Goal: Transaction & Acquisition: Book appointment/travel/reservation

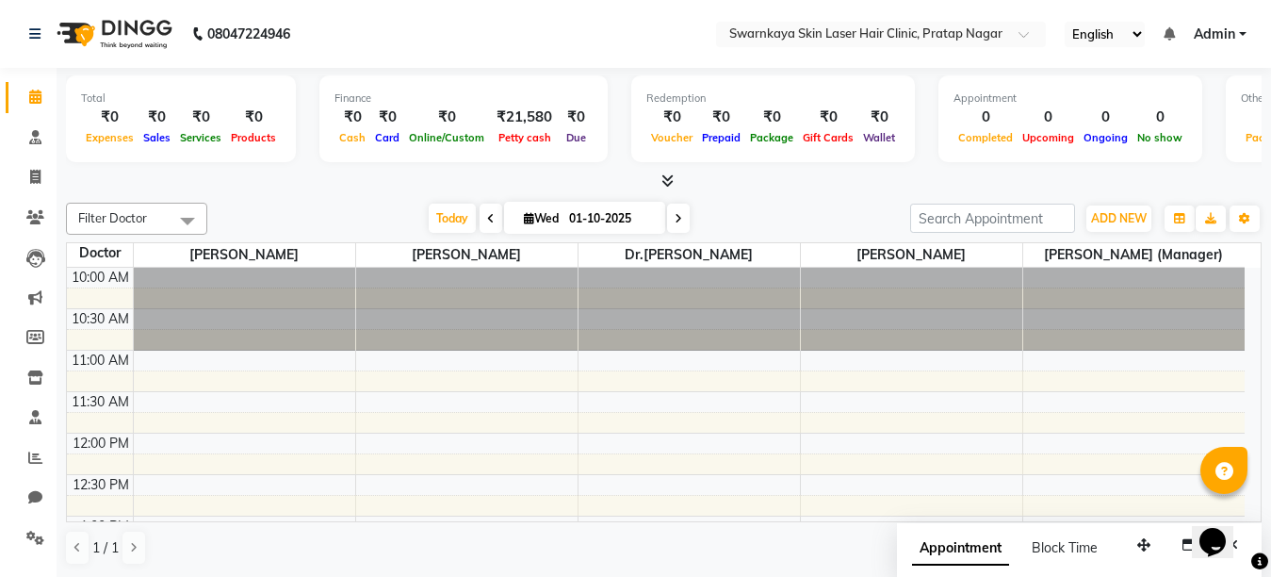
scroll to position [580, 0]
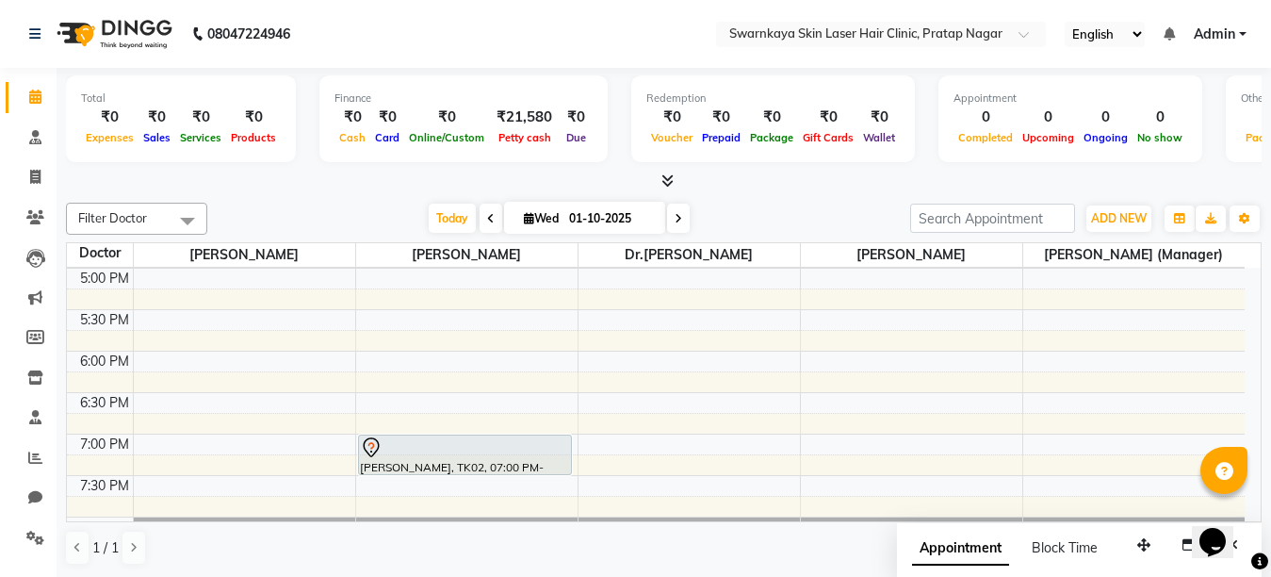
click at [667, 216] on span at bounding box center [678, 218] width 23 height 29
type input "02-10-2025"
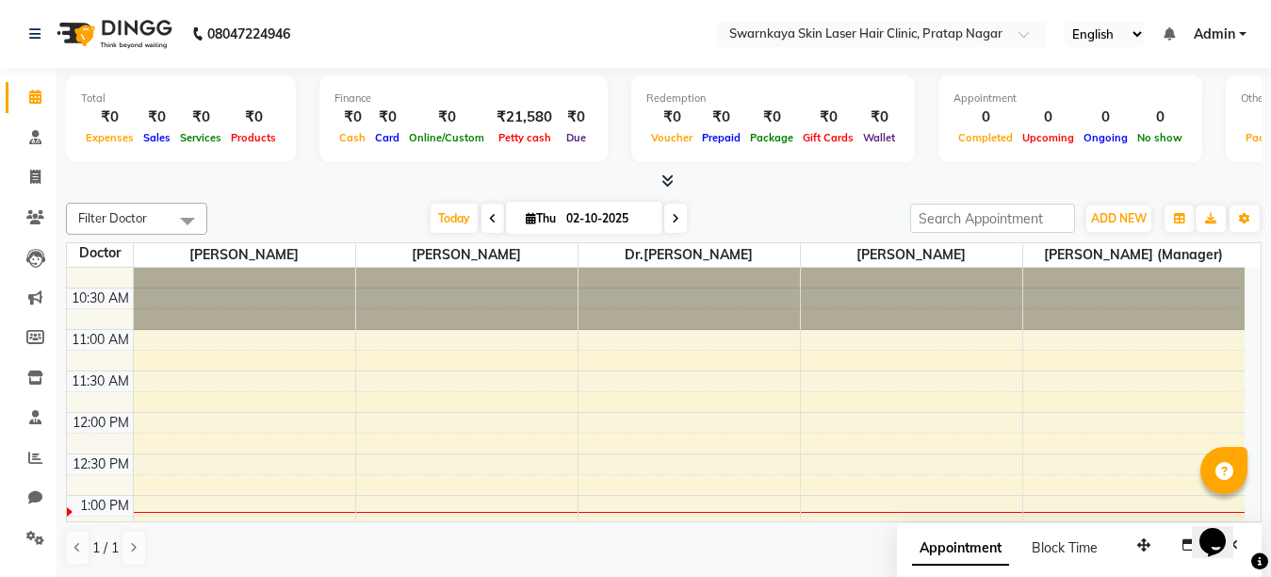
scroll to position [38, 0]
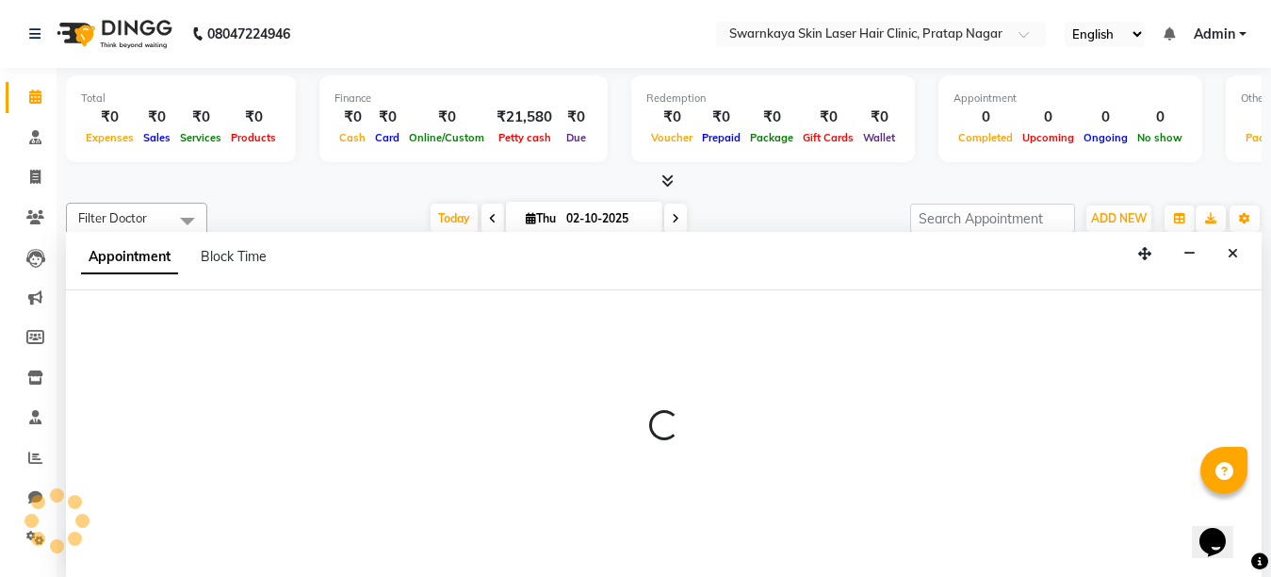
select select "83968"
select select "tentative"
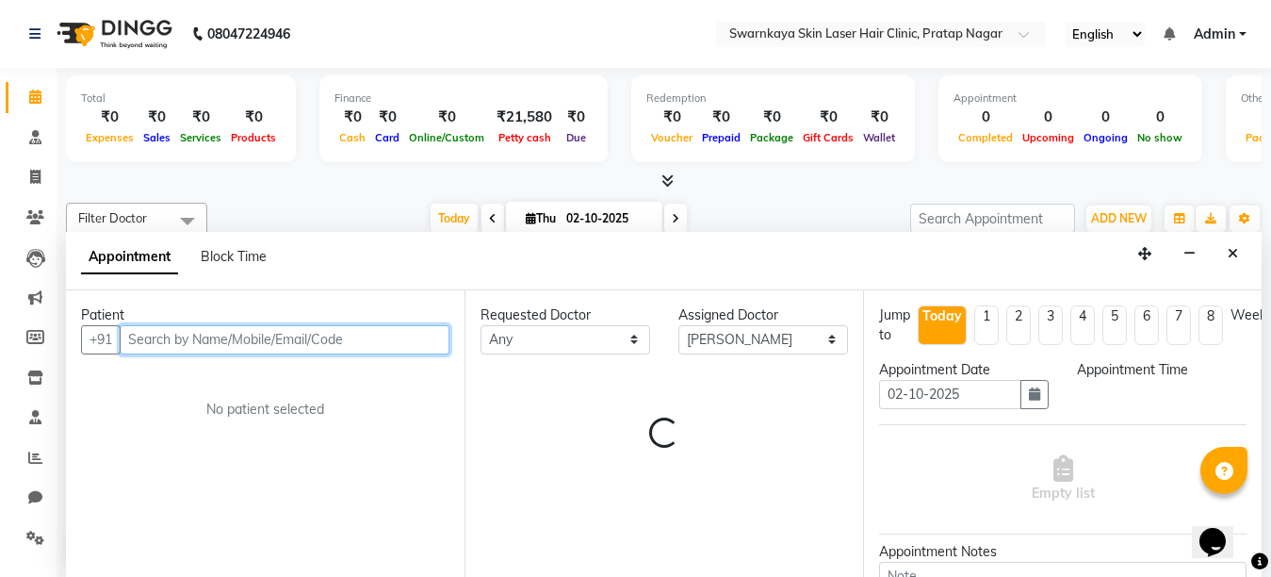
select select "780"
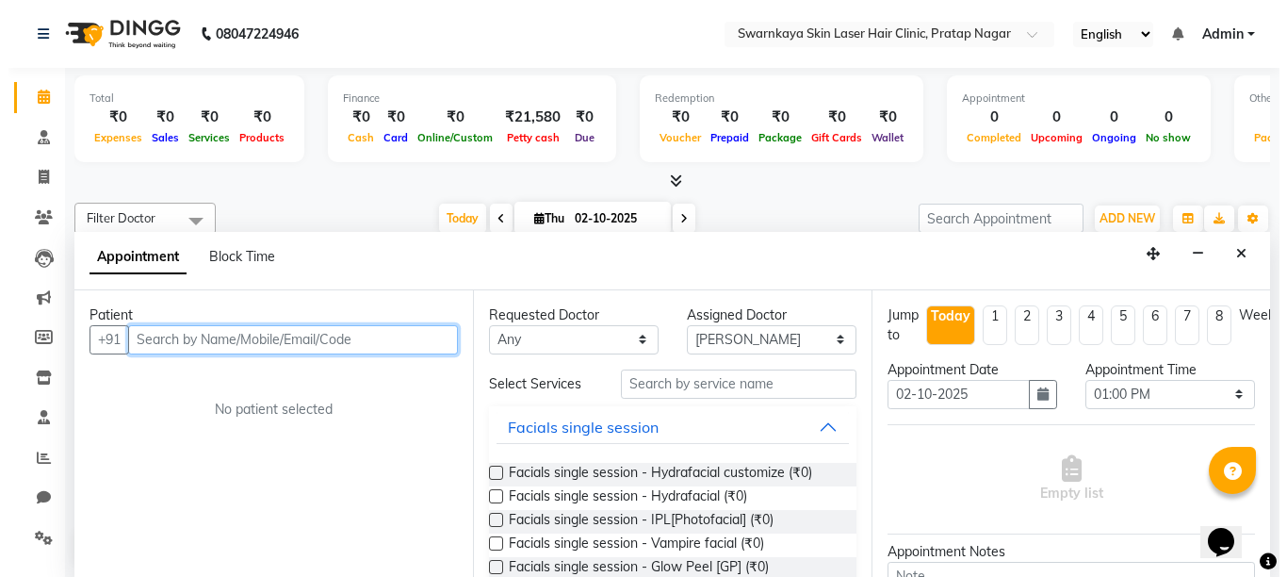
scroll to position [1, 0]
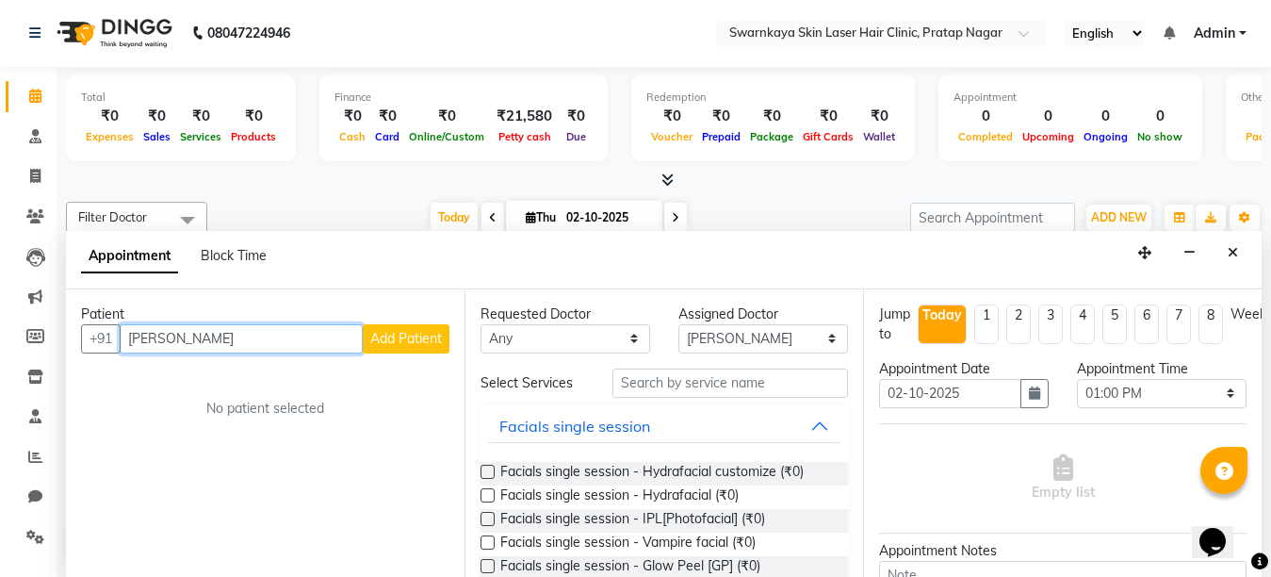
type input "[PERSON_NAME]"
click at [401, 333] on span "Add Patient" at bounding box center [406, 338] width 72 height 17
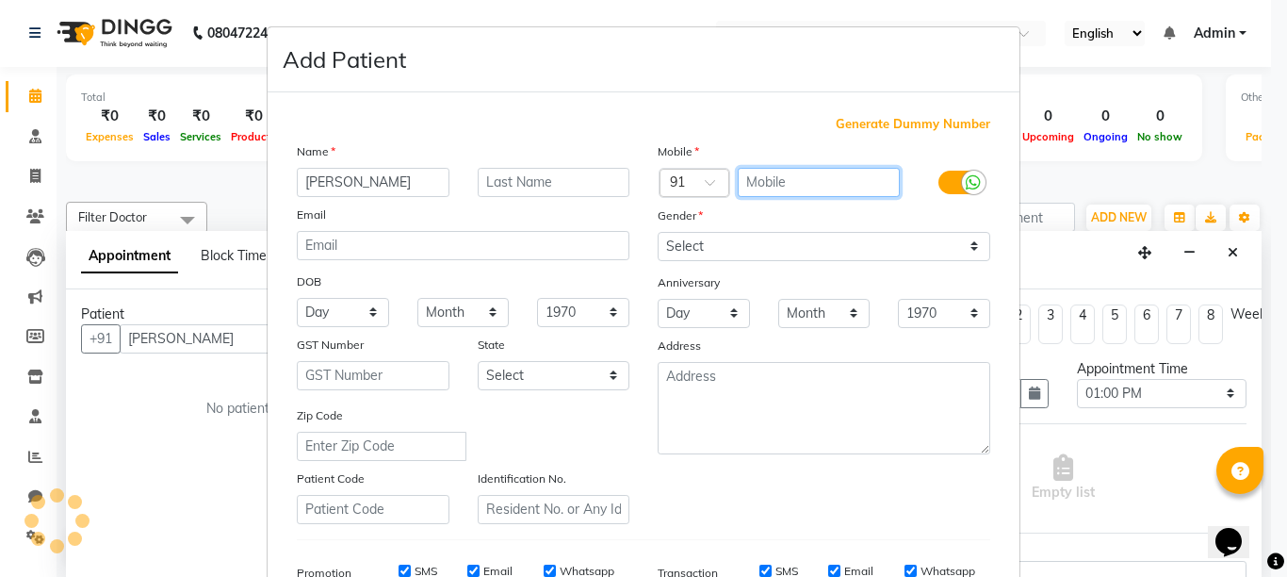
click at [743, 181] on input "text" at bounding box center [819, 182] width 163 height 29
type input "7568876756"
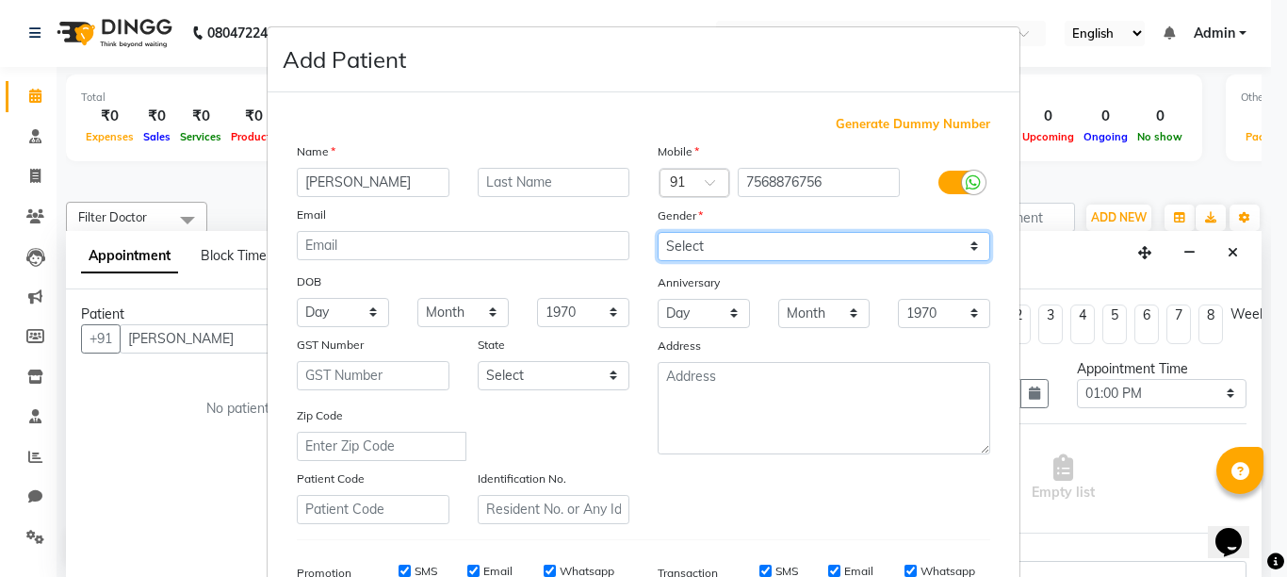
click at [728, 257] on select "Select [DEMOGRAPHIC_DATA] [DEMOGRAPHIC_DATA] Other Prefer Not To Say" at bounding box center [824, 246] width 333 height 29
select select "[DEMOGRAPHIC_DATA]"
click at [658, 232] on select "Select [DEMOGRAPHIC_DATA] [DEMOGRAPHIC_DATA] Other Prefer Not To Say" at bounding box center [824, 246] width 333 height 29
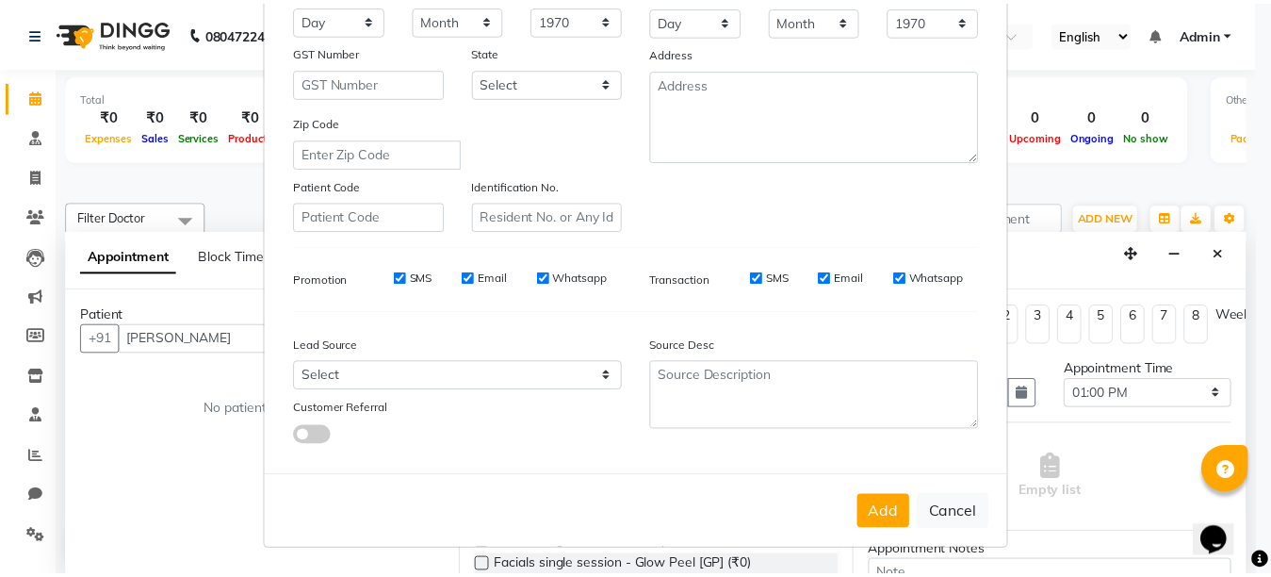
scroll to position [230, 0]
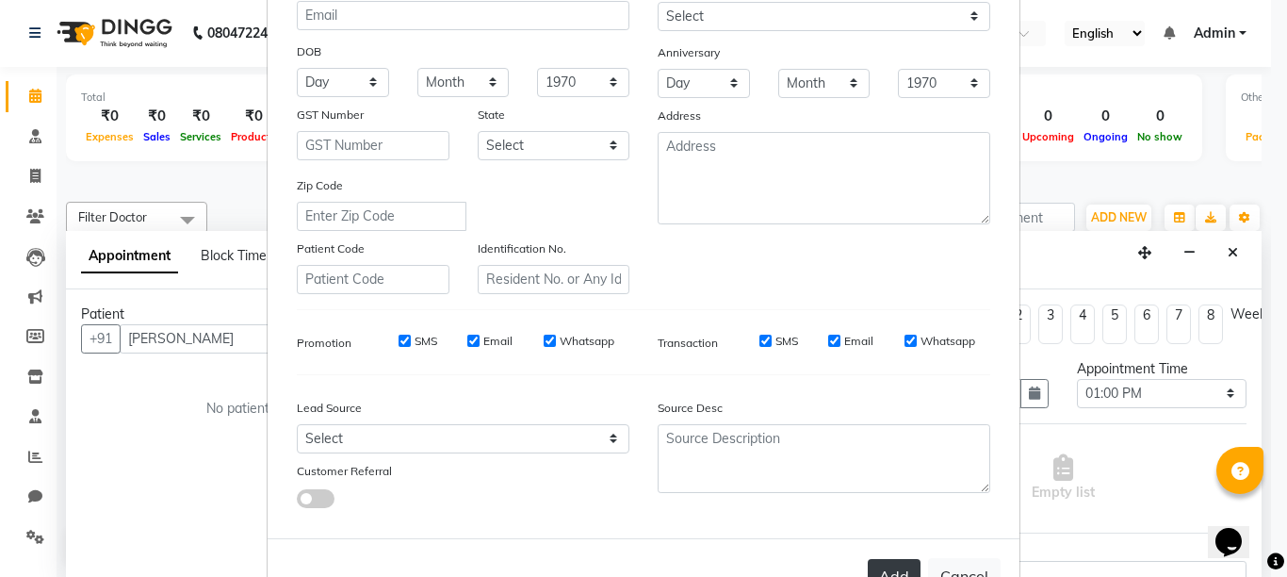
click at [893, 566] on button "Add" at bounding box center [894, 576] width 53 height 34
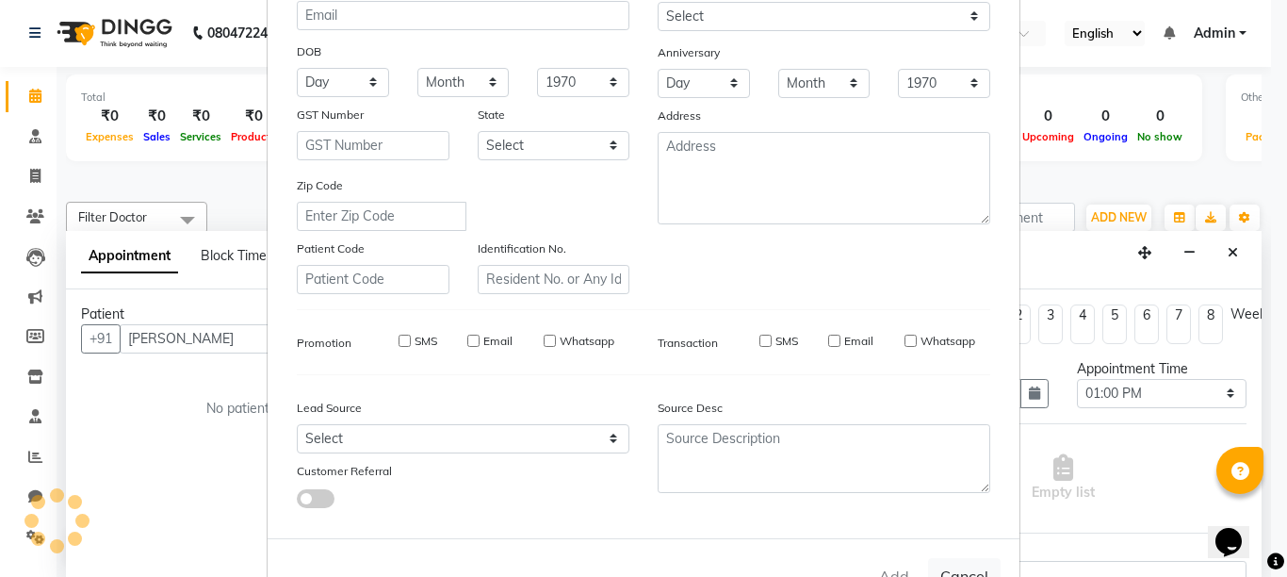
type input "7568876756"
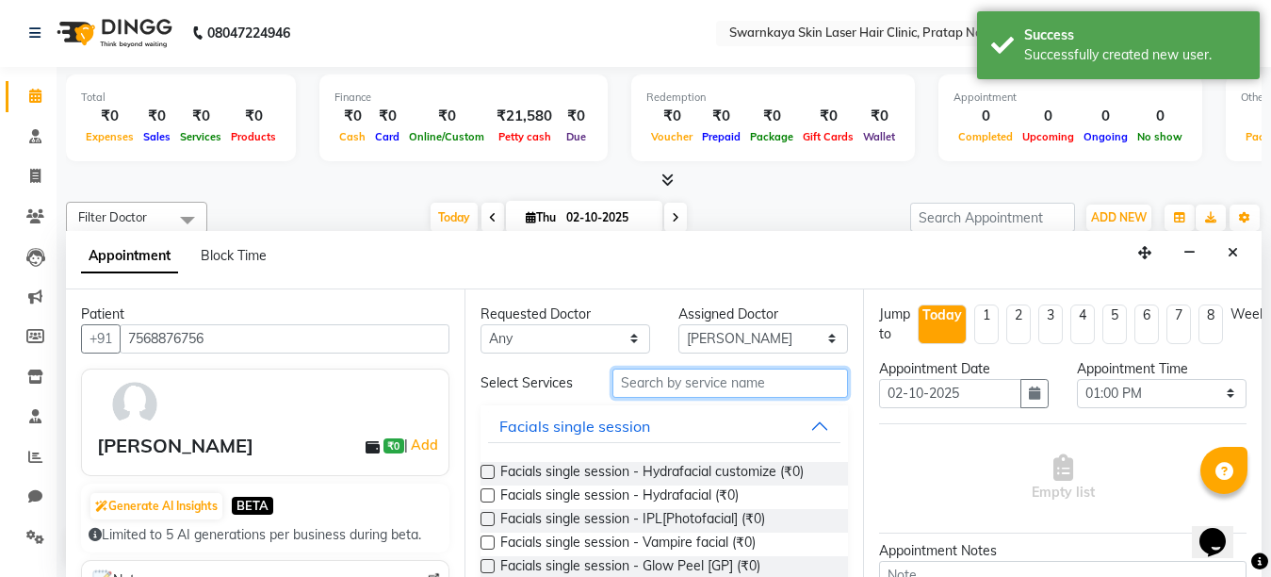
click at [663, 389] on input "text" at bounding box center [731, 383] width 236 height 29
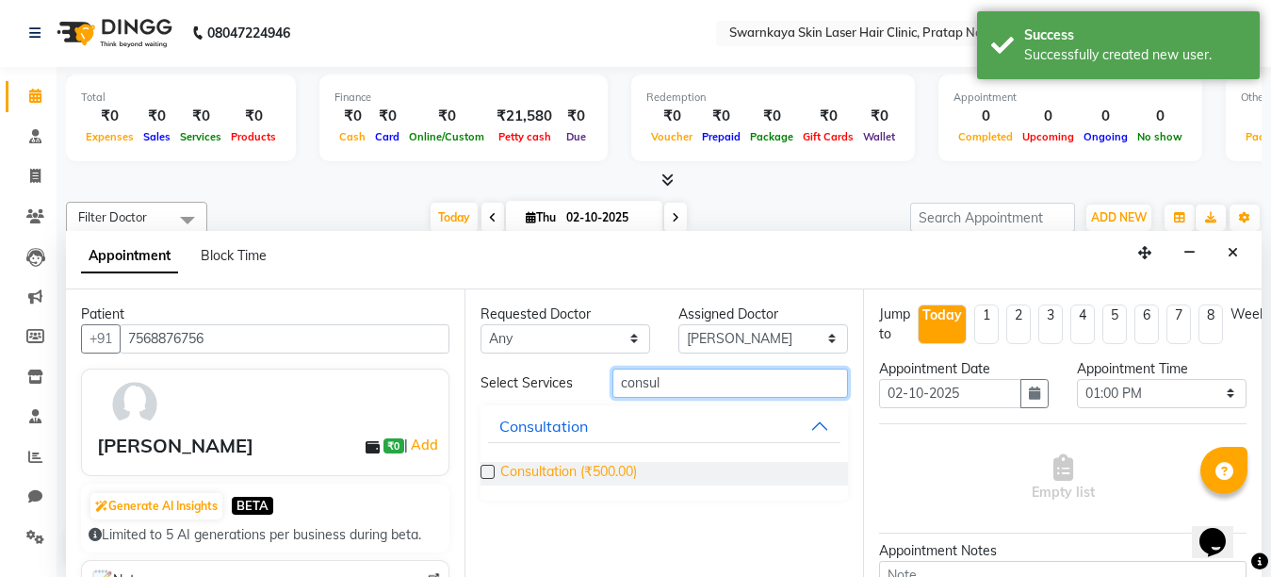
type input "consul"
click at [570, 483] on span "Consultation (₹500.00)" at bounding box center [568, 474] width 137 height 24
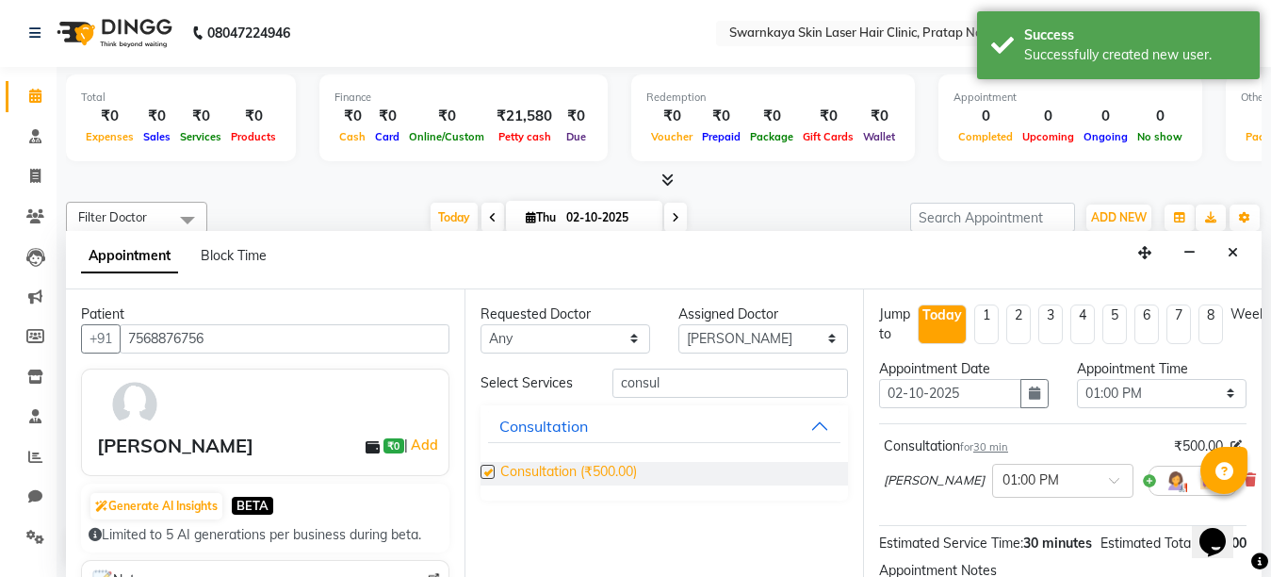
checkbox input "false"
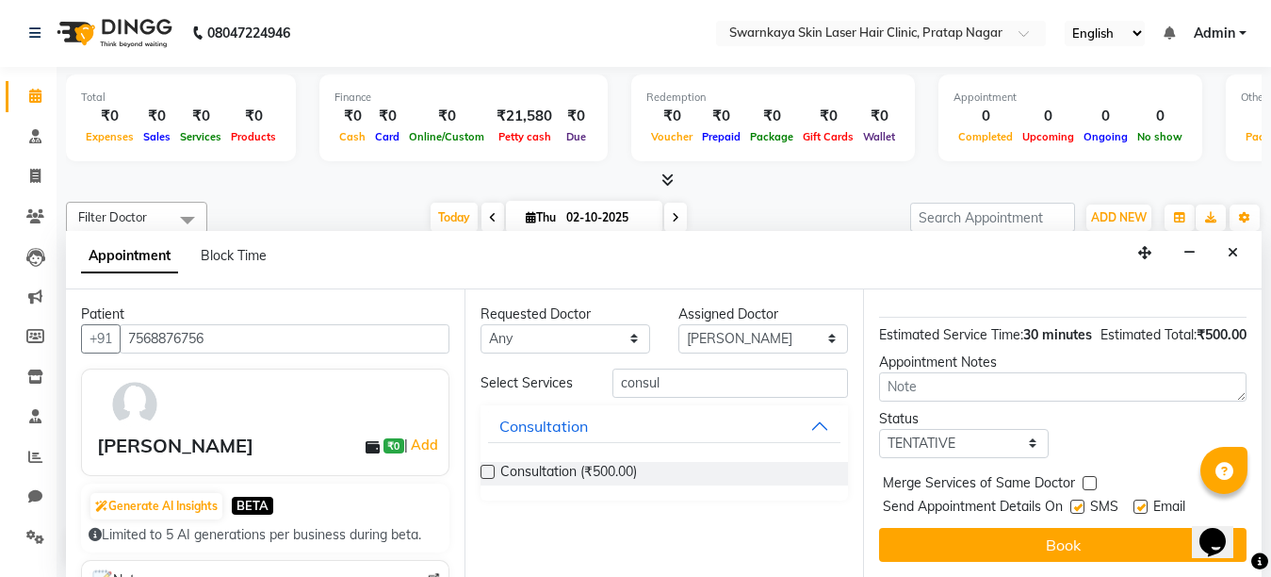
scroll to position [238, 0]
click at [1139, 500] on label at bounding box center [1141, 507] width 14 height 14
click at [1139, 502] on input "checkbox" at bounding box center [1140, 508] width 12 height 12
checkbox input "false"
click at [1074, 500] on label at bounding box center [1078, 507] width 14 height 14
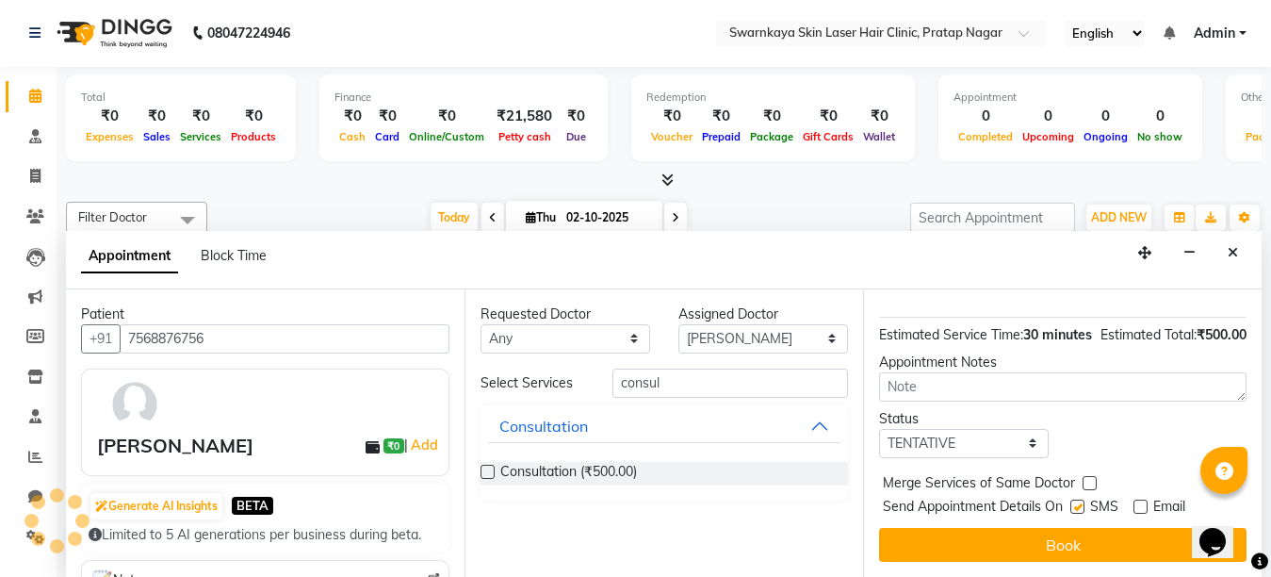
click at [1074, 502] on input "checkbox" at bounding box center [1077, 508] width 12 height 12
checkbox input "false"
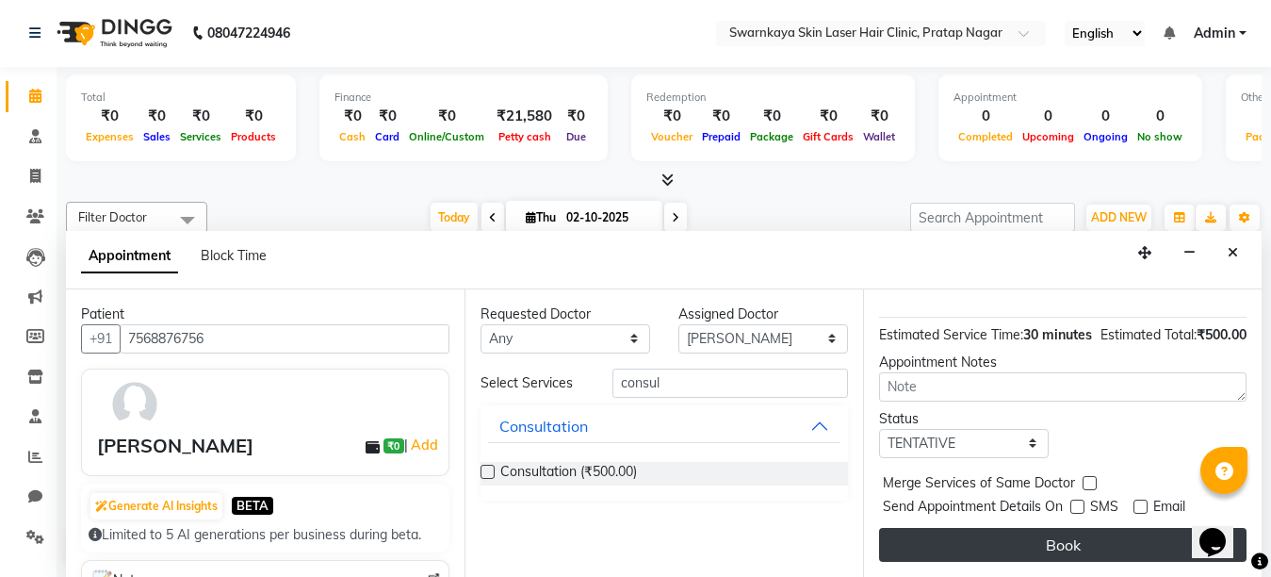
click at [1074, 533] on button "Book" at bounding box center [1063, 545] width 368 height 34
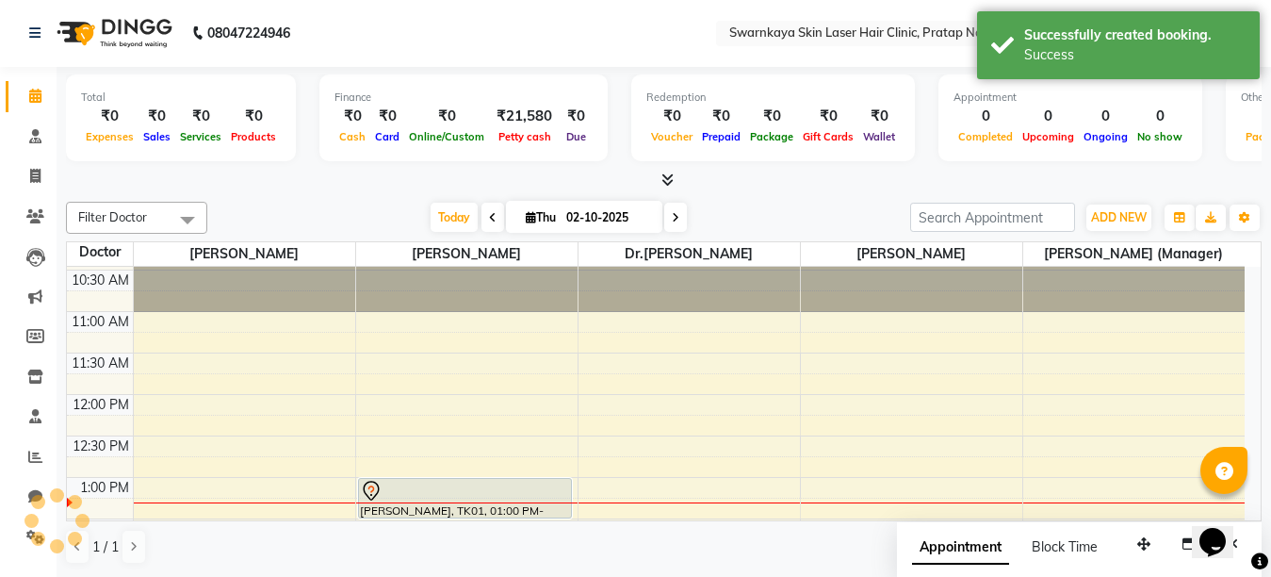
scroll to position [0, 0]
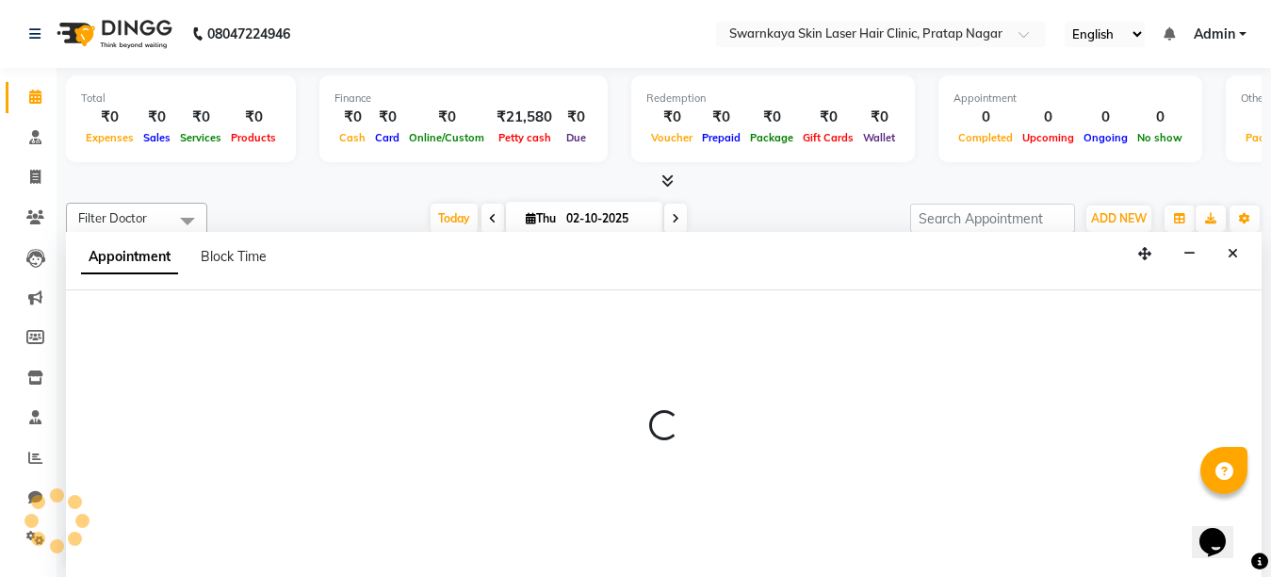
select select "83968"
select select "tentative"
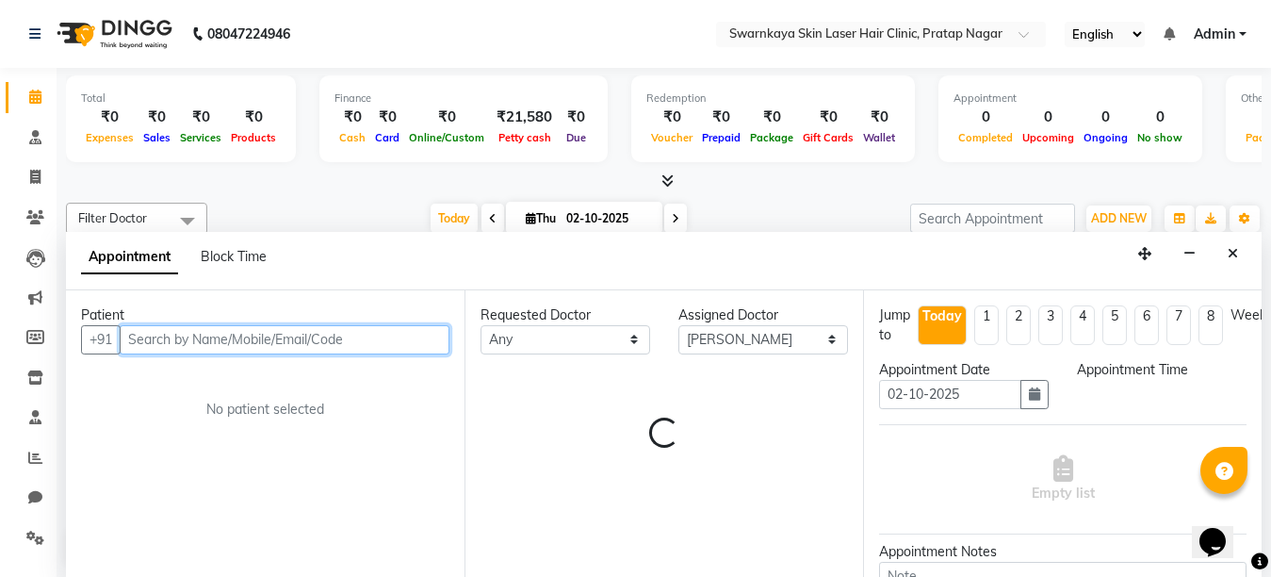
select select "660"
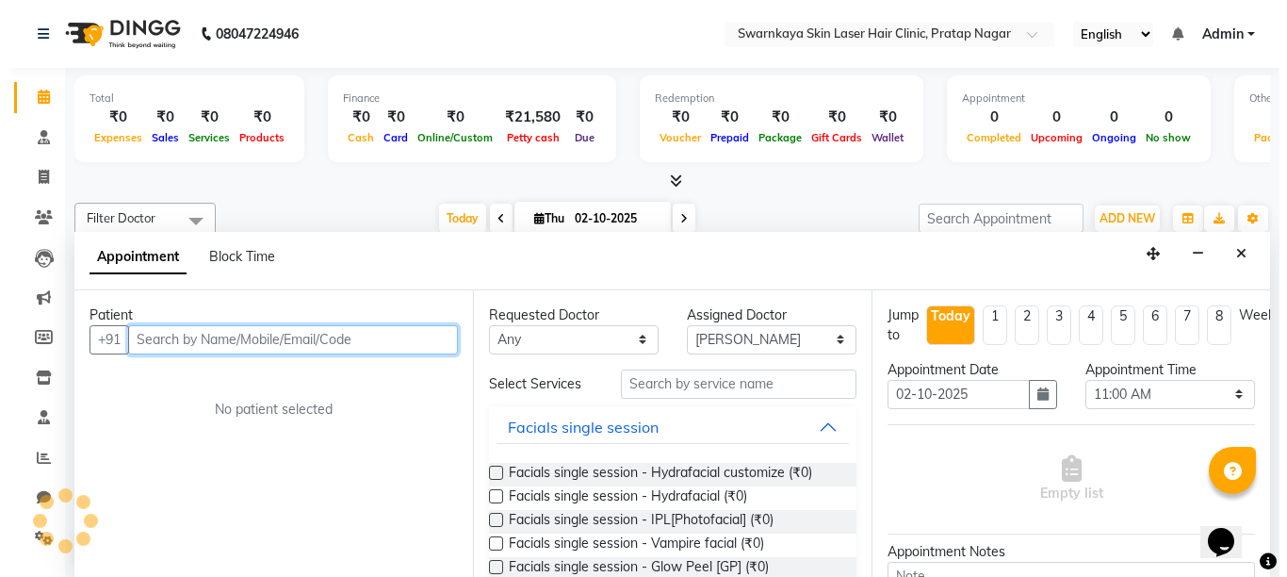
scroll to position [1, 0]
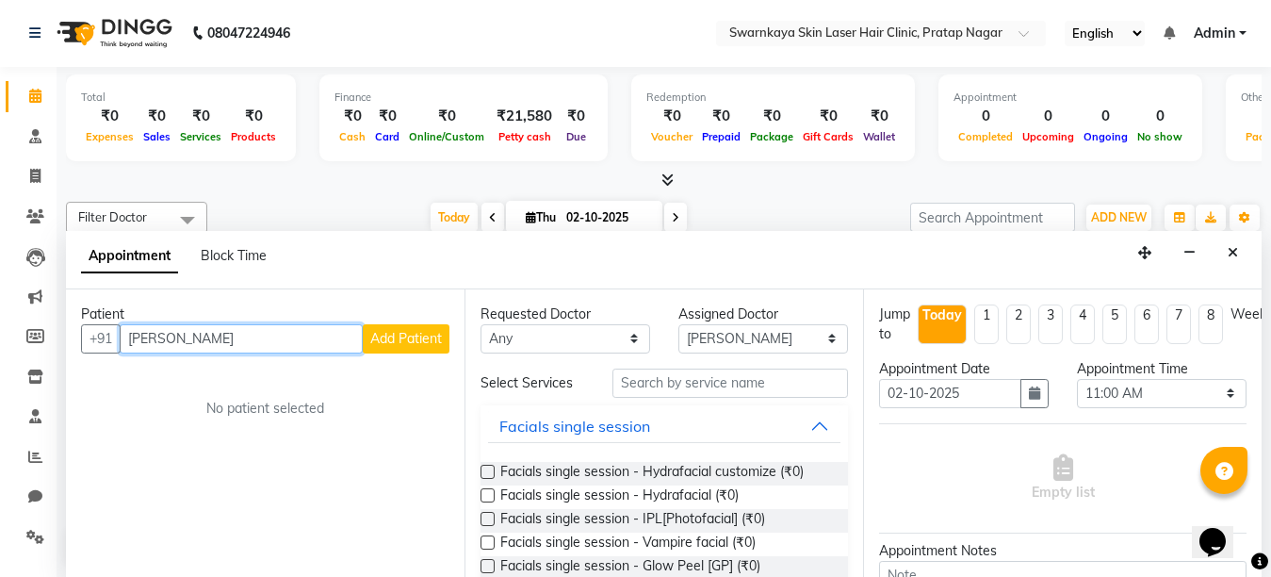
type input "[PERSON_NAME]"
click at [417, 330] on span "Add Patient" at bounding box center [406, 338] width 72 height 17
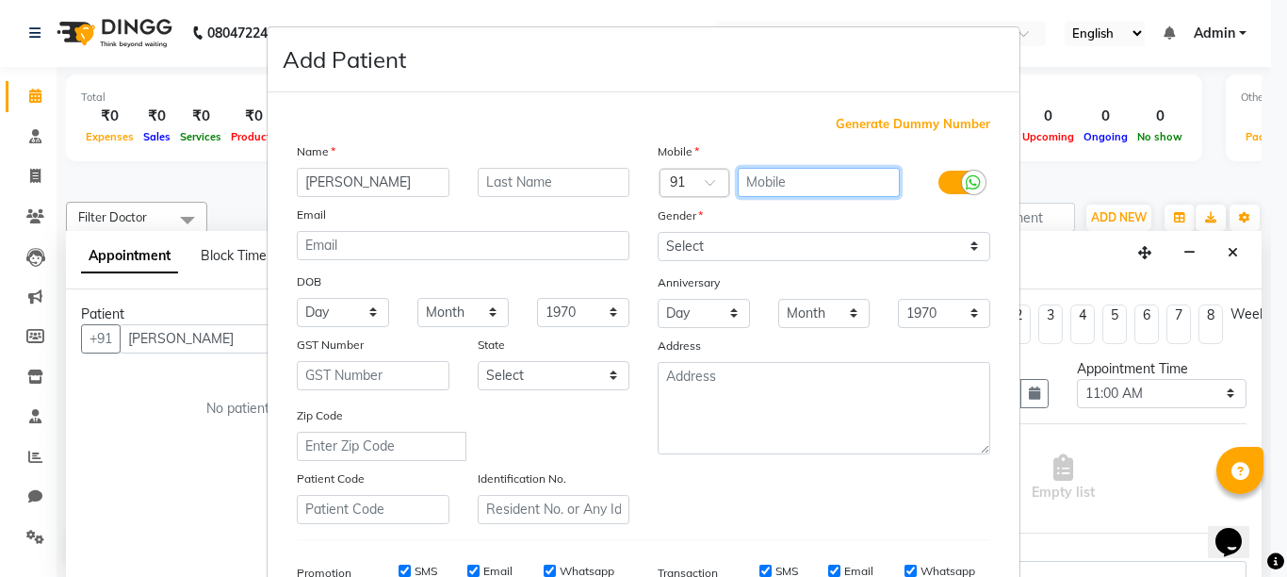
click at [760, 180] on input "text" at bounding box center [819, 182] width 163 height 29
type input "9979881480"
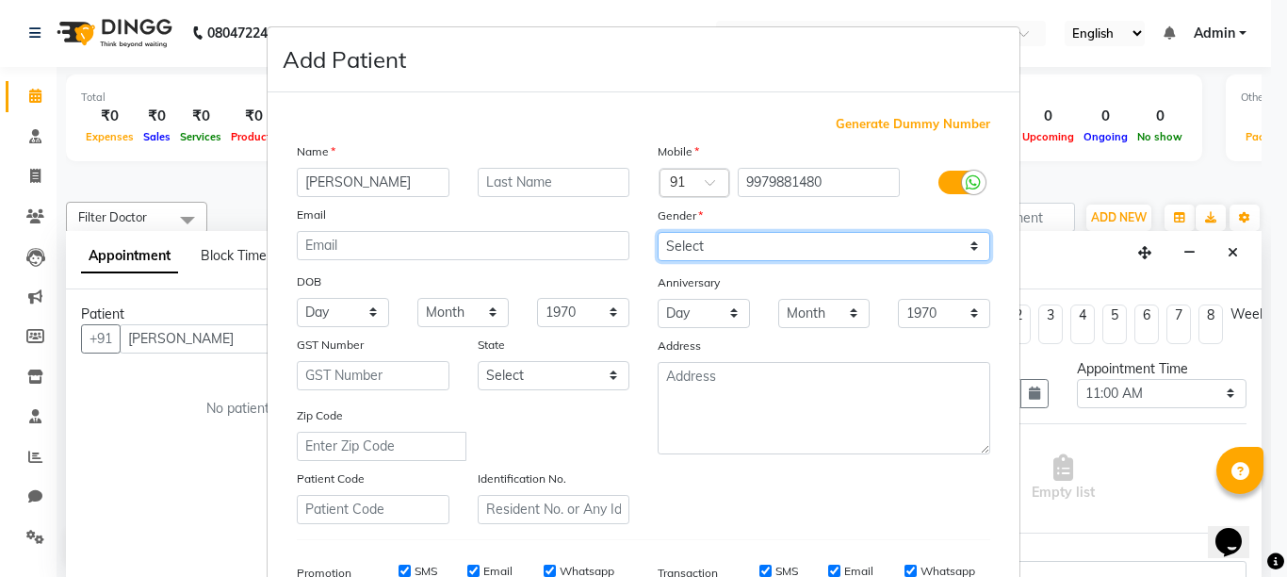
click at [776, 254] on select "Select [DEMOGRAPHIC_DATA] [DEMOGRAPHIC_DATA] Other Prefer Not To Say" at bounding box center [824, 246] width 333 height 29
select select "[DEMOGRAPHIC_DATA]"
click at [658, 232] on select "Select [DEMOGRAPHIC_DATA] [DEMOGRAPHIC_DATA] Other Prefer Not To Say" at bounding box center [824, 246] width 333 height 29
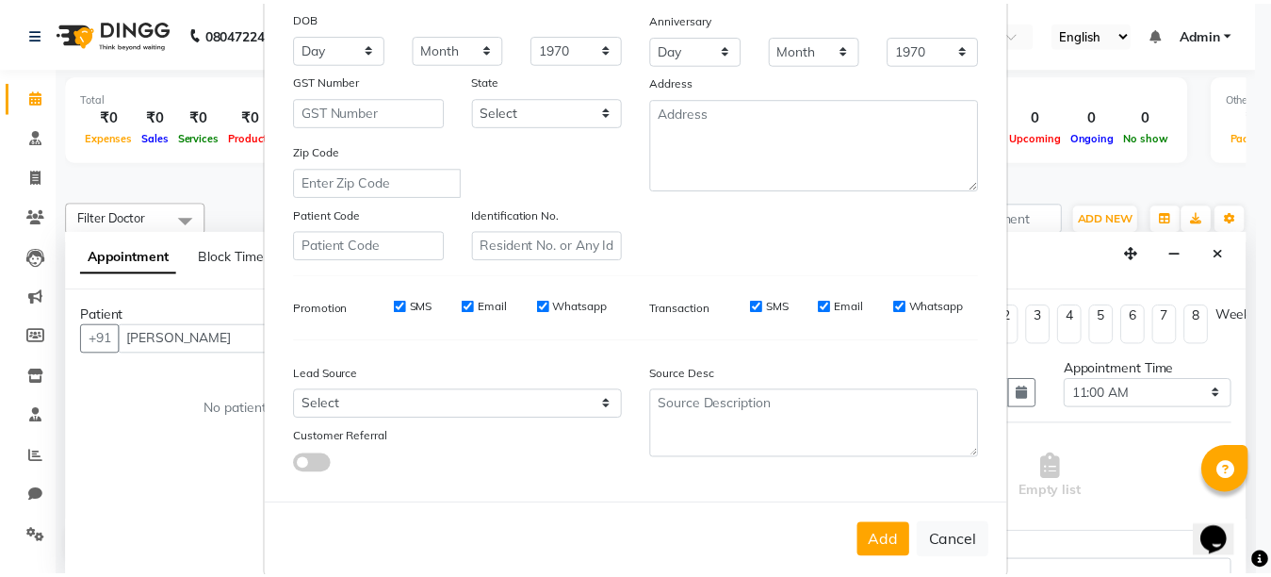
scroll to position [293, 0]
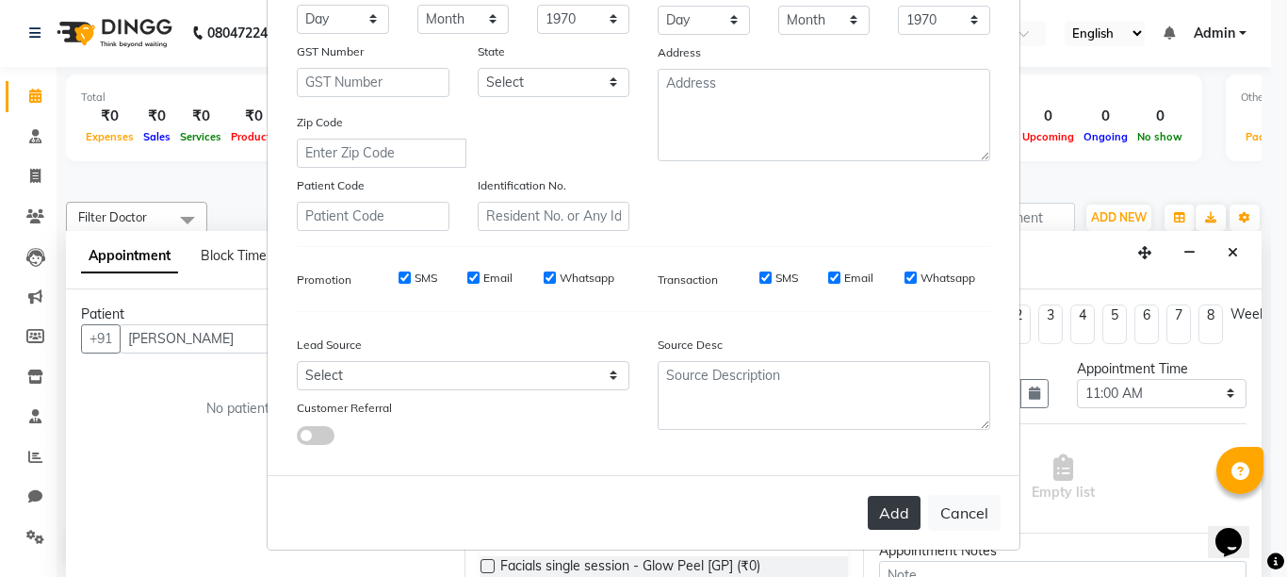
click at [898, 503] on button "Add" at bounding box center [894, 513] width 53 height 34
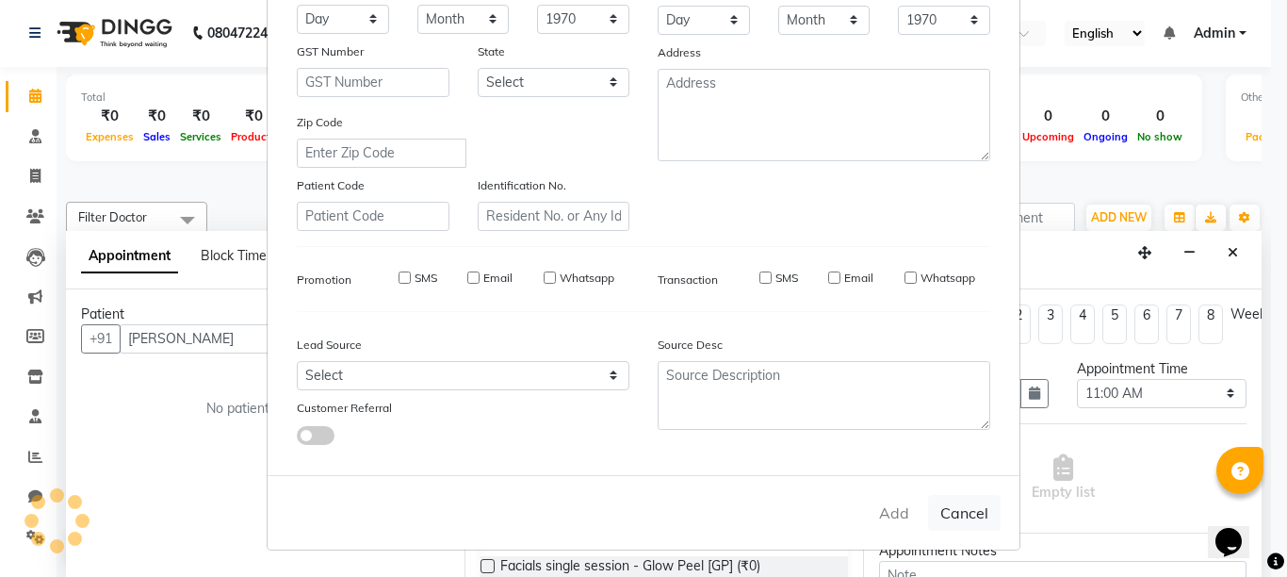
type input "9979881480"
select select
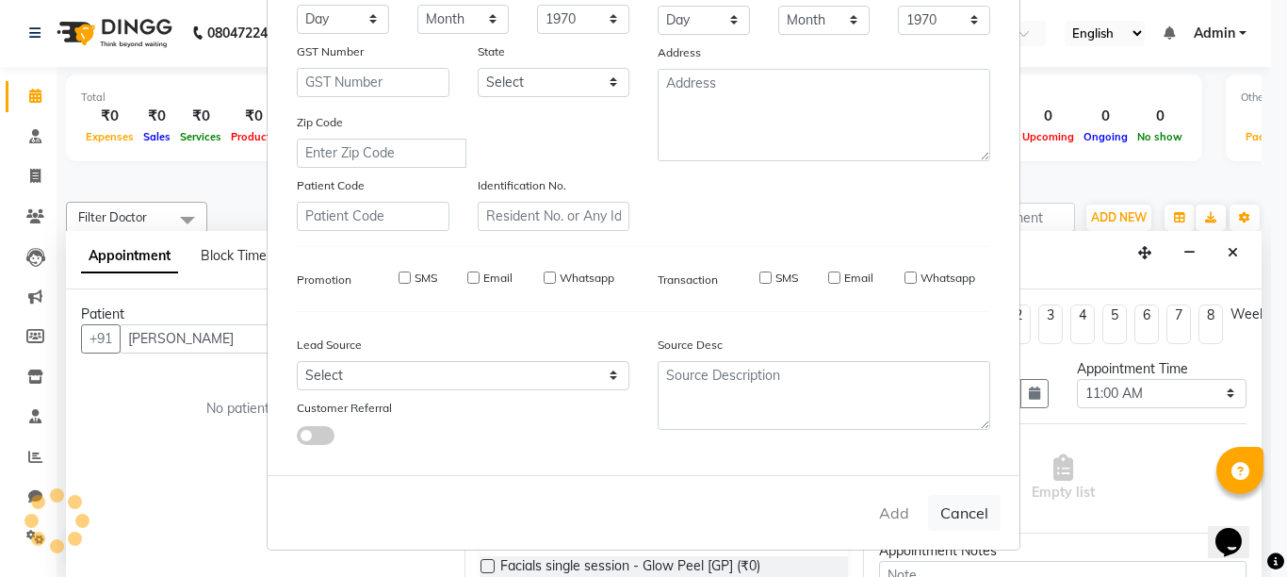
select select
checkbox input "false"
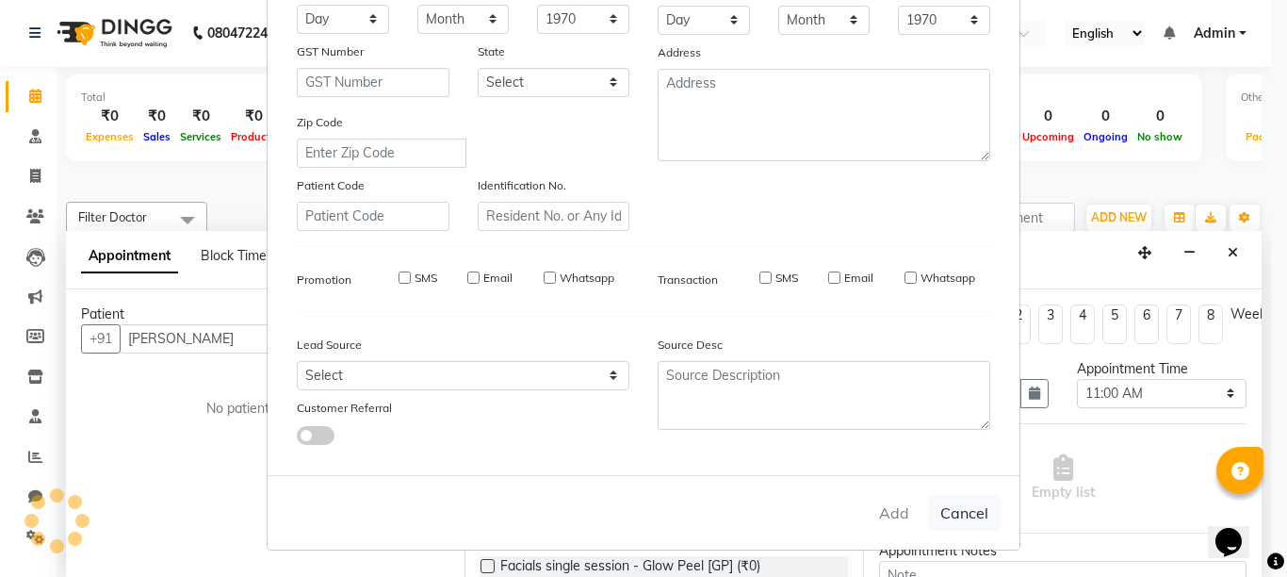
checkbox input "false"
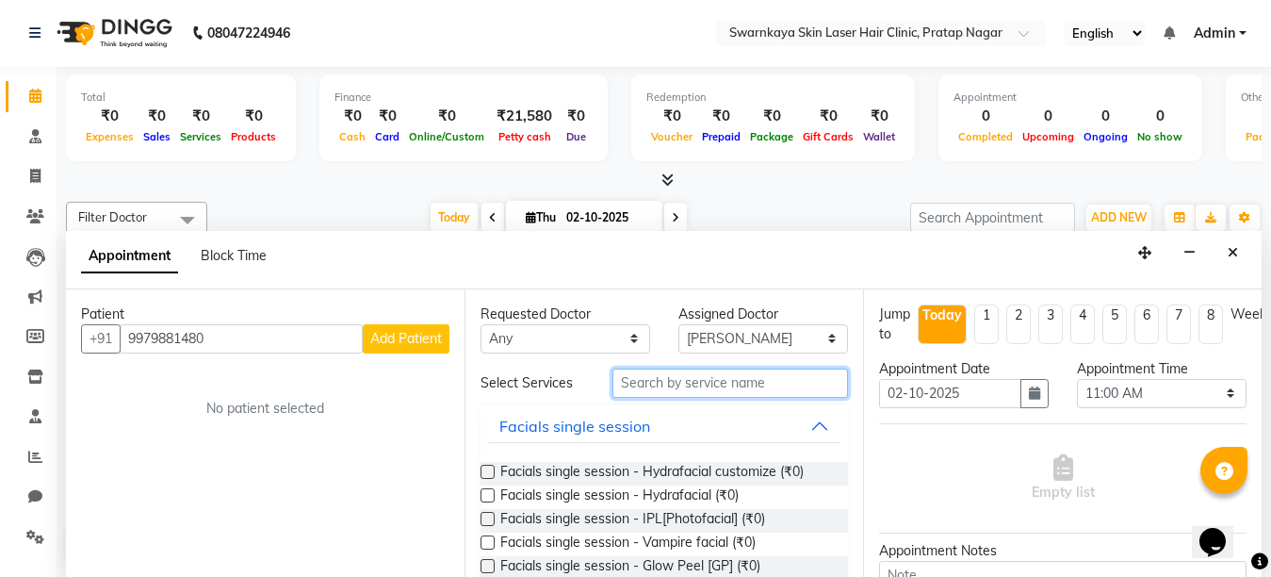
click at [662, 385] on input "text" at bounding box center [731, 383] width 236 height 29
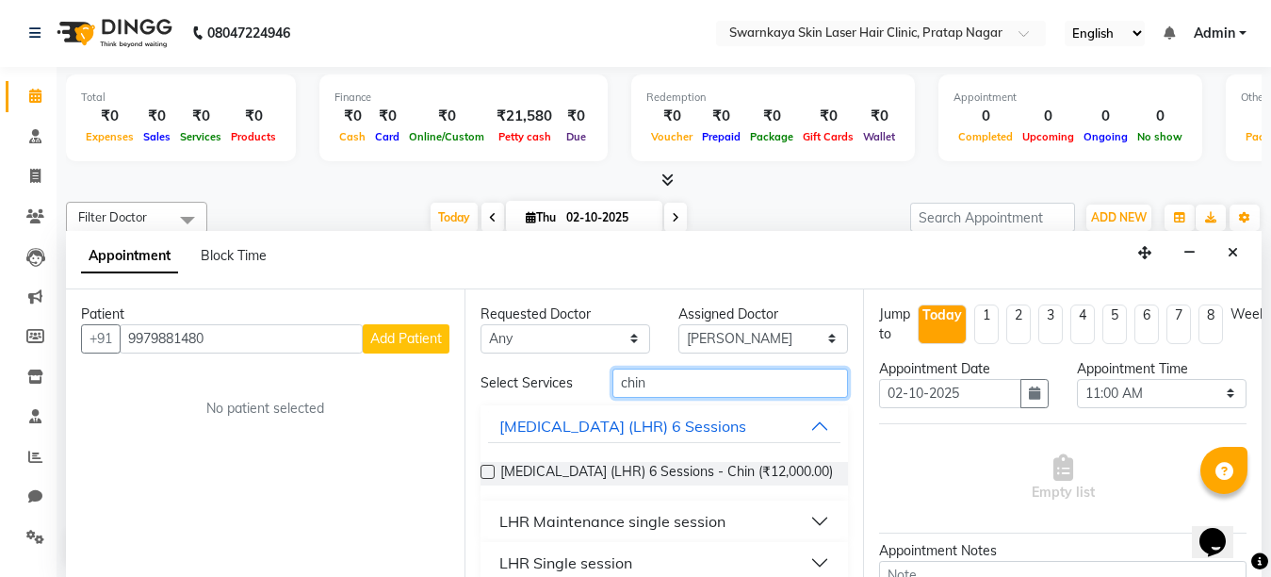
type input "chin"
click at [806, 537] on button "LHR Maintenance single session" at bounding box center [664, 521] width 353 height 34
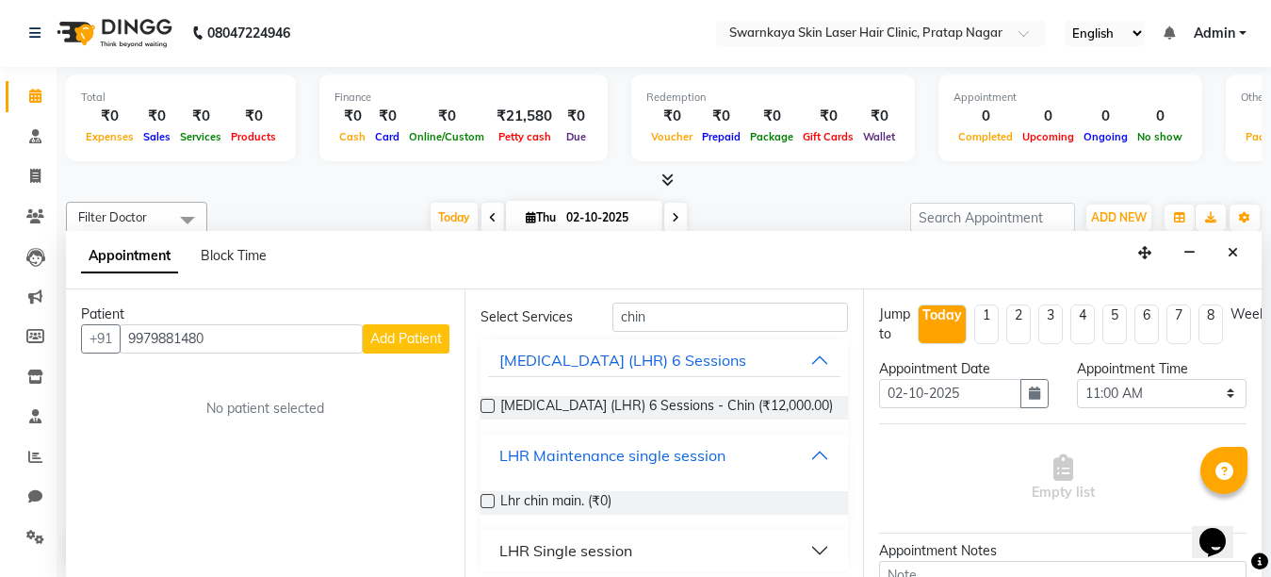
scroll to position [91, 0]
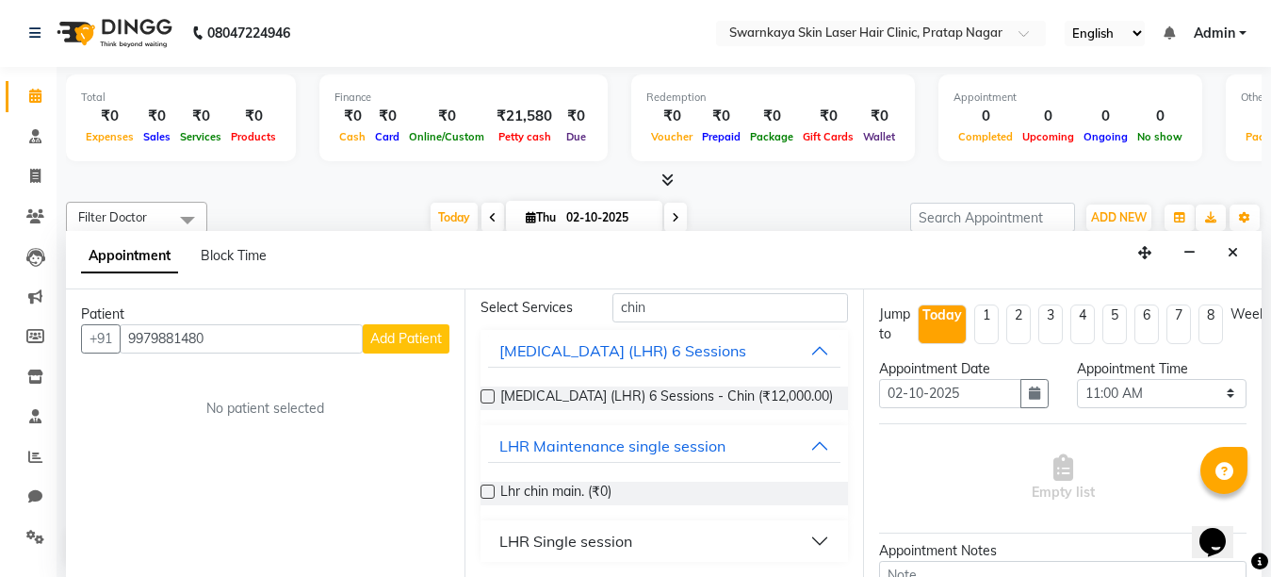
click at [483, 492] on label at bounding box center [488, 491] width 14 height 14
click at [483, 492] on input "checkbox" at bounding box center [487, 493] width 12 height 12
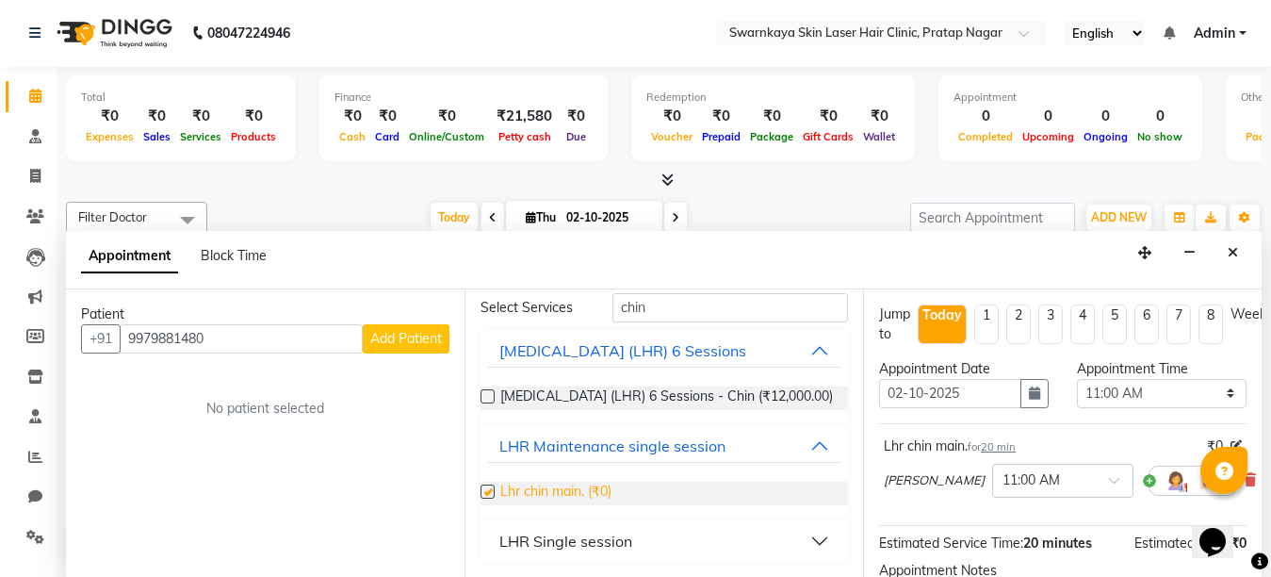
checkbox input "false"
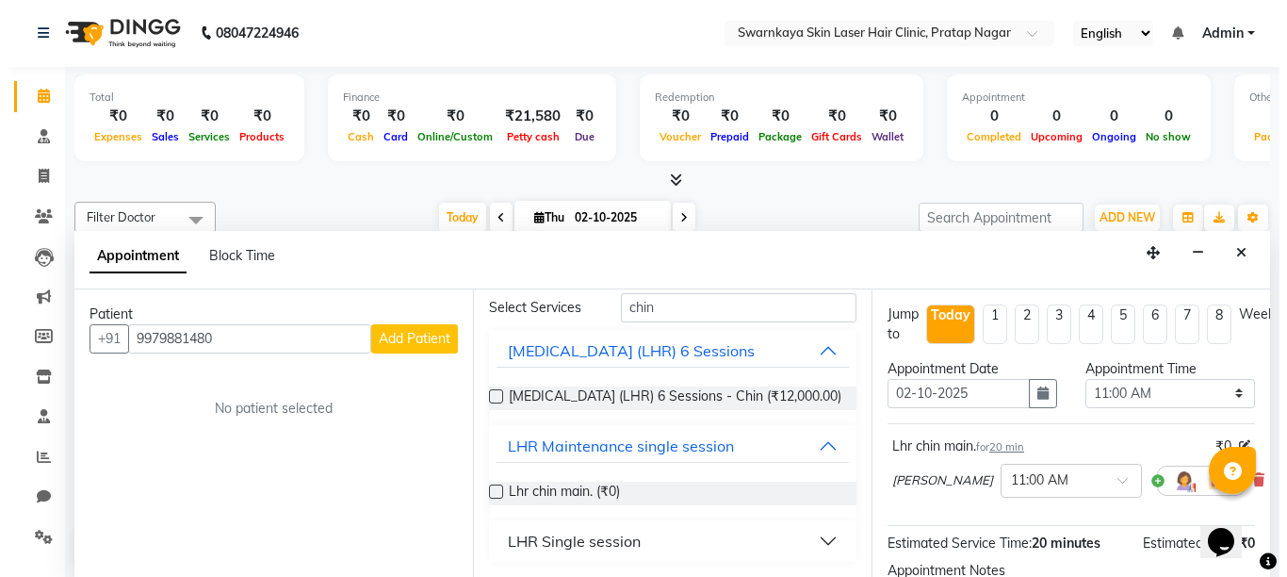
scroll to position [229, 0]
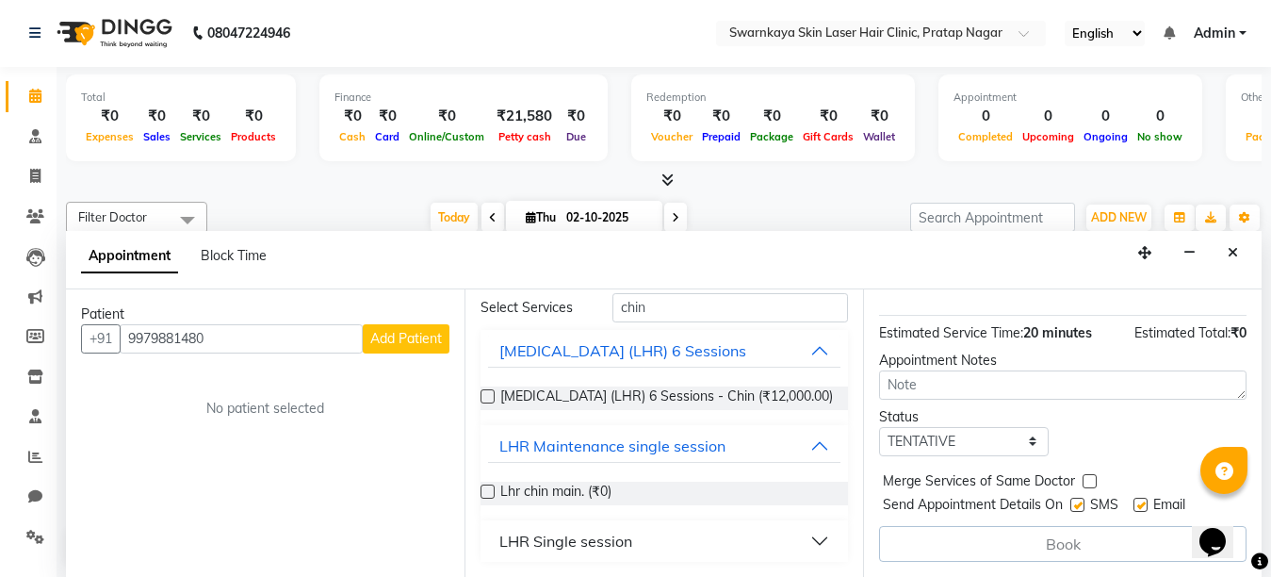
click at [1140, 498] on label at bounding box center [1141, 505] width 14 height 14
click at [1140, 500] on input "checkbox" at bounding box center [1140, 506] width 12 height 12
checkbox input "false"
click at [1077, 498] on label at bounding box center [1078, 505] width 14 height 14
click at [1077, 500] on input "checkbox" at bounding box center [1077, 506] width 12 height 12
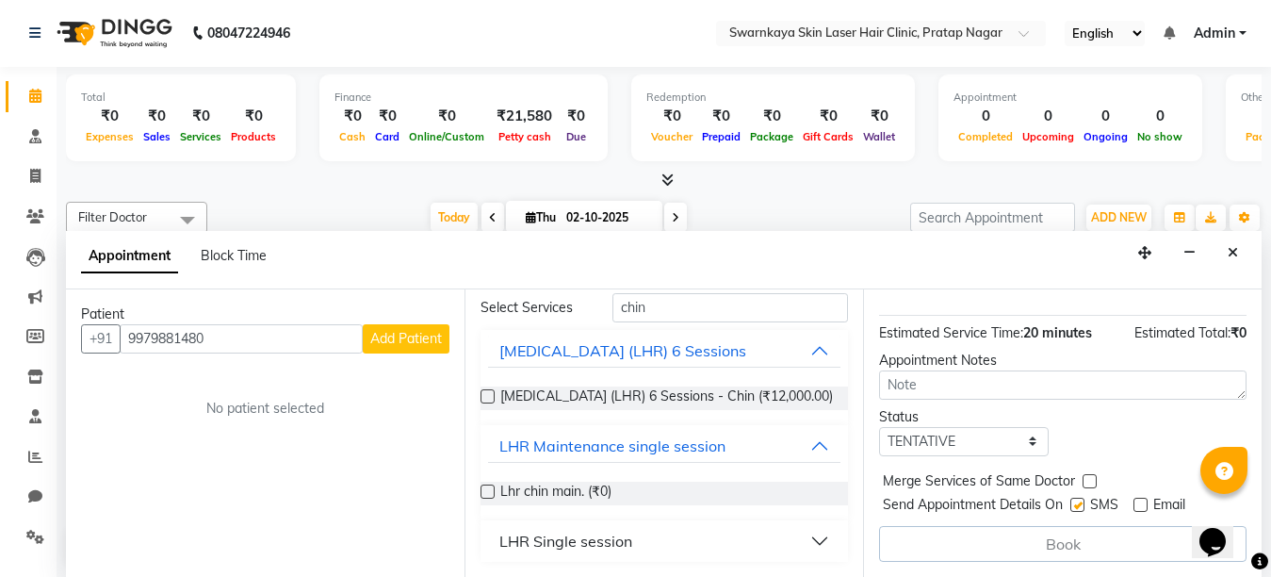
checkbox input "false"
click at [1074, 533] on div "Book" at bounding box center [1063, 544] width 368 height 36
click at [410, 324] on button "Add Patient" at bounding box center [406, 338] width 87 height 29
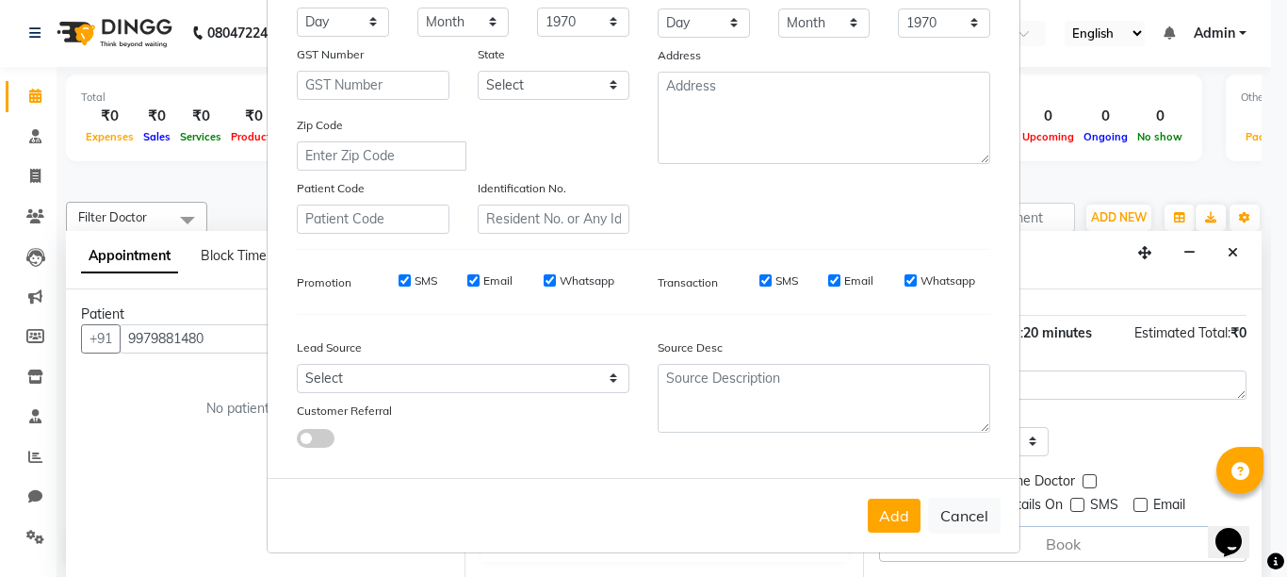
scroll to position [293, 0]
click at [884, 525] on button "Add" at bounding box center [894, 513] width 53 height 34
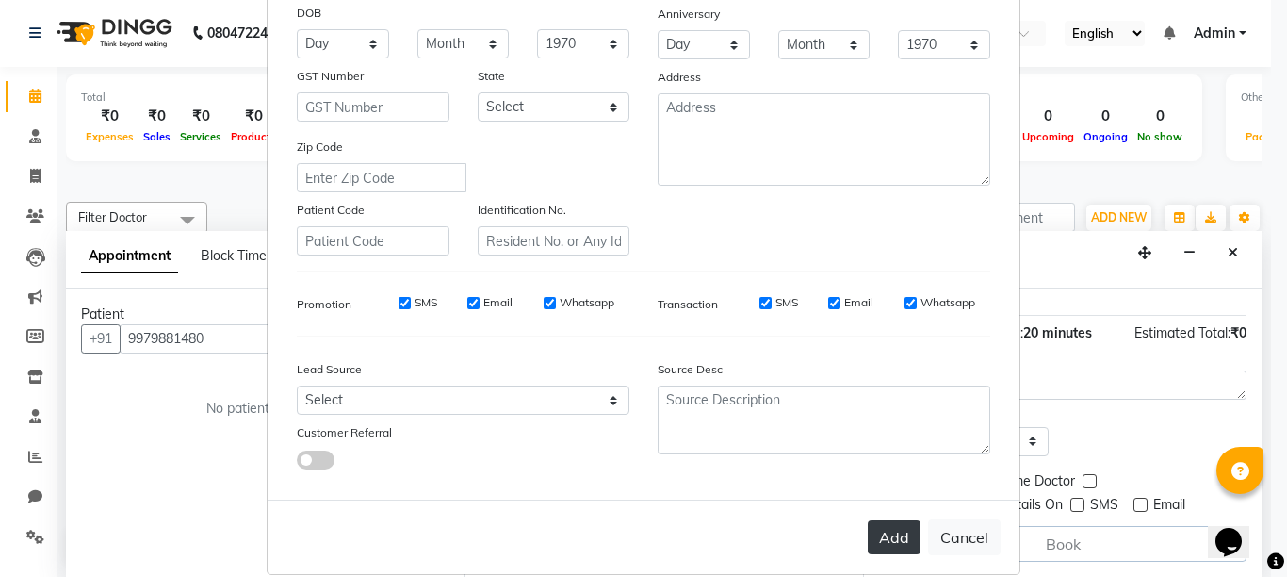
scroll to position [318, 0]
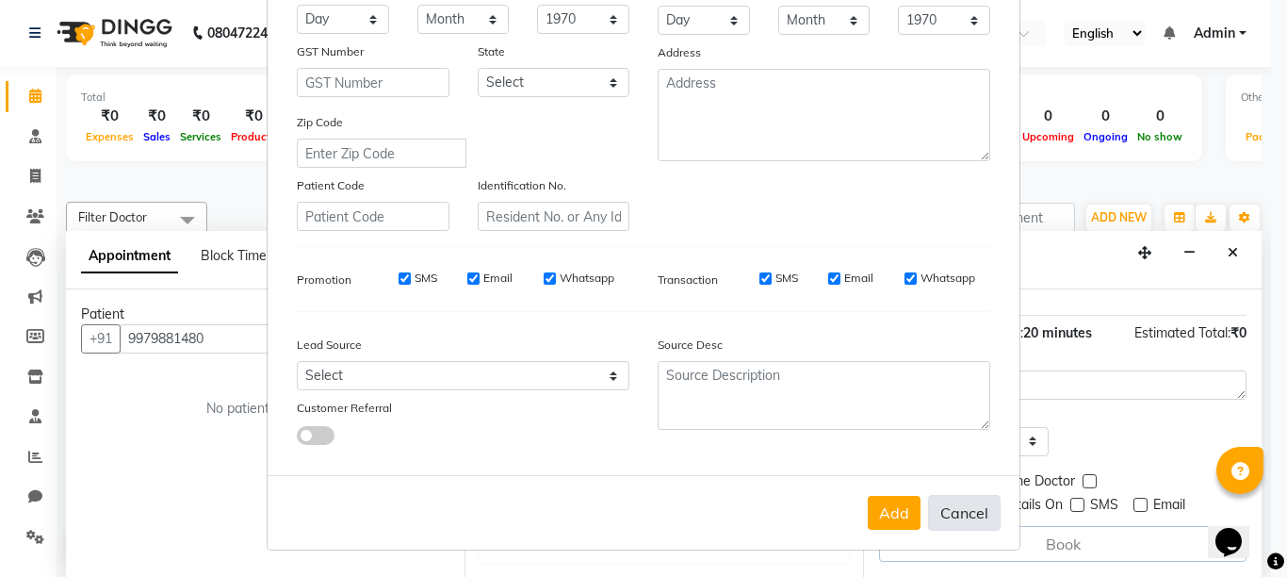
click at [936, 511] on button "Cancel" at bounding box center [964, 513] width 73 height 36
select select
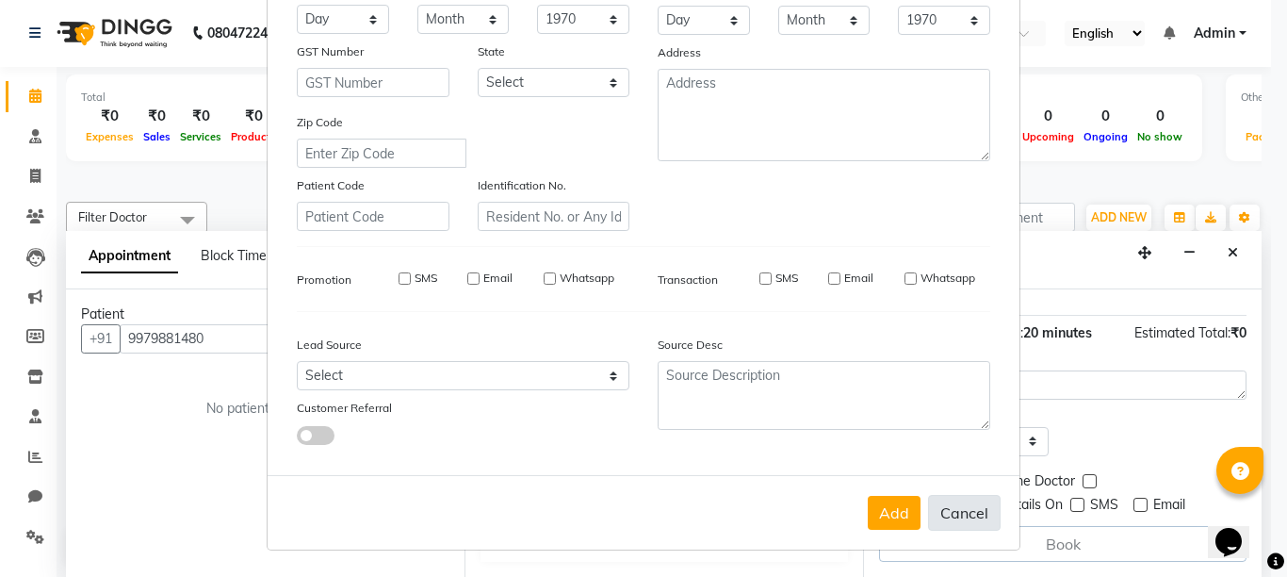
select select
checkbox input "false"
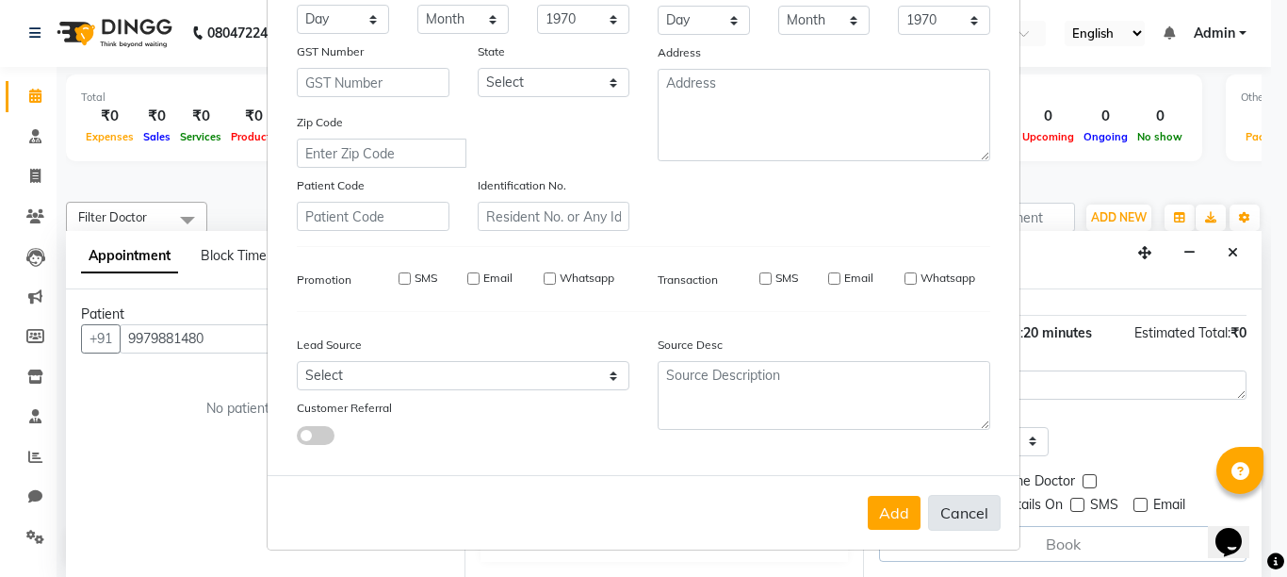
checkbox input "false"
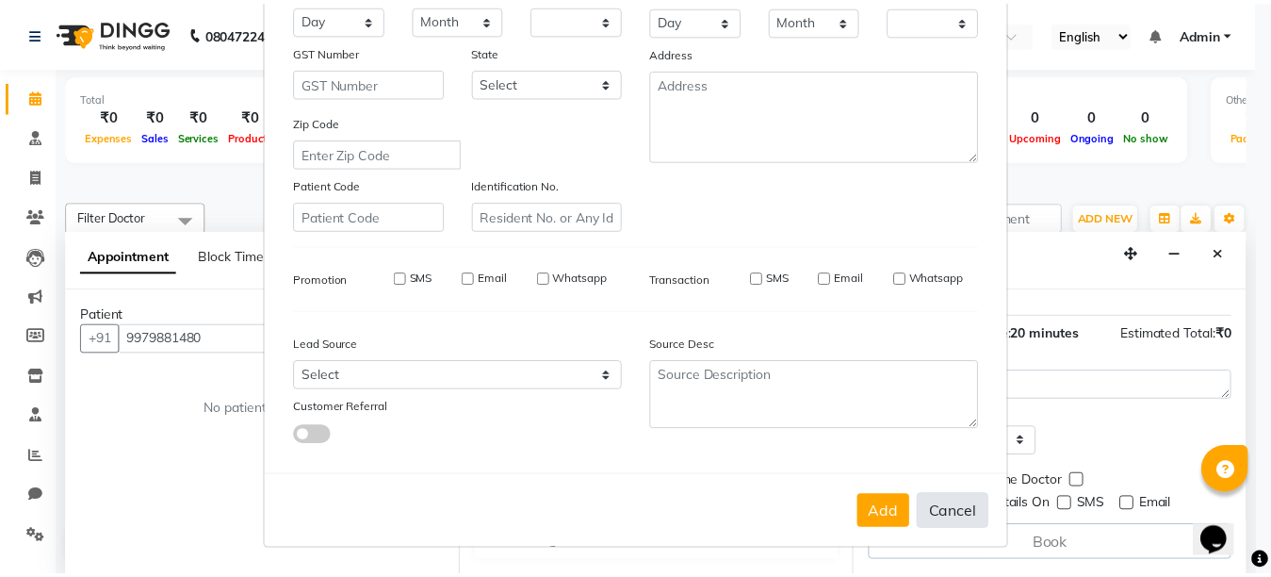
scroll to position [313, 0]
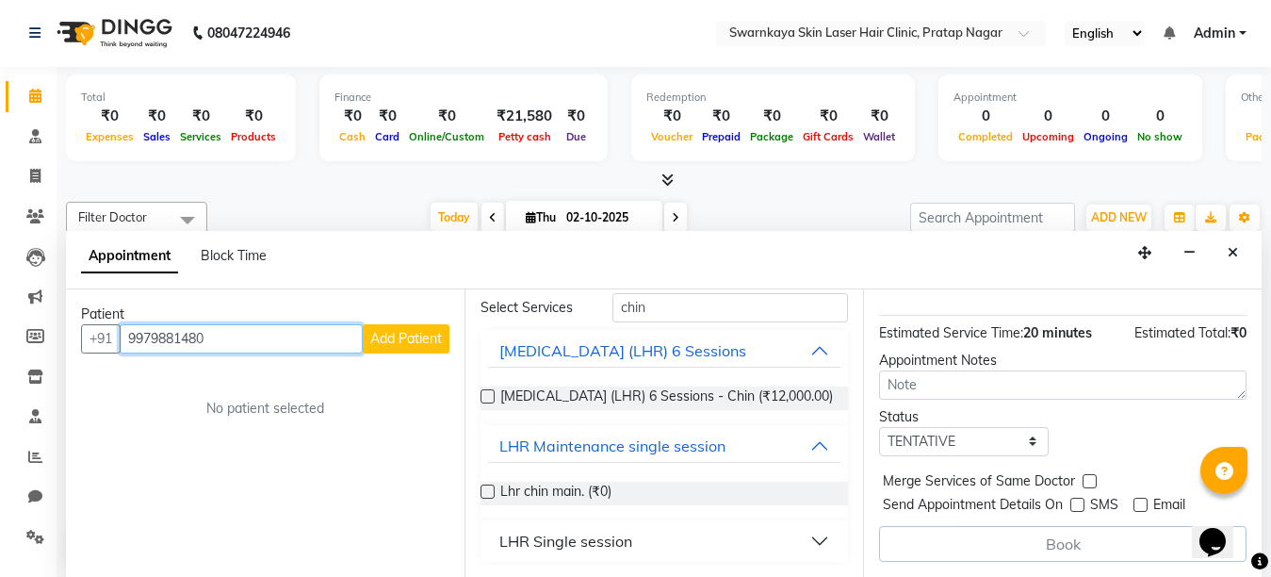
click at [287, 336] on input "9979881480" at bounding box center [241, 338] width 243 height 29
type input "9"
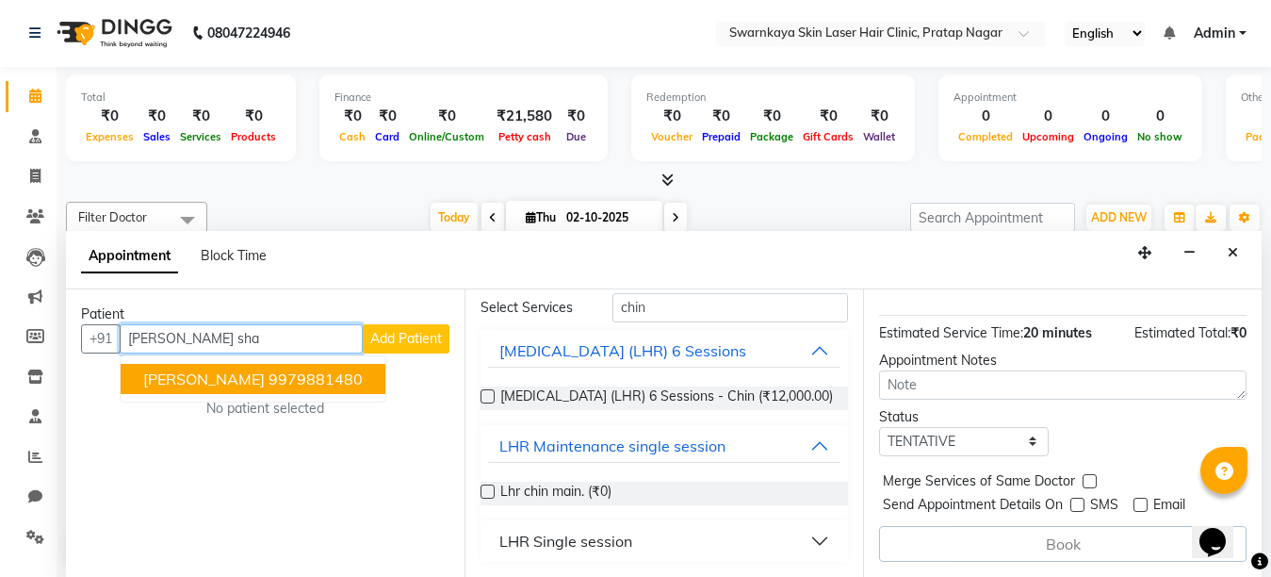
type input "9979881480"
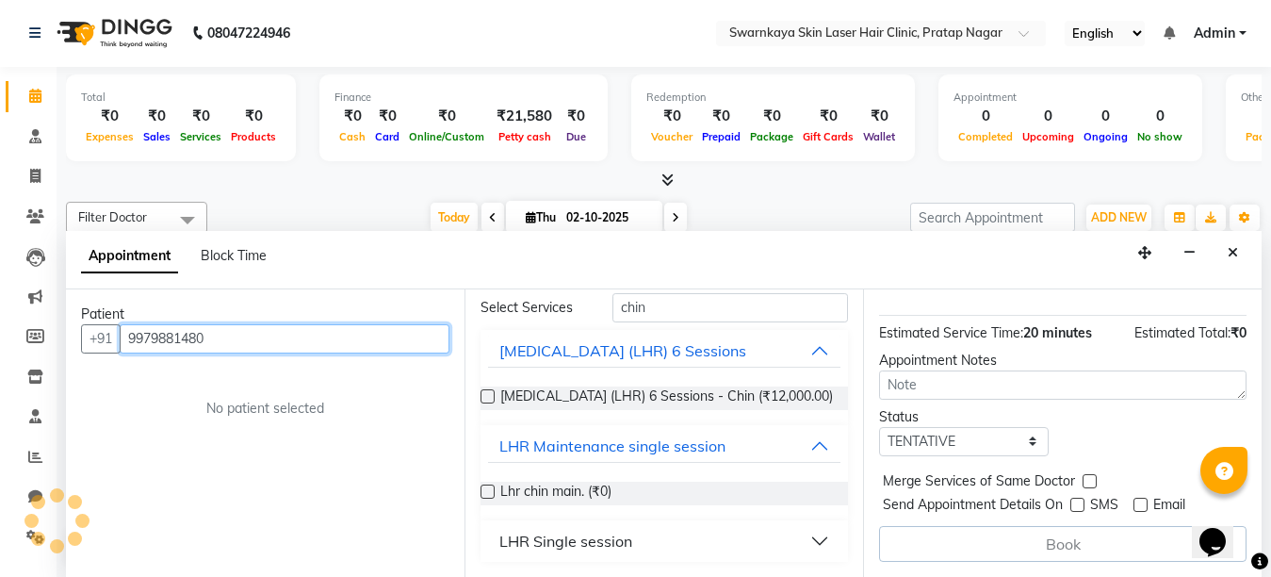
scroll to position [227, 0]
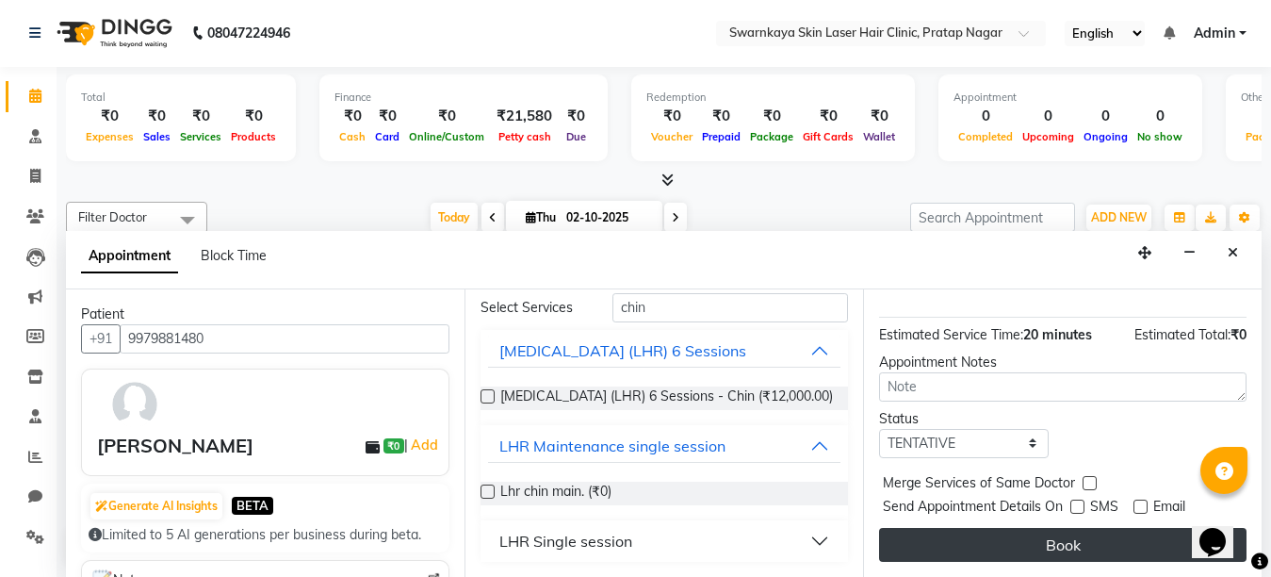
click at [998, 528] on button "Book" at bounding box center [1063, 545] width 368 height 34
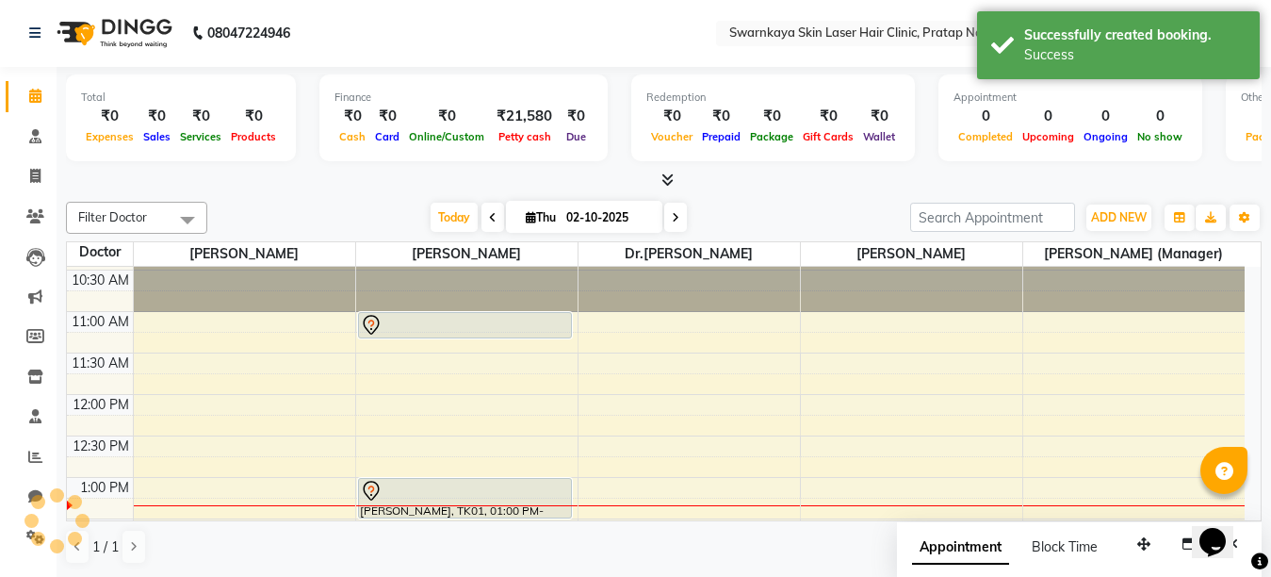
scroll to position [0, 0]
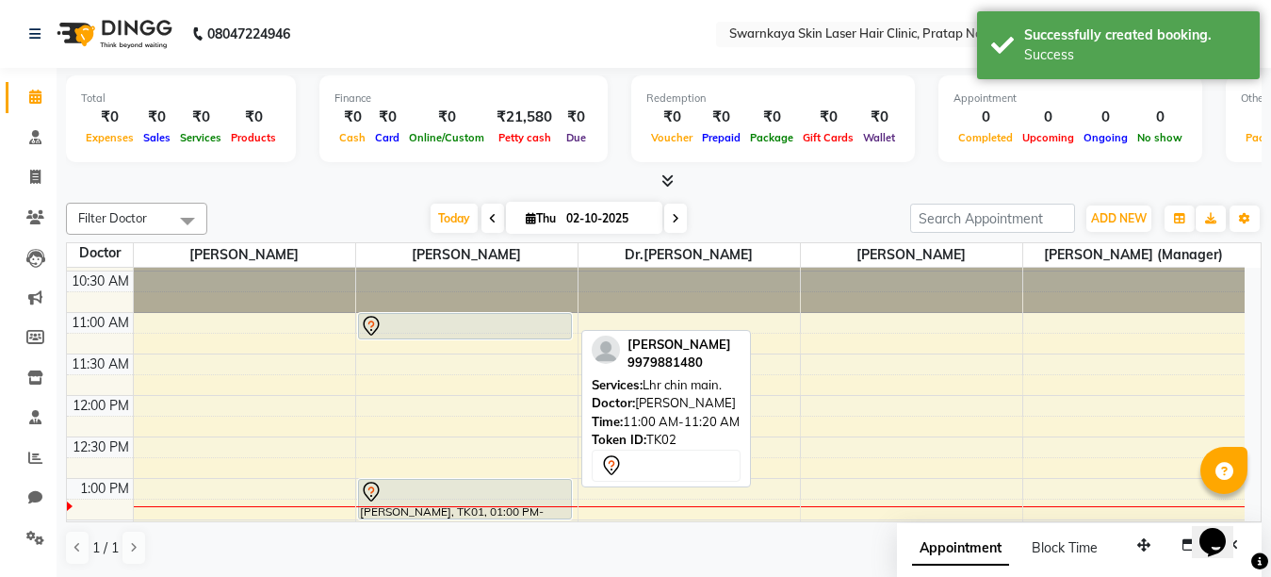
click at [509, 329] on div at bounding box center [465, 326] width 210 height 23
select select "7"
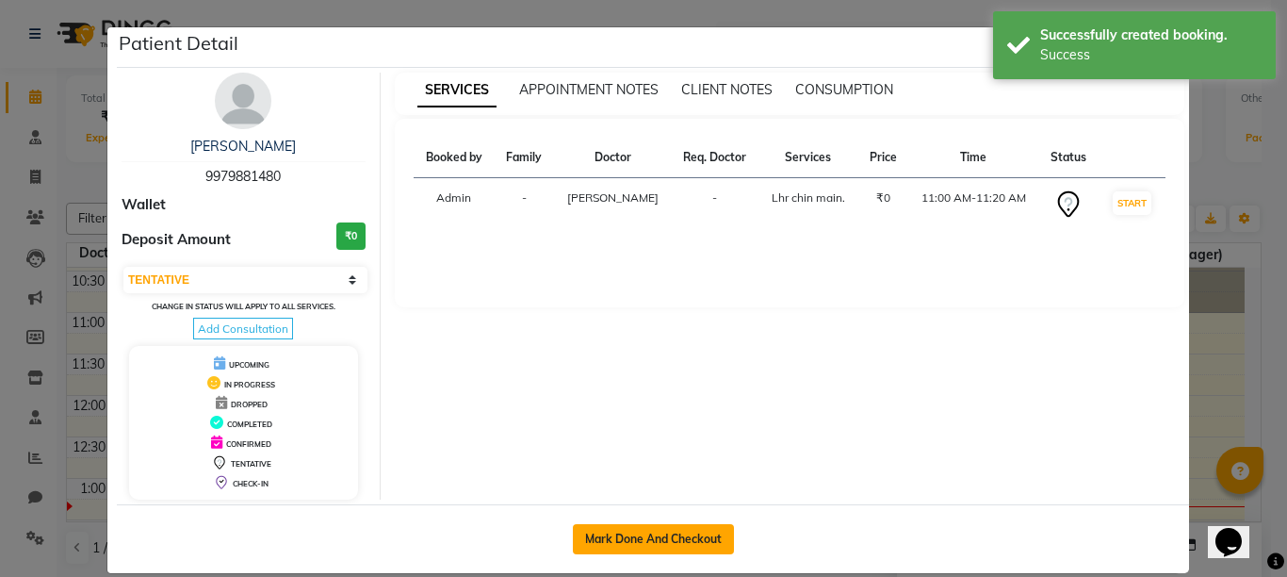
click at [629, 536] on button "Mark Done And Checkout" at bounding box center [653, 539] width 161 height 30
select select "service"
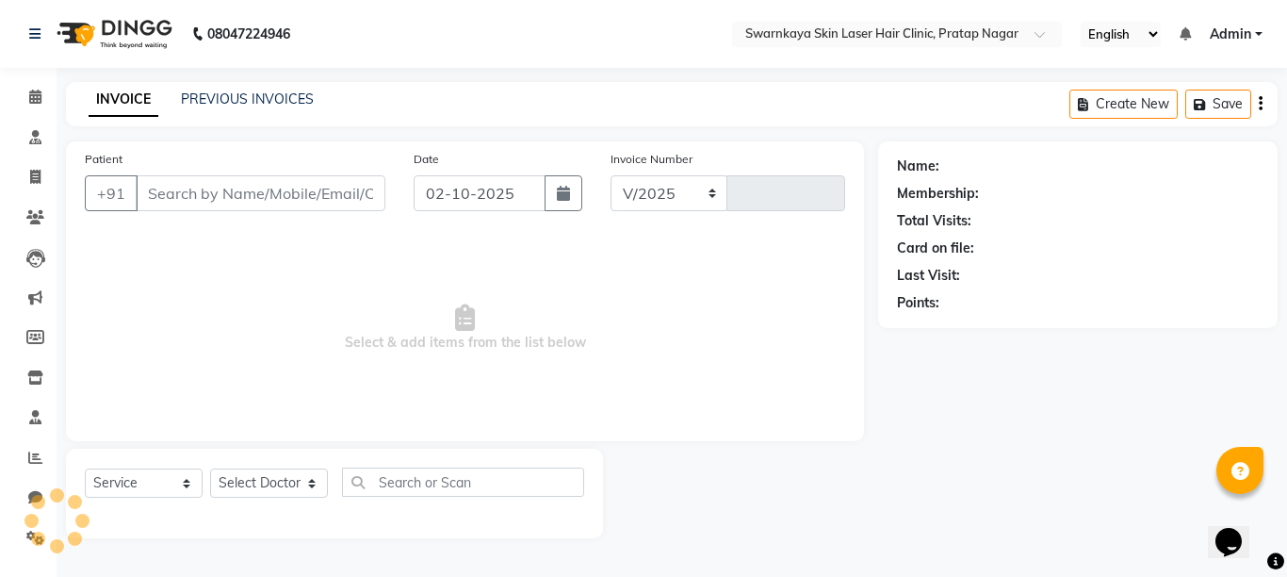
select select "8513"
type input "0165"
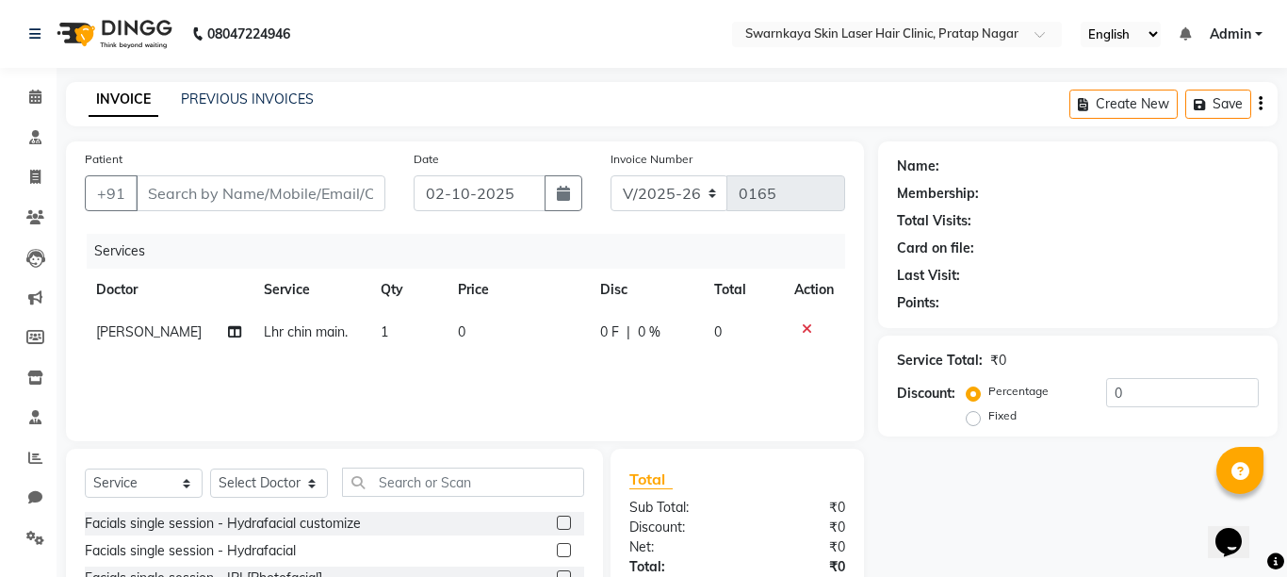
type input "9979881480"
select select "83968"
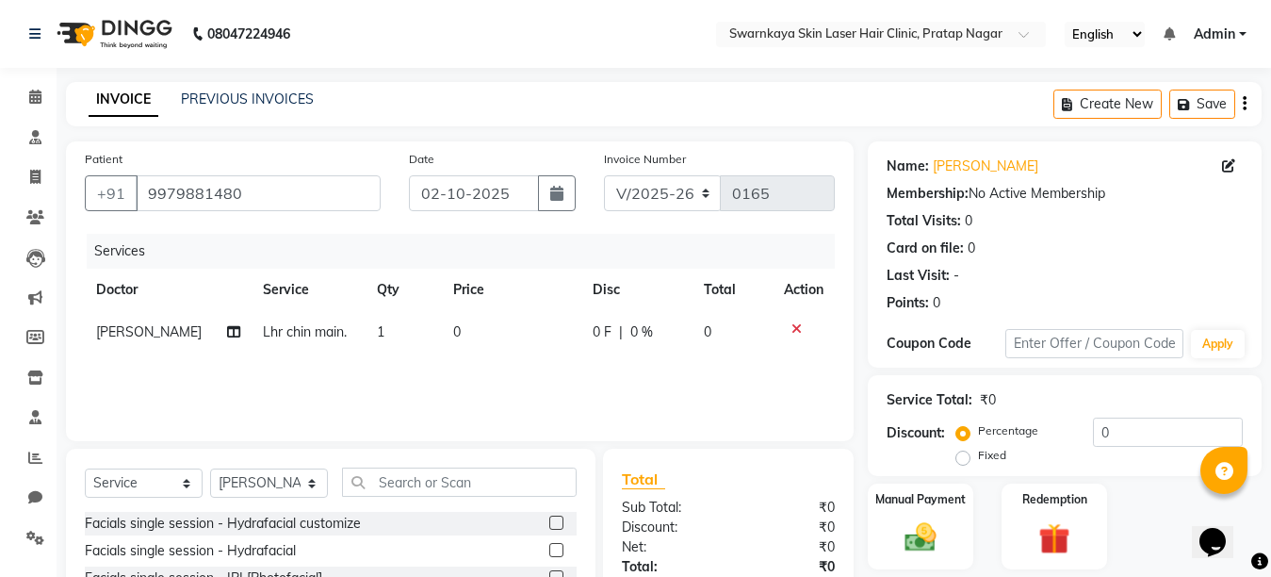
click at [453, 326] on span "0" at bounding box center [457, 331] width 8 height 17
select select "83968"
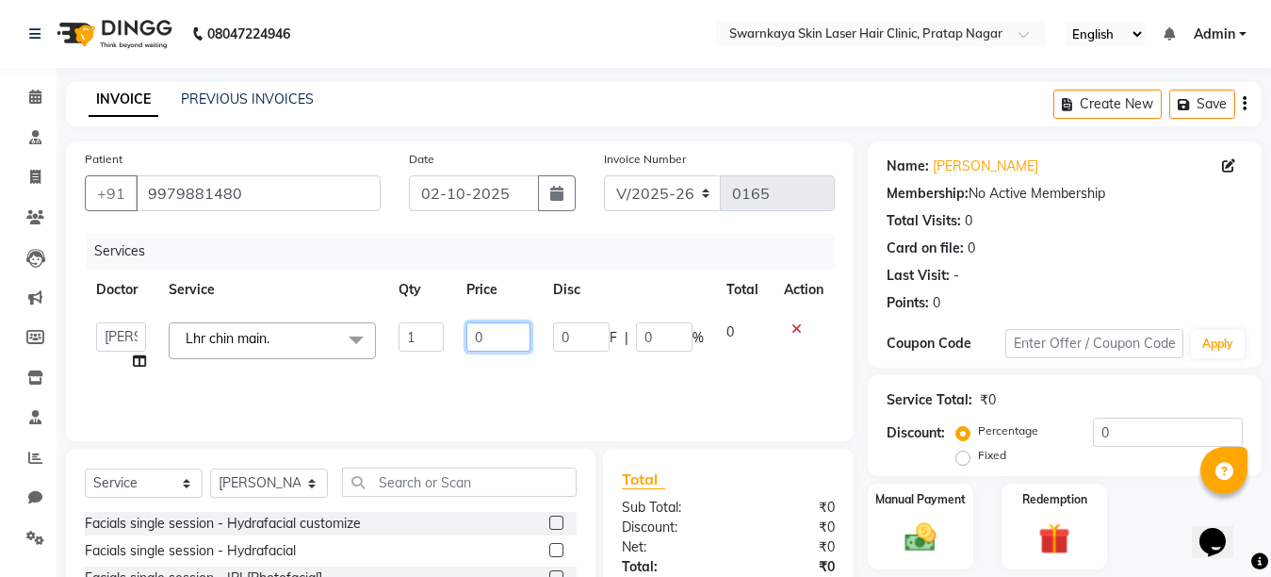
click at [488, 336] on input "0" at bounding box center [499, 336] width 64 height 29
type input "500"
click at [904, 525] on img at bounding box center [920, 537] width 53 height 38
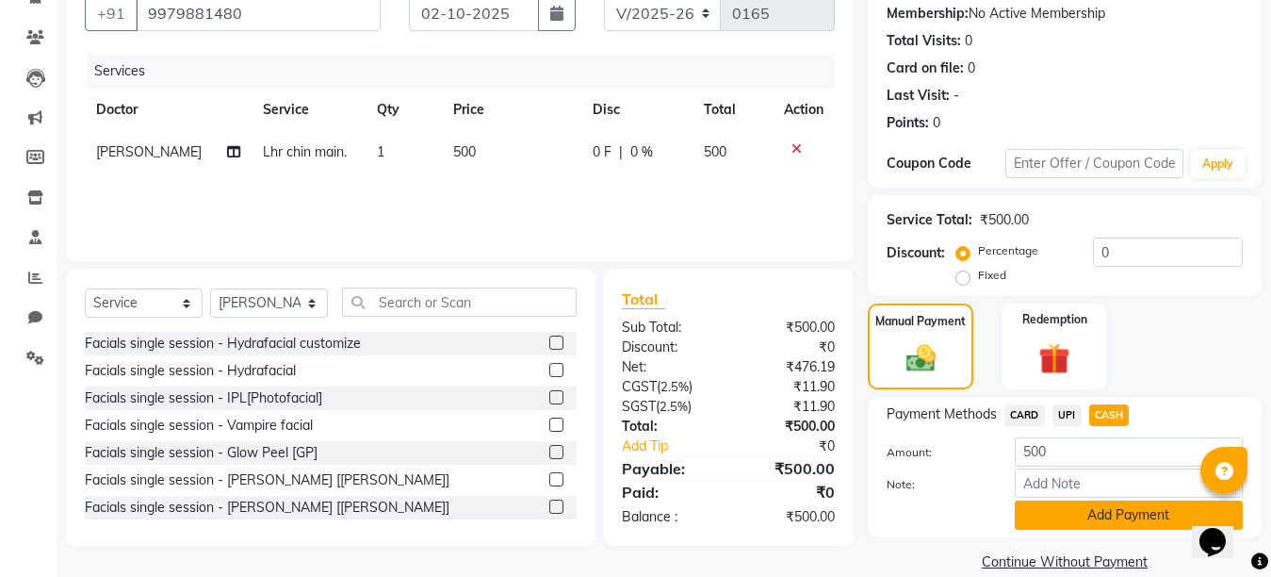
click at [1113, 513] on button "Add Payment" at bounding box center [1129, 514] width 228 height 29
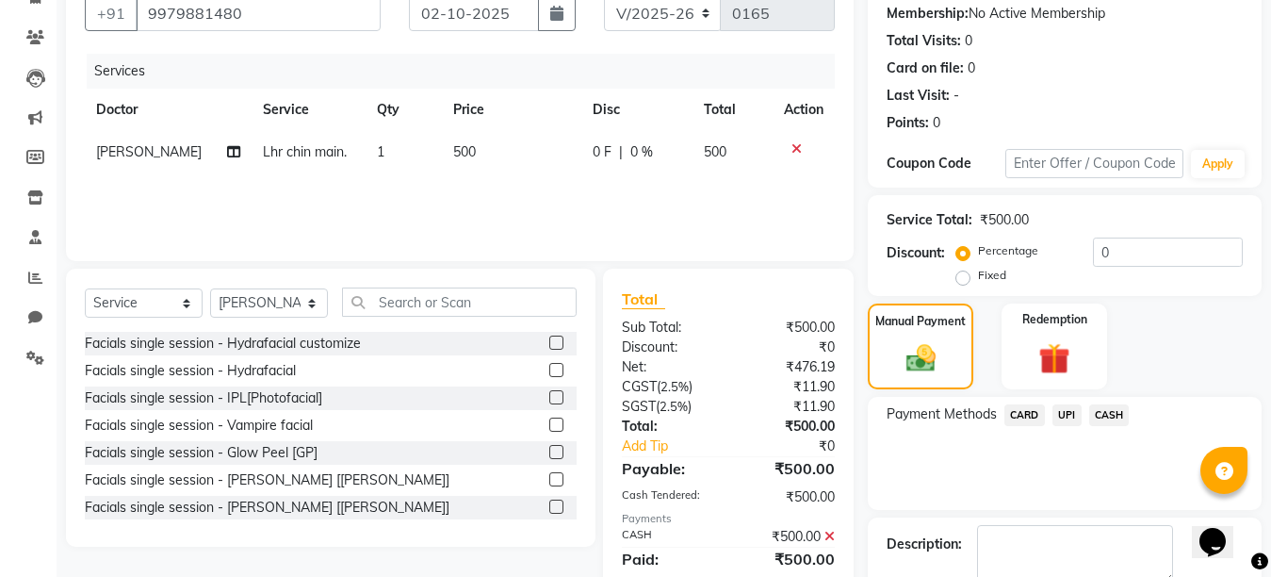
checkbox input "false"
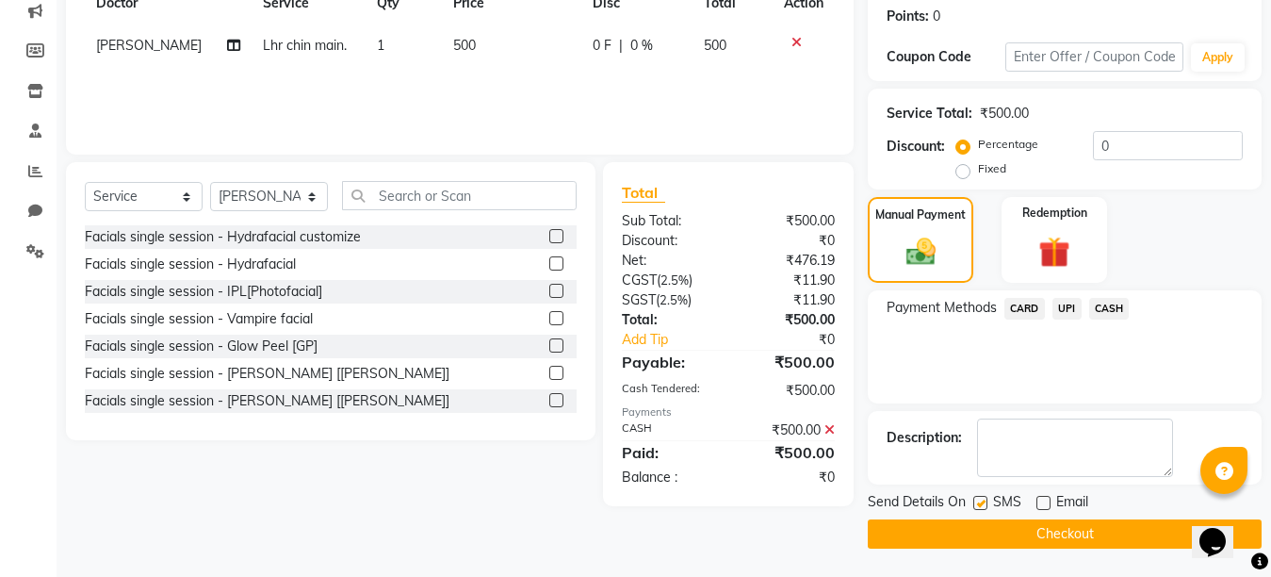
click at [981, 503] on label at bounding box center [981, 503] width 14 height 14
click at [981, 503] on input "checkbox" at bounding box center [980, 504] width 12 height 12
checkbox input "false"
click at [993, 426] on textarea at bounding box center [1075, 447] width 196 height 58
type textarea "!%))"
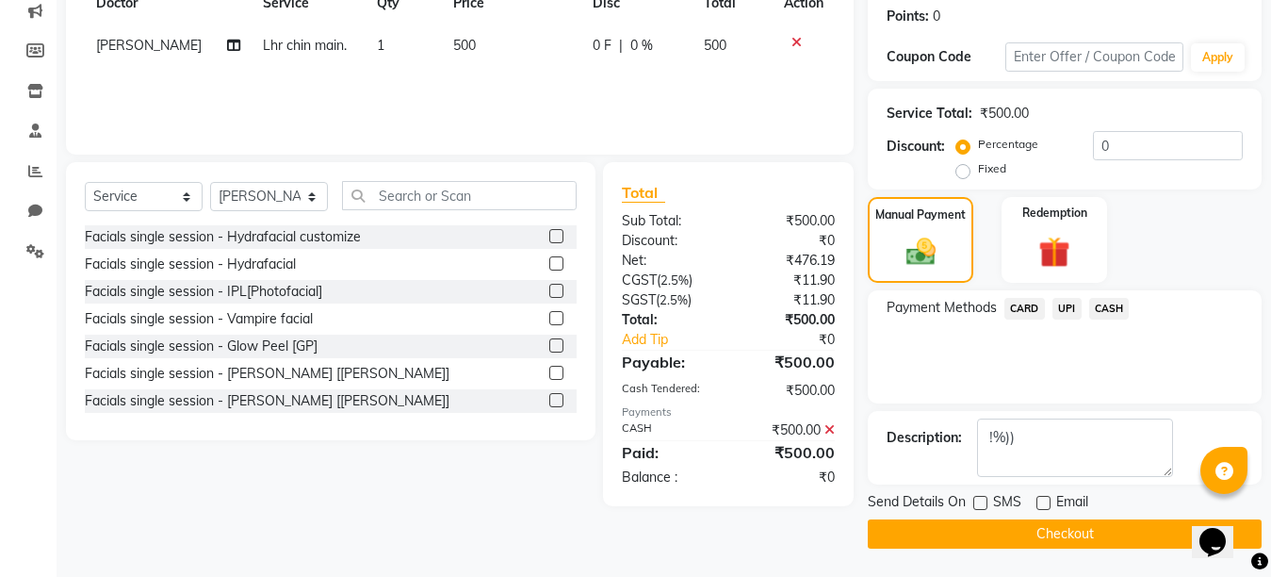
click at [1041, 534] on button "Checkout" at bounding box center [1065, 533] width 394 height 29
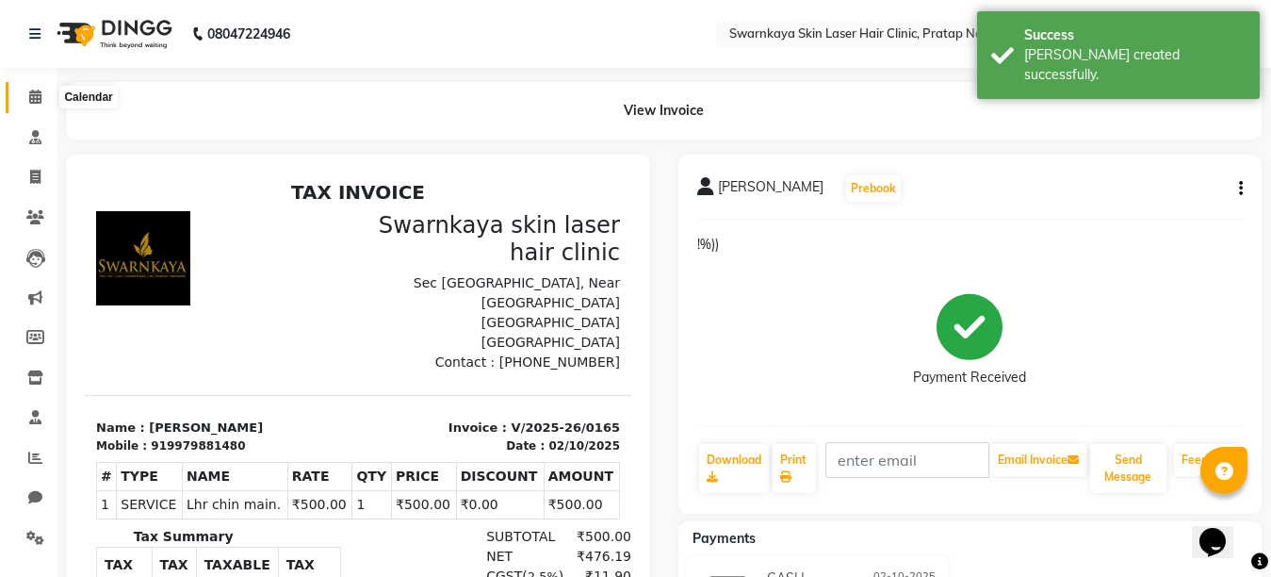
click at [34, 90] on icon at bounding box center [35, 97] width 12 height 14
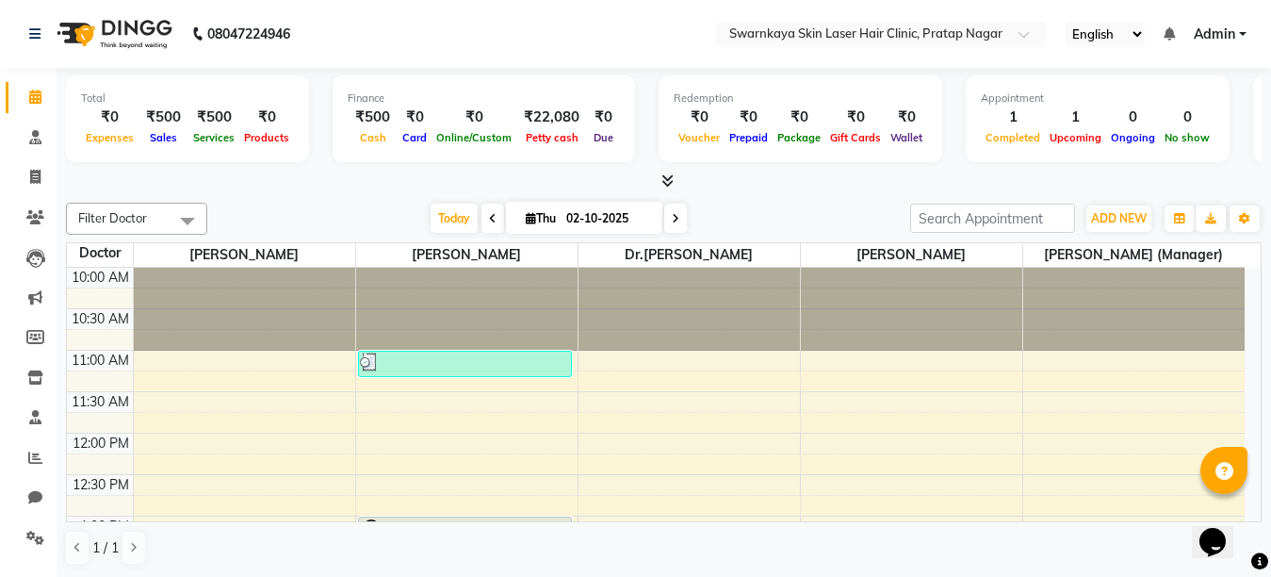
click at [1245, 509] on div "Opens Chat This icon Opens the chat window." at bounding box center [1222, 509] width 45 height 0
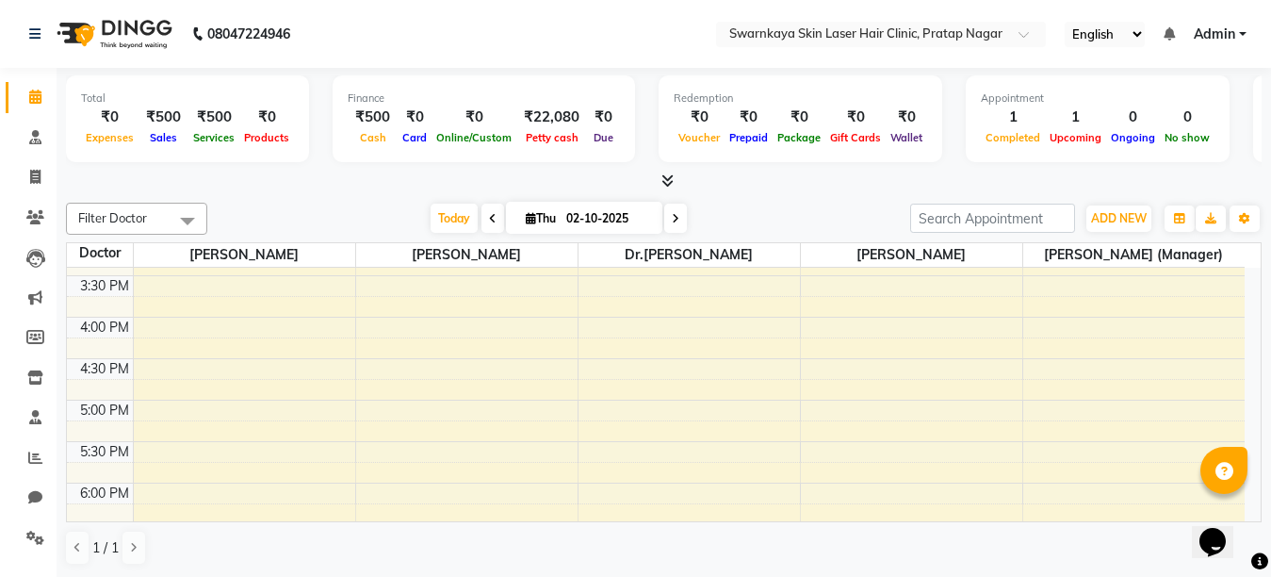
scroll to position [658, 0]
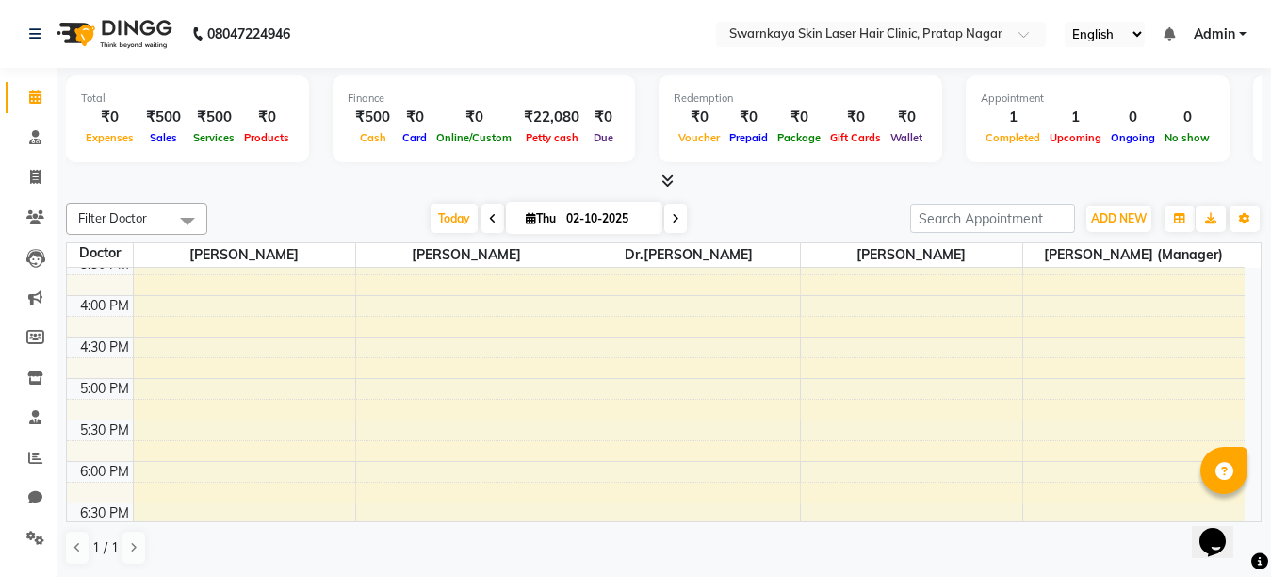
click at [1249, 268] on div "10:00 AM 10:30 AM 11:00 AM 11:30 AM 12:00 PM 12:30 PM 1:00 PM 1:30 PM 2:00 PM 2…" at bounding box center [664, 395] width 1194 height 254
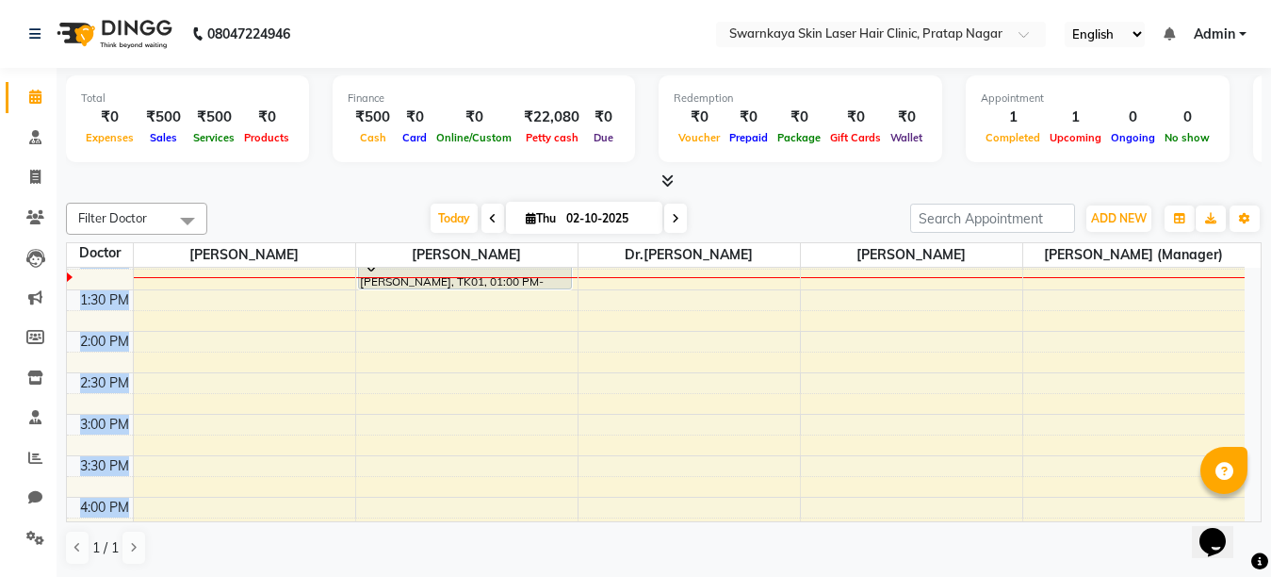
click at [1252, 273] on div "10:00 AM 10:30 AM 11:00 AM 11:30 AM 12:00 PM 12:30 PM 1:00 PM 1:30 PM 2:00 PM 2…" at bounding box center [664, 395] width 1194 height 254
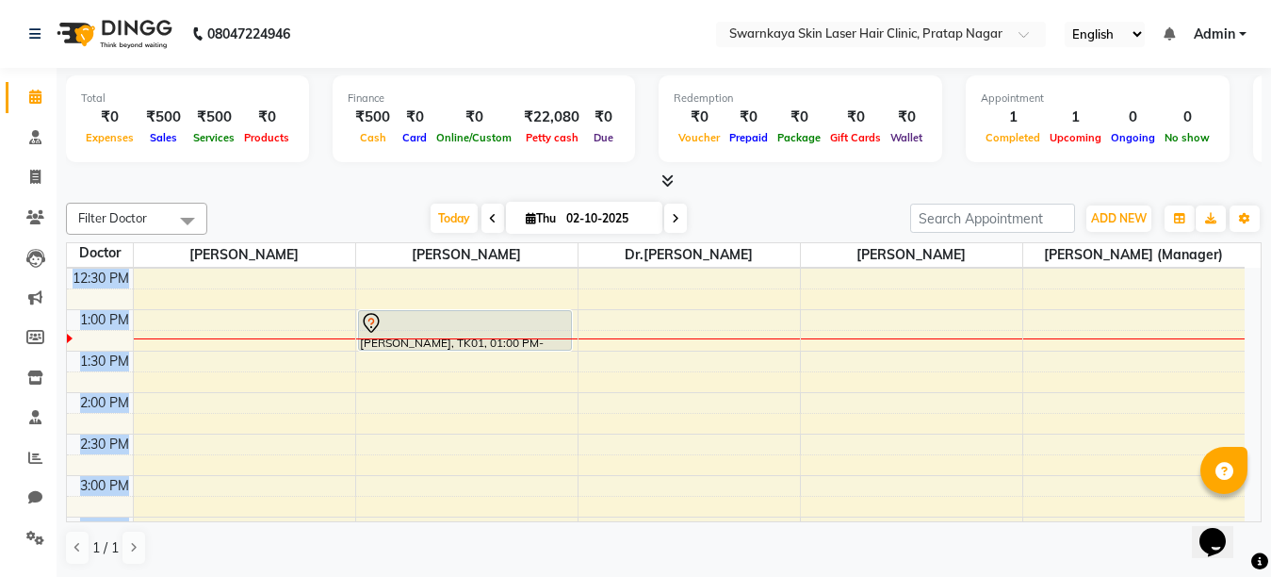
scroll to position [190, 0]
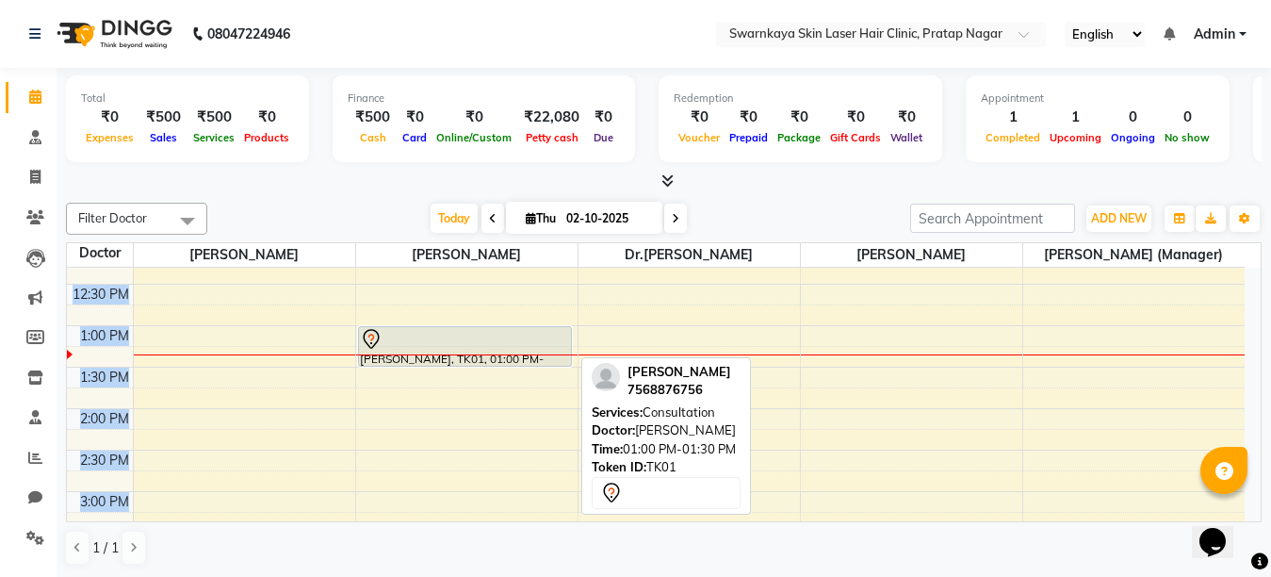
click at [520, 349] on div at bounding box center [465, 339] width 210 height 23
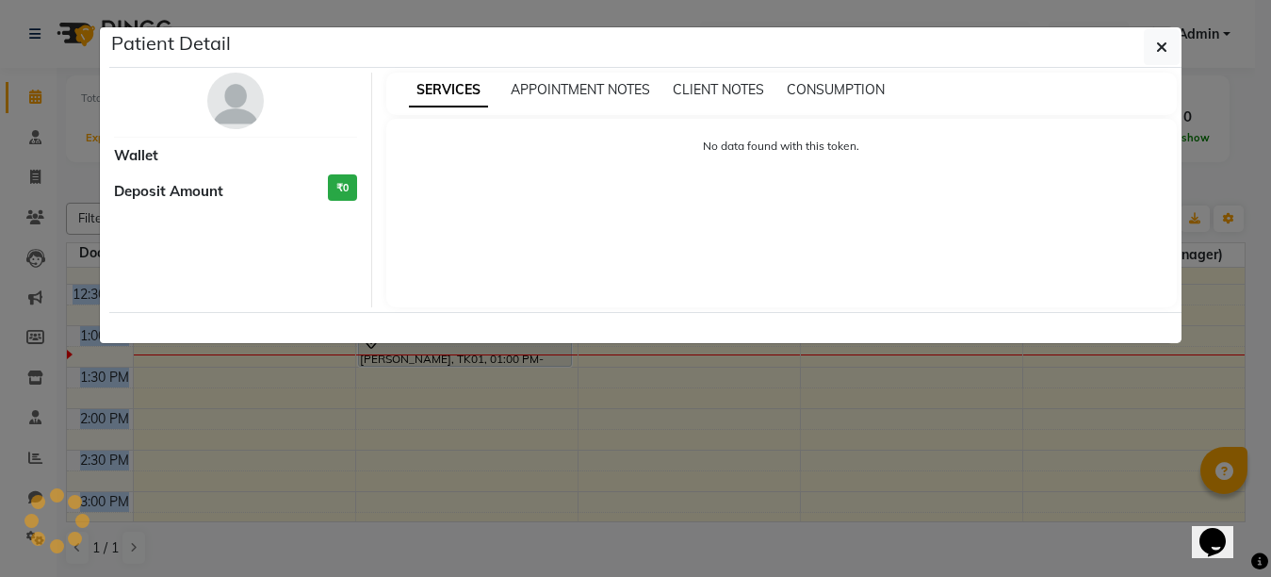
select select "7"
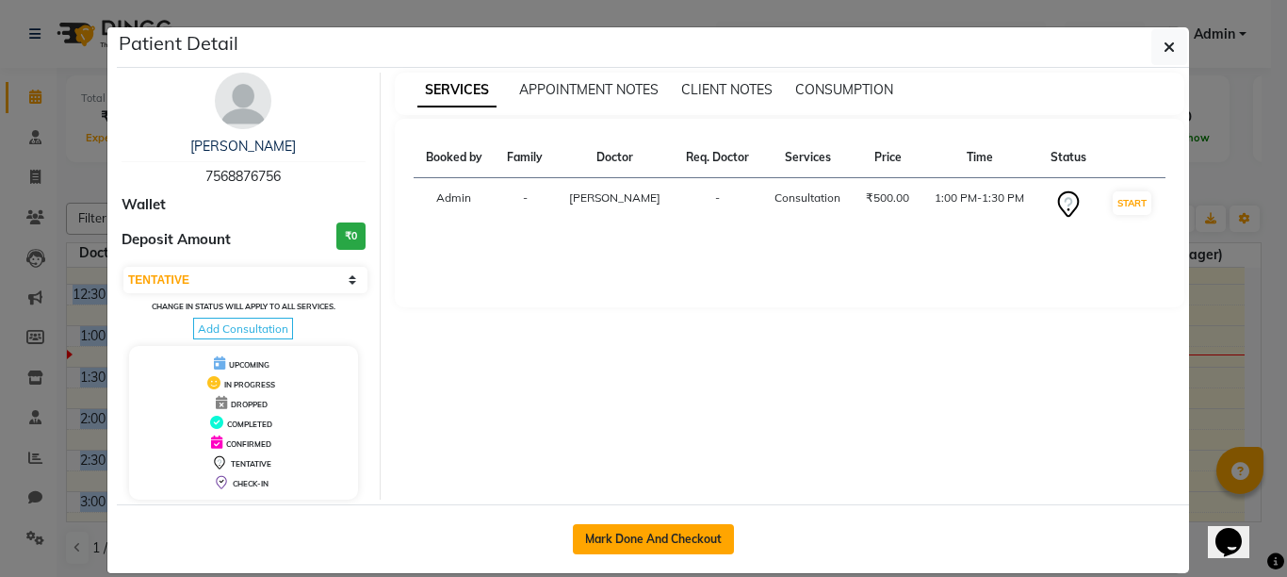
click at [601, 537] on button "Mark Done And Checkout" at bounding box center [653, 539] width 161 height 30
select select "service"
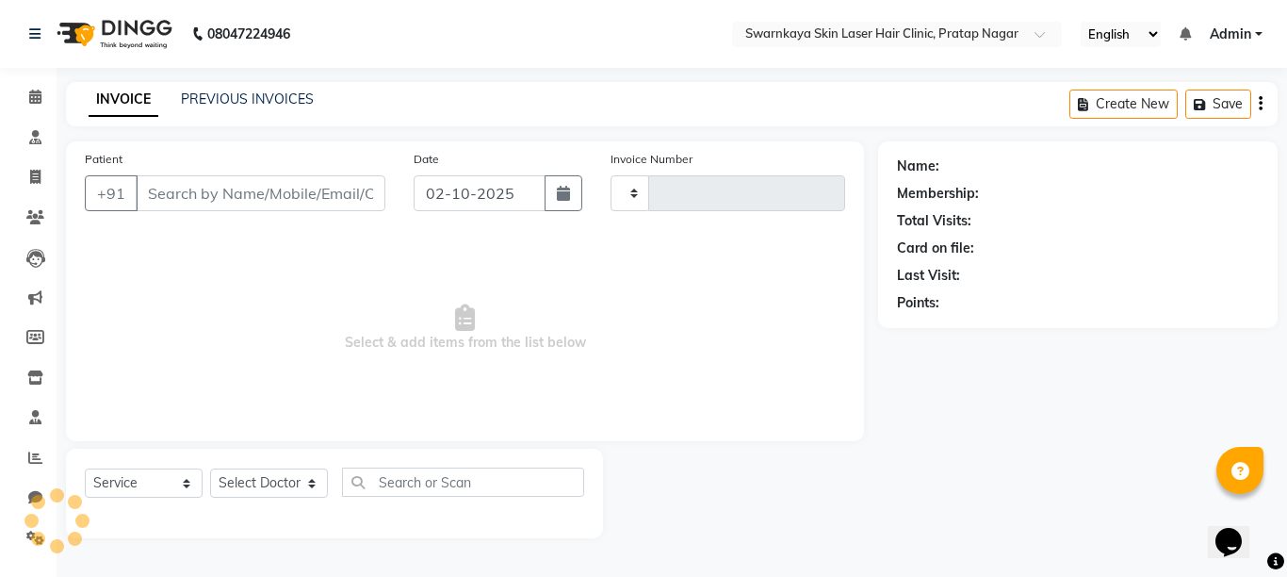
type input "0166"
select select "8513"
type input "7568876756"
select select "83968"
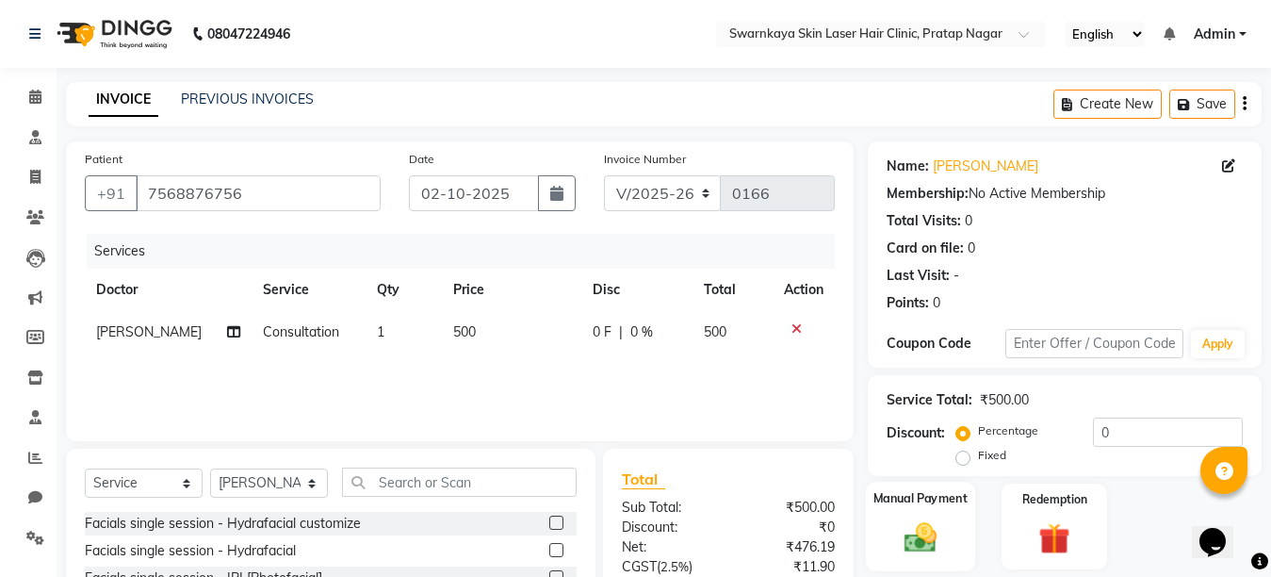
click at [919, 548] on img at bounding box center [920, 537] width 53 height 38
click at [919, 536] on img at bounding box center [920, 538] width 50 height 36
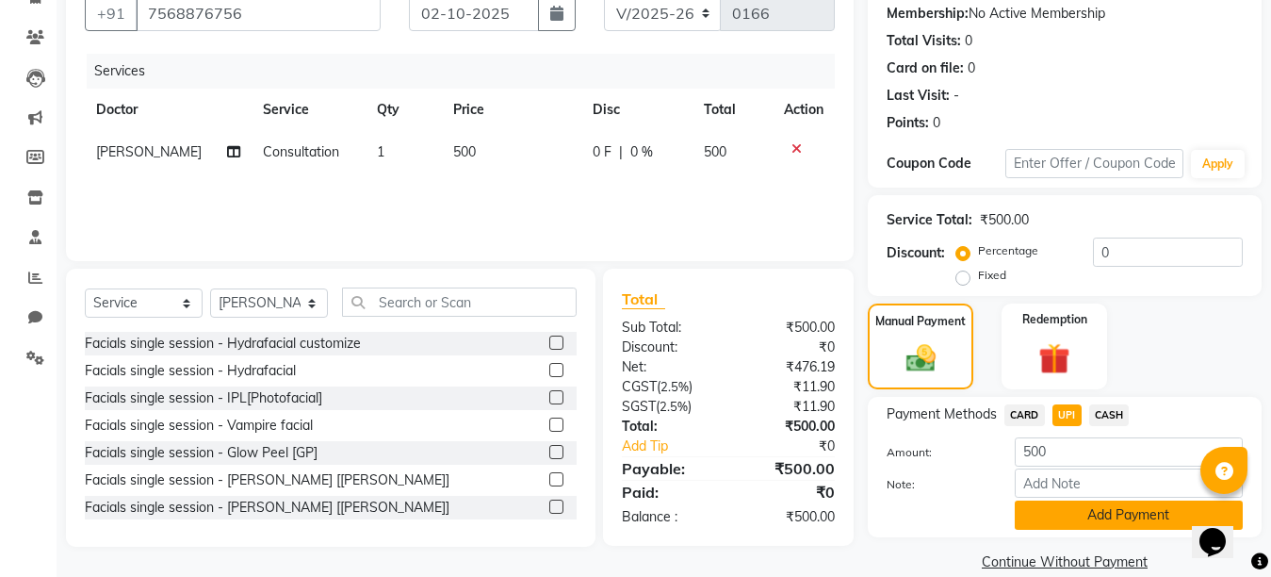
click at [1129, 513] on button "Add Payment" at bounding box center [1129, 514] width 228 height 29
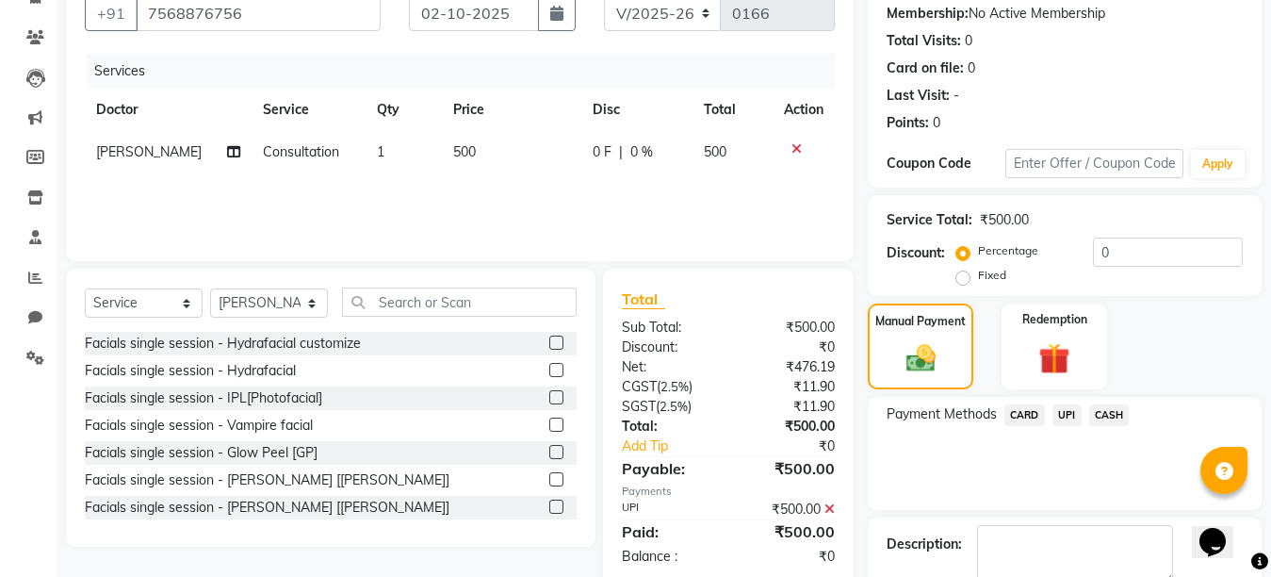
scroll to position [287, 0]
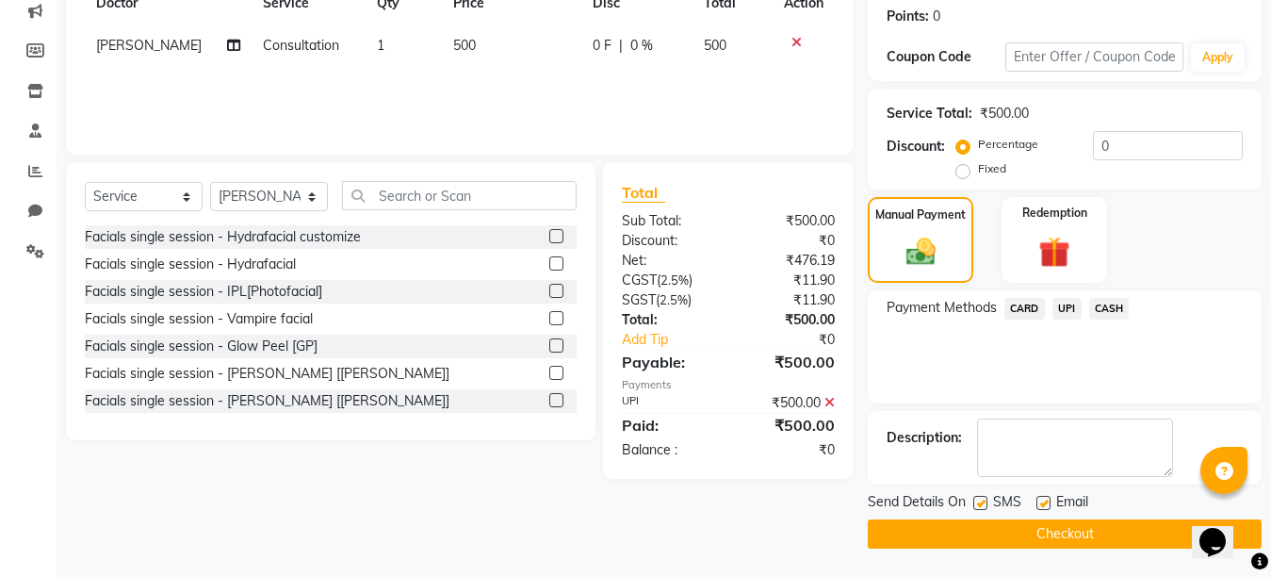
click at [1042, 502] on label at bounding box center [1044, 503] width 14 height 14
click at [1042, 502] on input "checkbox" at bounding box center [1043, 504] width 12 height 12
checkbox input "false"
click at [976, 503] on label at bounding box center [981, 503] width 14 height 14
click at [976, 503] on input "checkbox" at bounding box center [980, 504] width 12 height 12
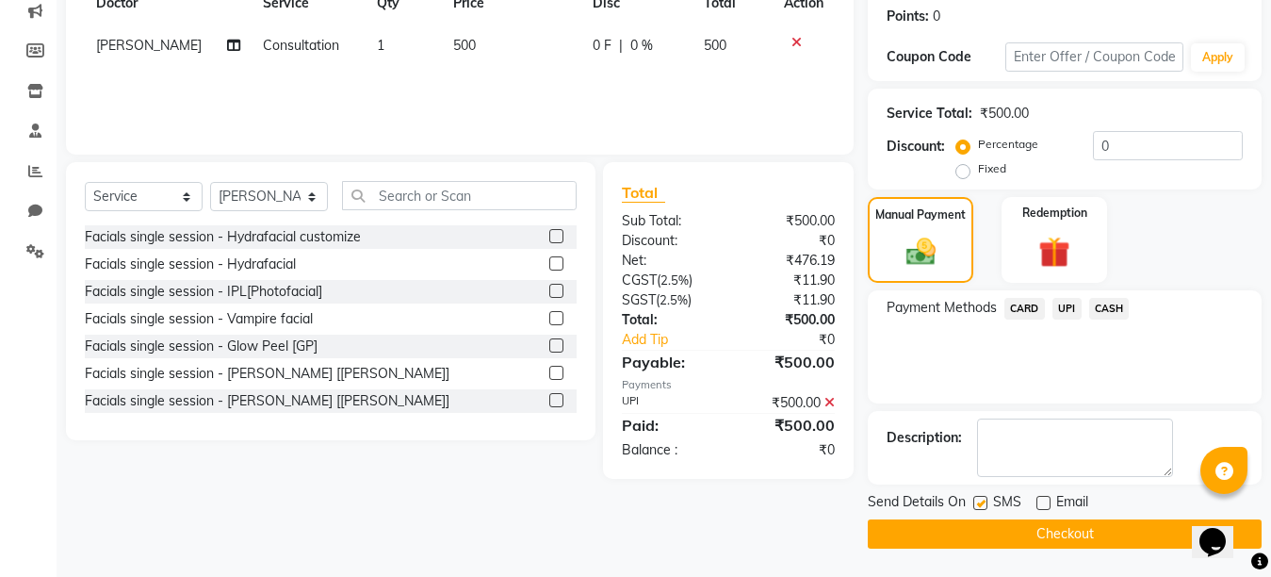
checkbox input "false"
click at [1018, 520] on button "Checkout" at bounding box center [1065, 533] width 394 height 29
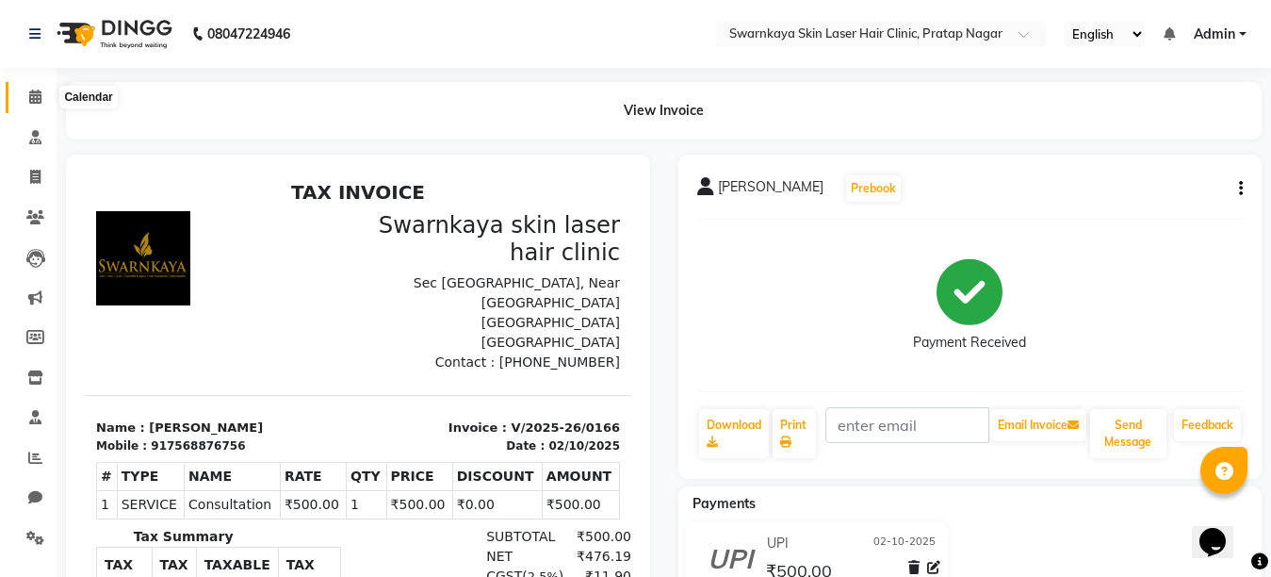
click at [37, 95] on icon at bounding box center [35, 97] width 12 height 14
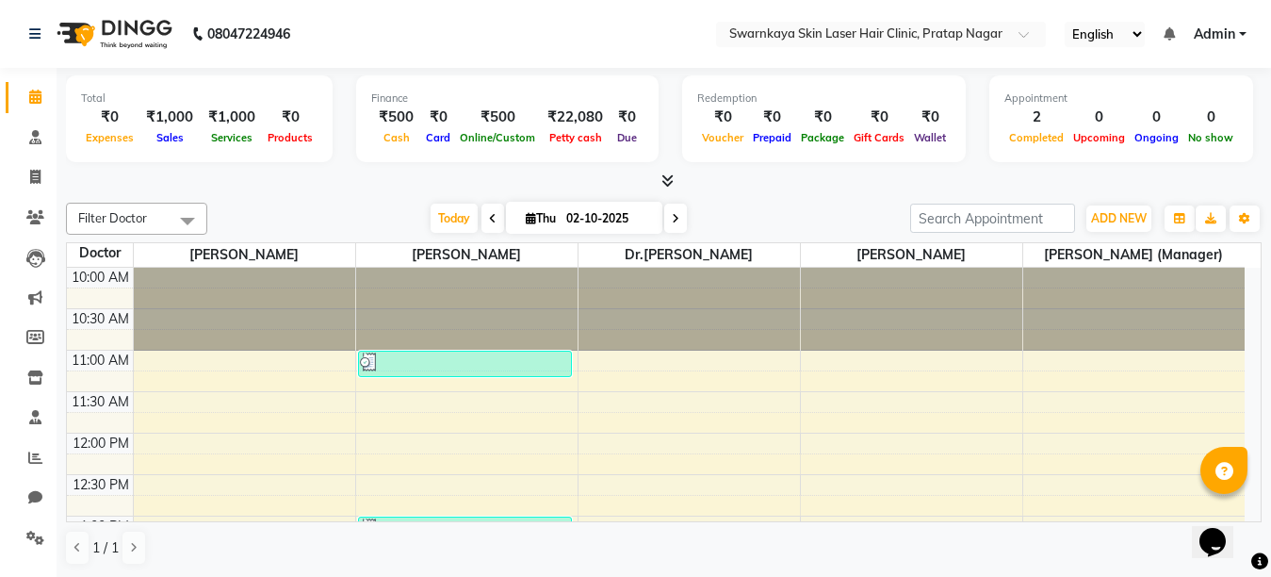
click at [1245, 509] on div "Opens Chat This icon Opens the chat window." at bounding box center [1222, 509] width 45 height 0
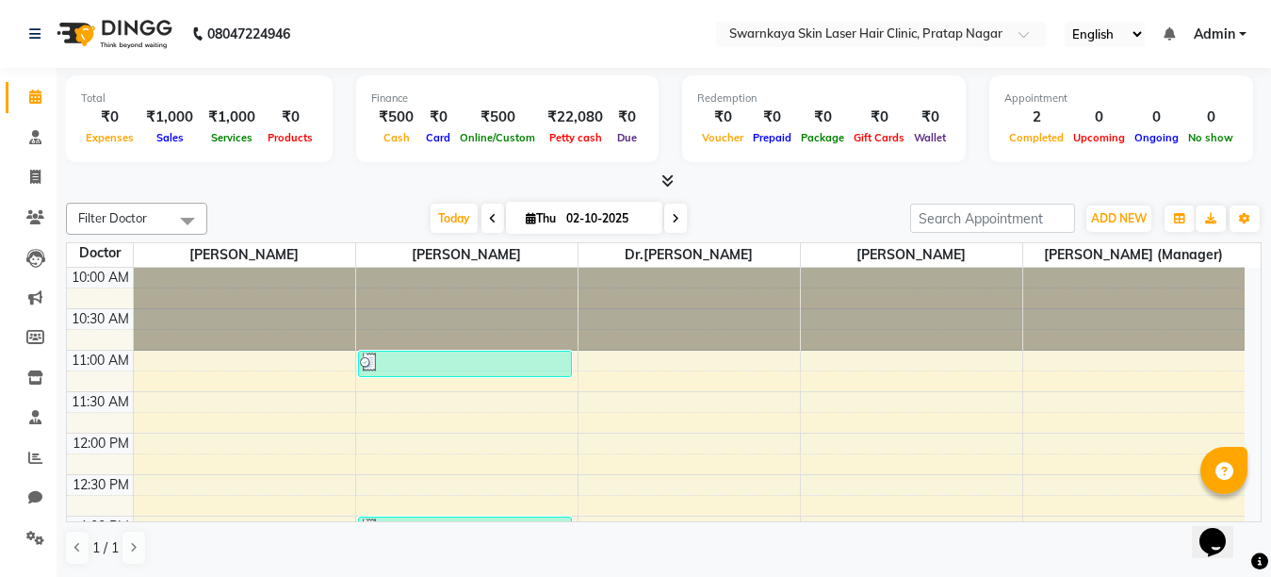
click at [1245, 509] on div "Opens Chat This icon Opens the chat window." at bounding box center [1222, 509] width 45 height 0
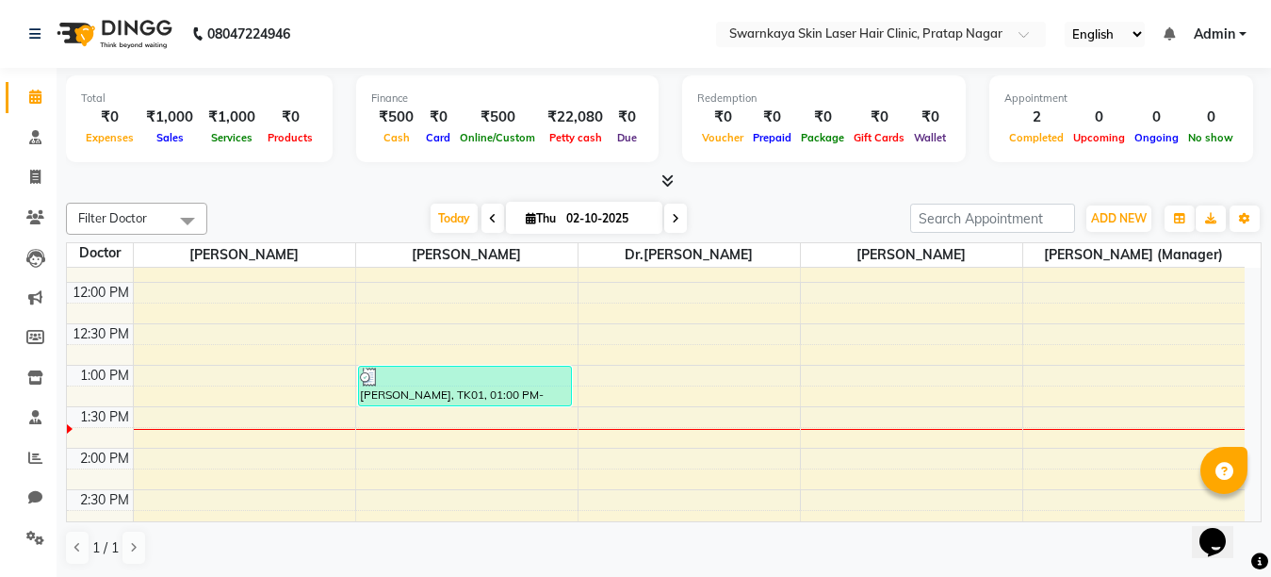
scroll to position [189, 0]
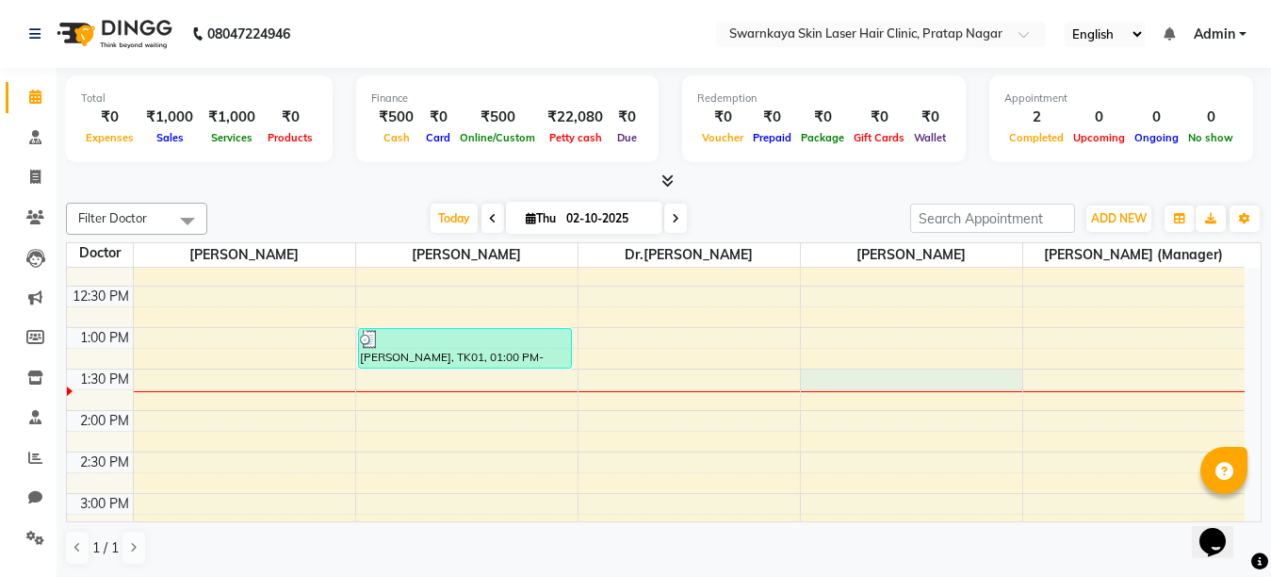
click at [810, 373] on div "10:00 AM 10:30 AM 11:00 AM 11:30 AM 12:00 PM 12:30 PM 1:00 PM 1:30 PM 2:00 PM 2…" at bounding box center [656, 534] width 1178 height 911
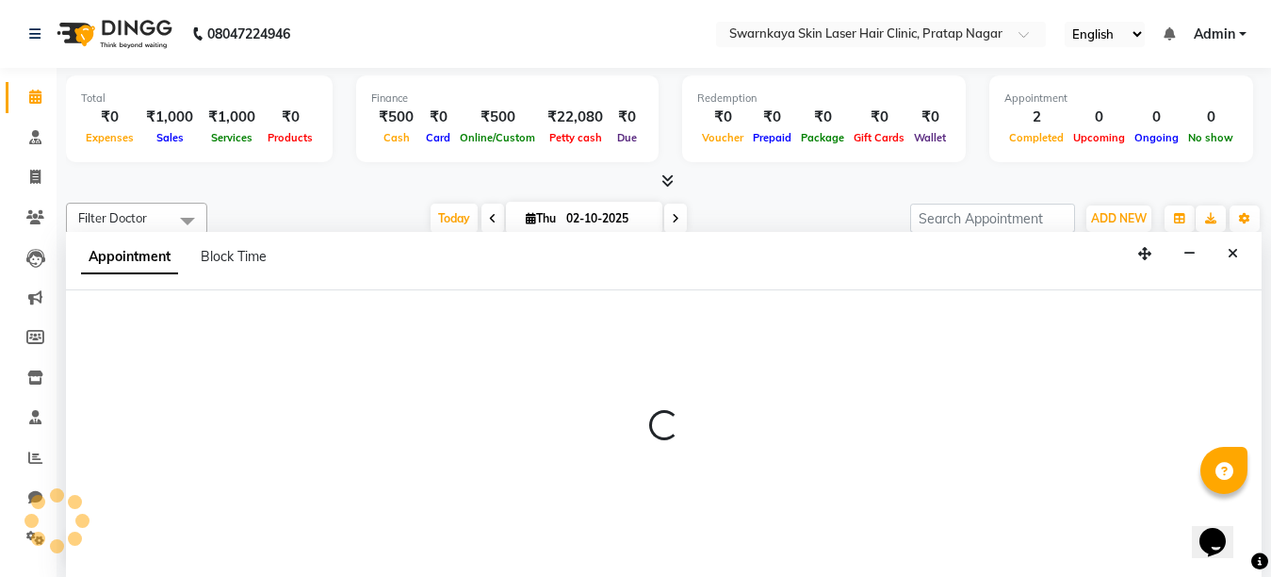
select select "83970"
select select "tentative"
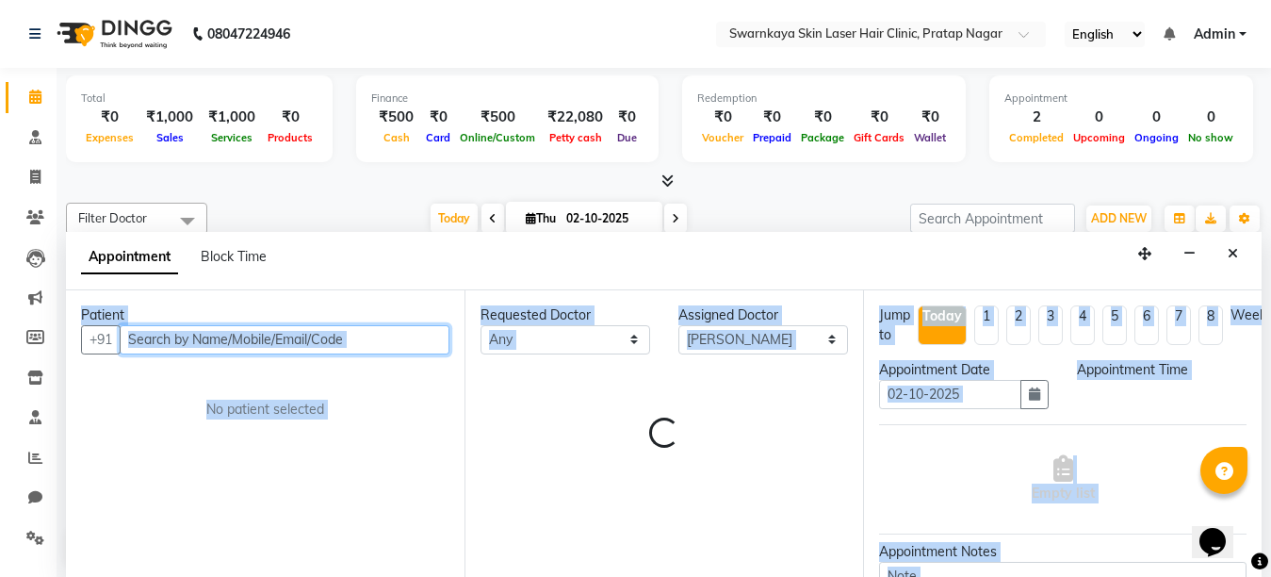
select select "810"
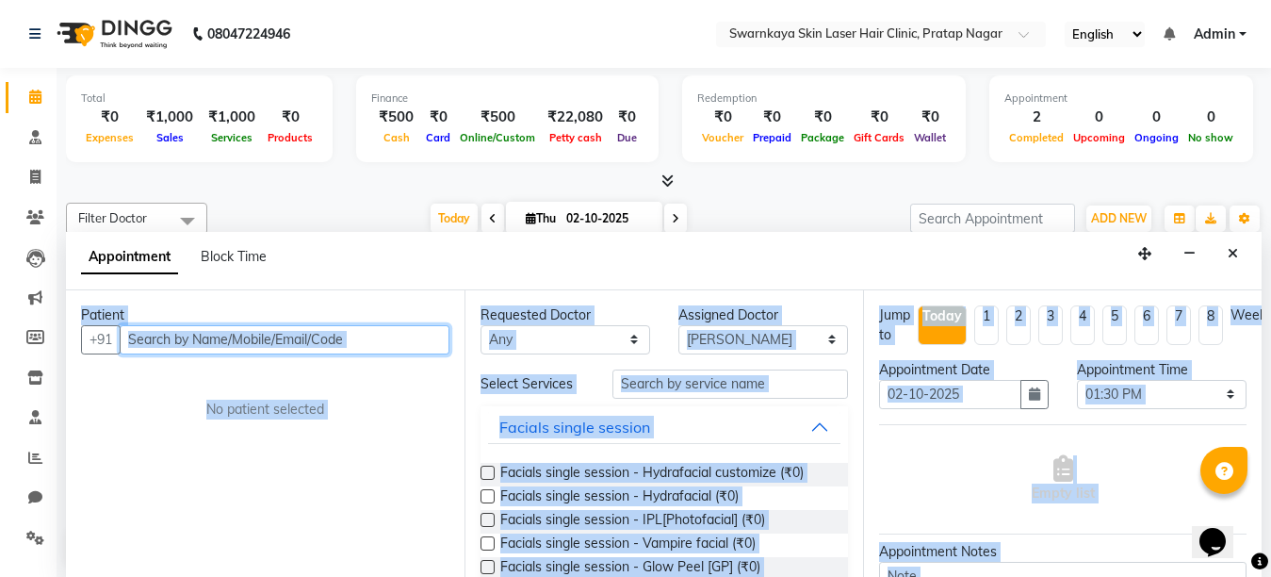
scroll to position [1, 0]
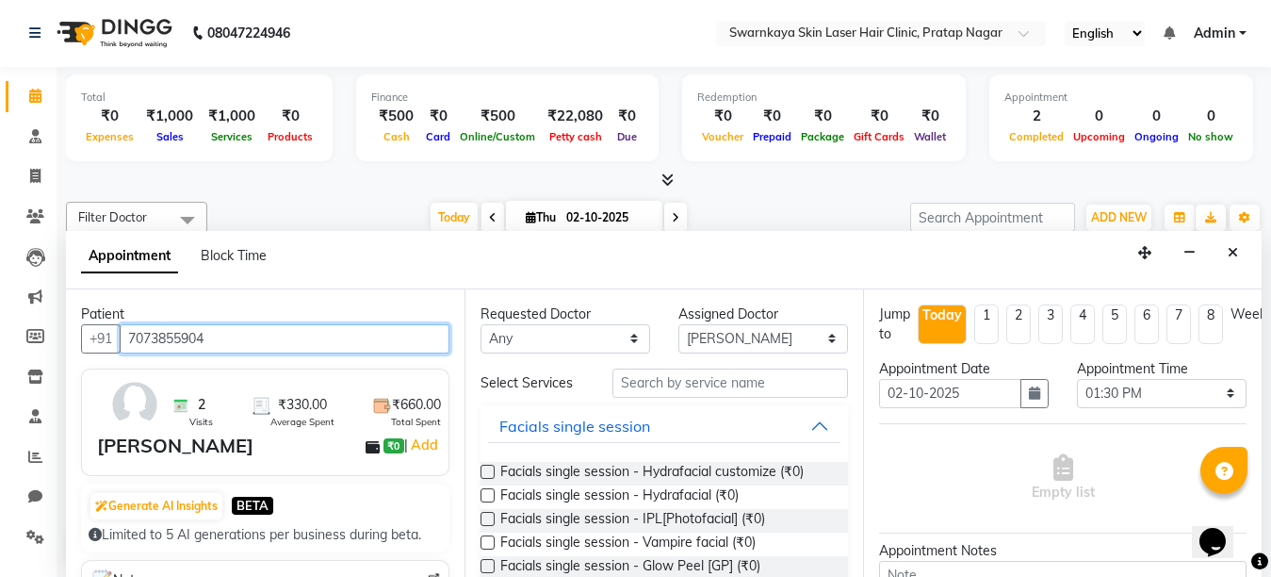
type input "7073855904"
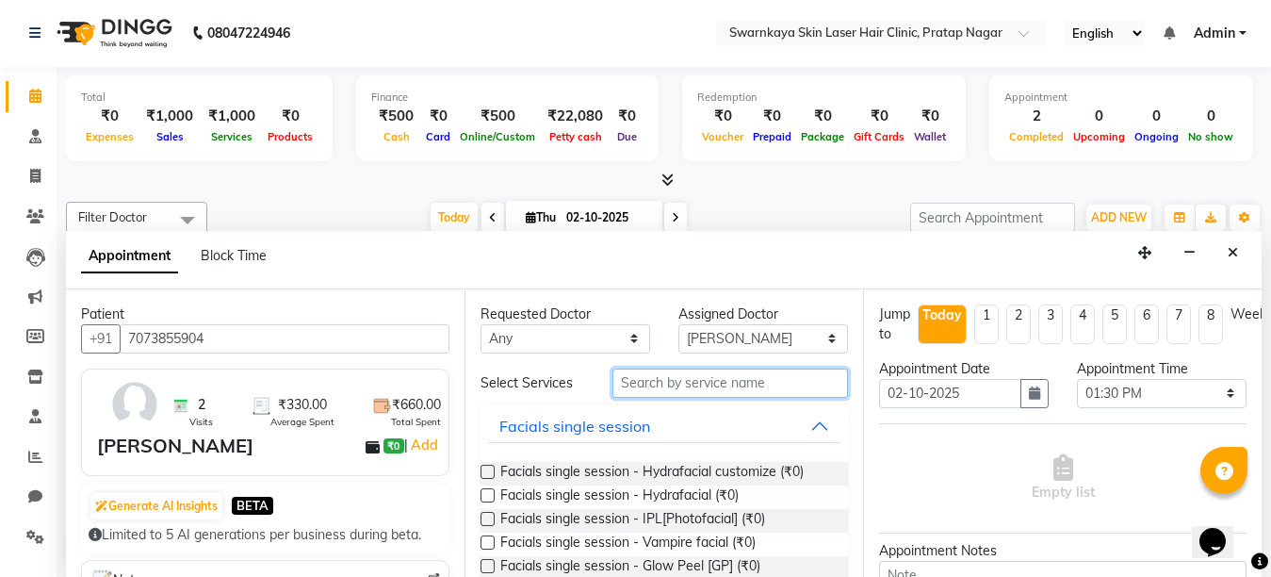
click at [660, 384] on input "text" at bounding box center [731, 383] width 236 height 29
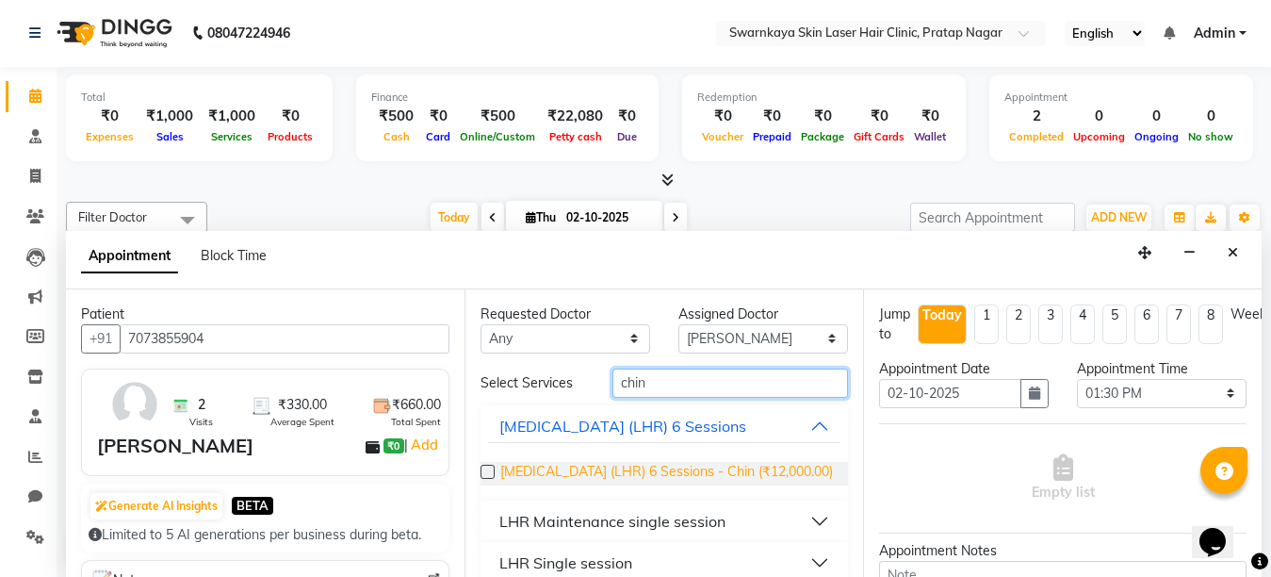
type input "chin"
click at [695, 465] on span "[MEDICAL_DATA] (LHR) 6 Sessions - Chin (₹12,000.00)" at bounding box center [666, 474] width 333 height 24
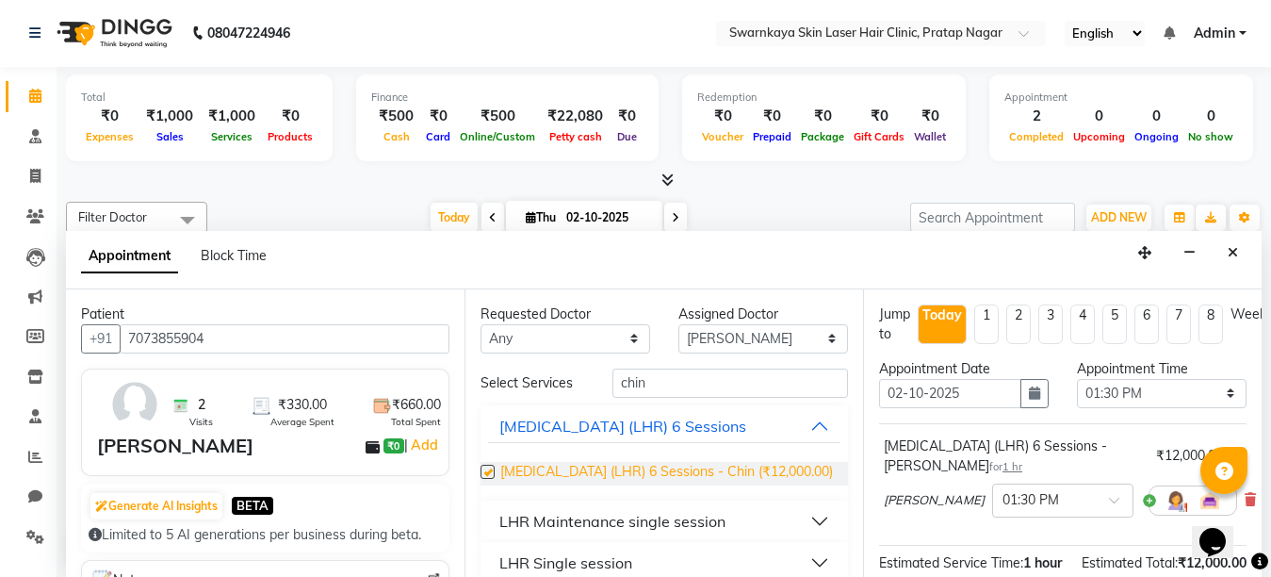
checkbox input "false"
click at [1245, 509] on div "Opens Chat This icon Opens the chat window." at bounding box center [1222, 509] width 45 height 0
drag, startPoint x: 1252, startPoint y: 504, endPoint x: 1254, endPoint y: 515, distance: 10.5
click at [1253, 515] on html "Opens Chat This icon Opens the chat window." at bounding box center [1222, 529] width 60 height 57
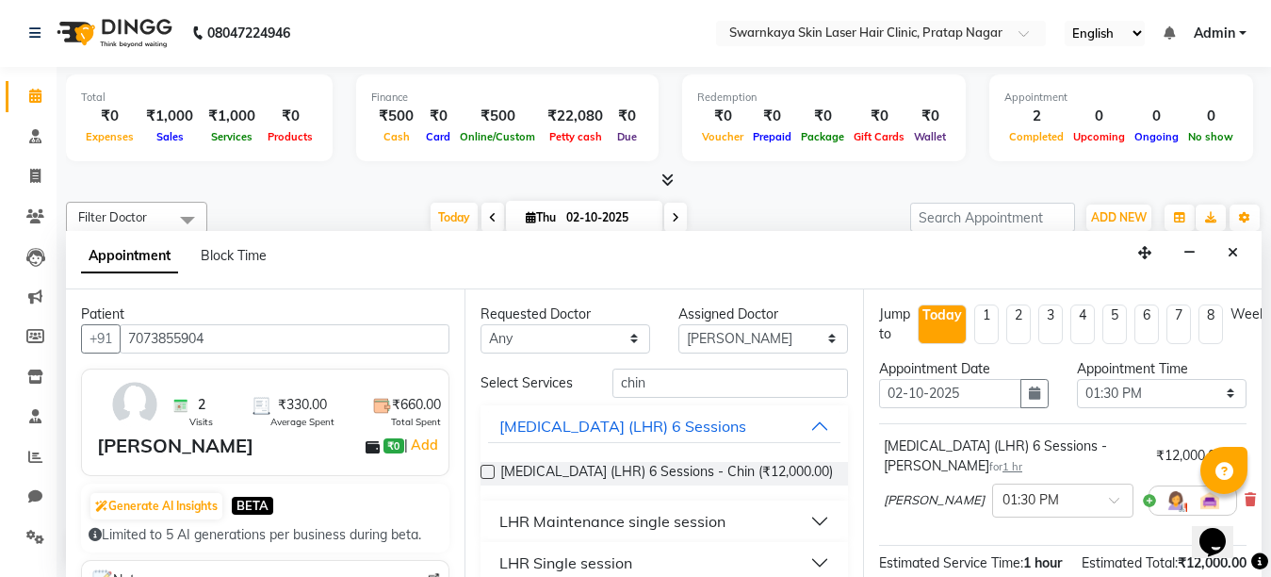
scroll to position [238, 0]
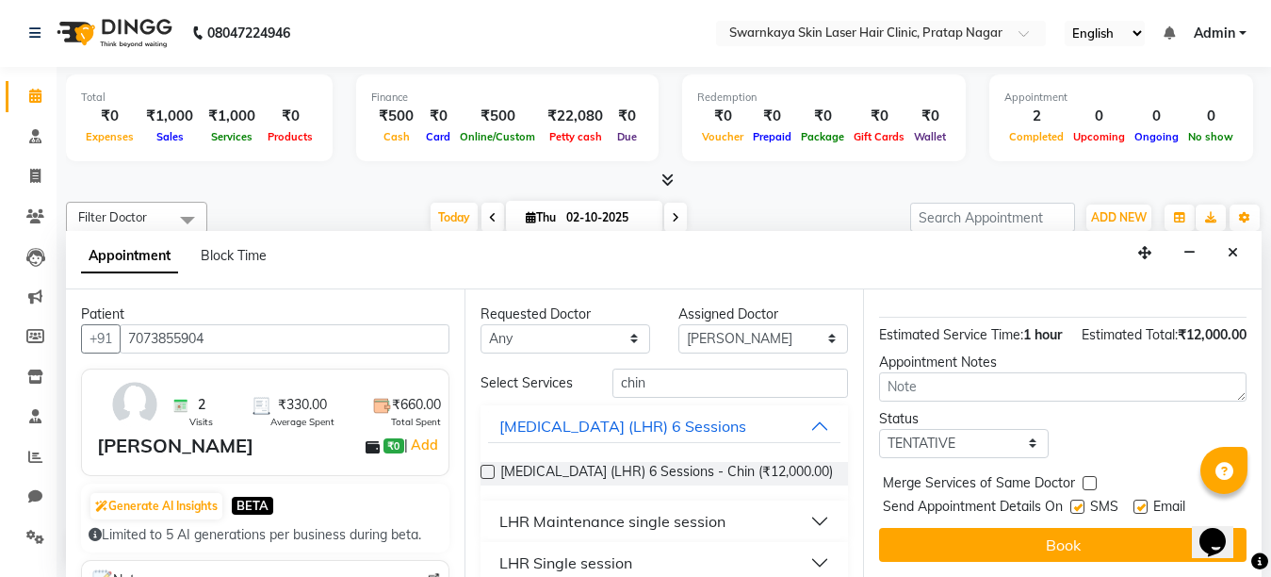
click at [1140, 514] on label at bounding box center [1141, 507] width 14 height 14
click at [1140, 515] on input "checkbox" at bounding box center [1140, 508] width 12 height 12
checkbox input "false"
click at [1077, 514] on label at bounding box center [1078, 507] width 14 height 14
click at [1077, 515] on input "checkbox" at bounding box center [1077, 508] width 12 height 12
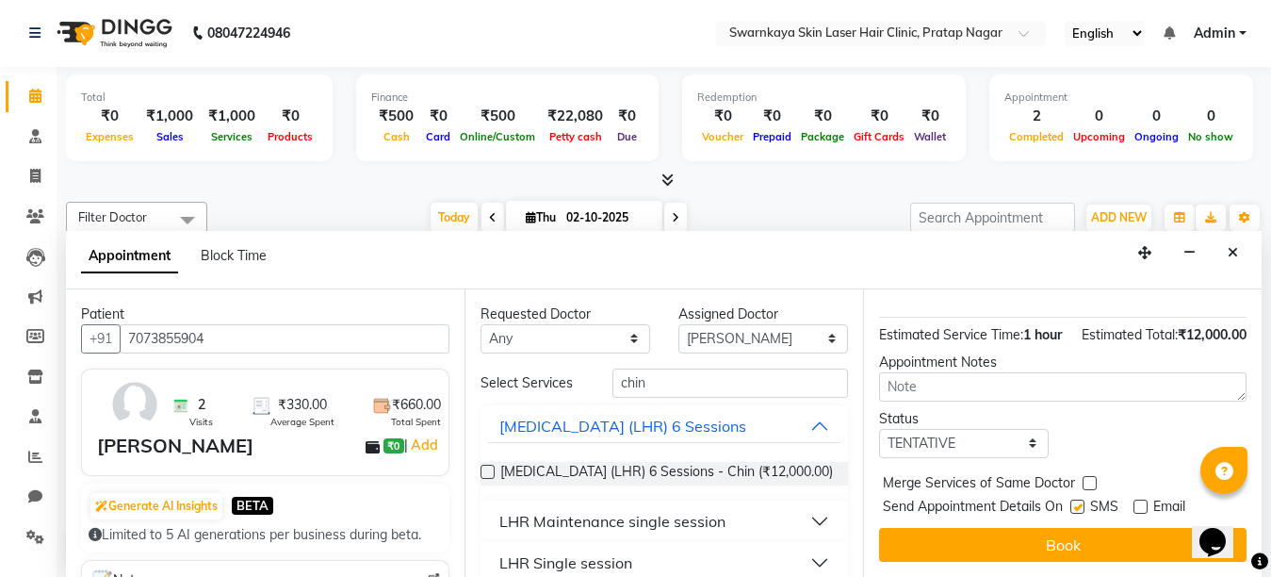
checkbox input "false"
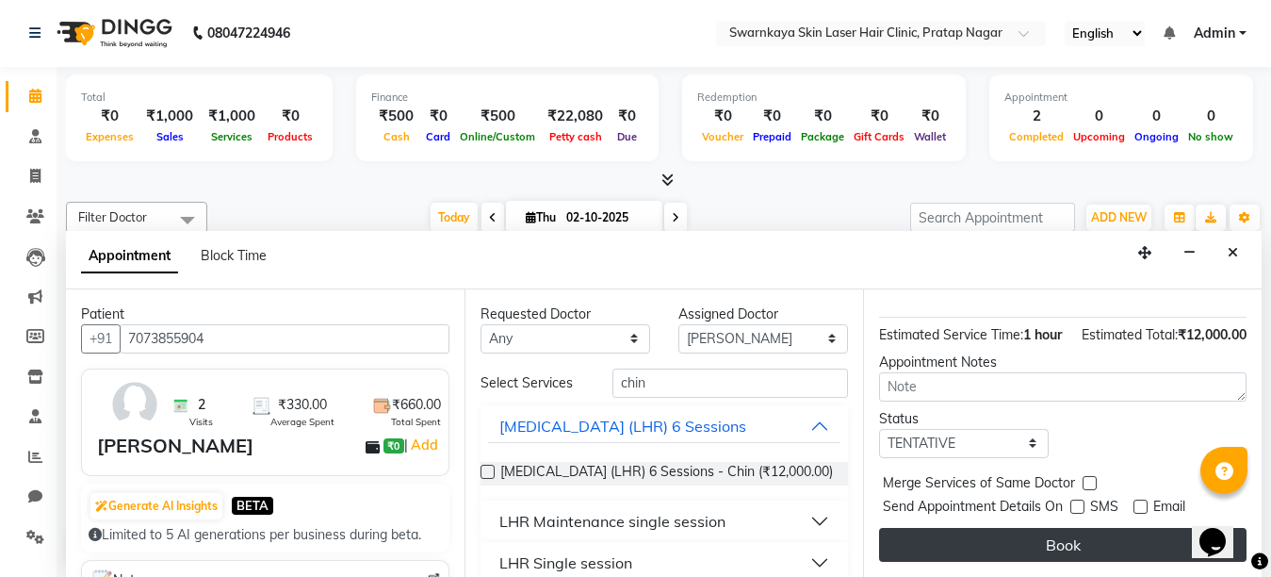
click at [1077, 545] on button "Book" at bounding box center [1063, 545] width 368 height 34
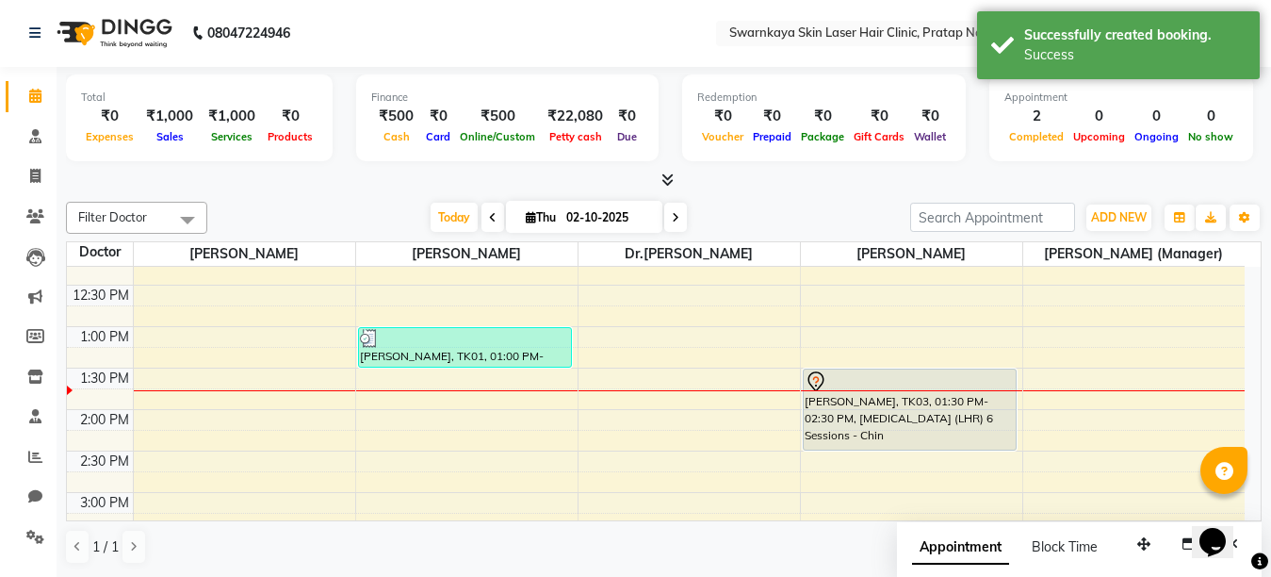
scroll to position [0, 0]
click at [672, 217] on icon at bounding box center [676, 218] width 8 height 11
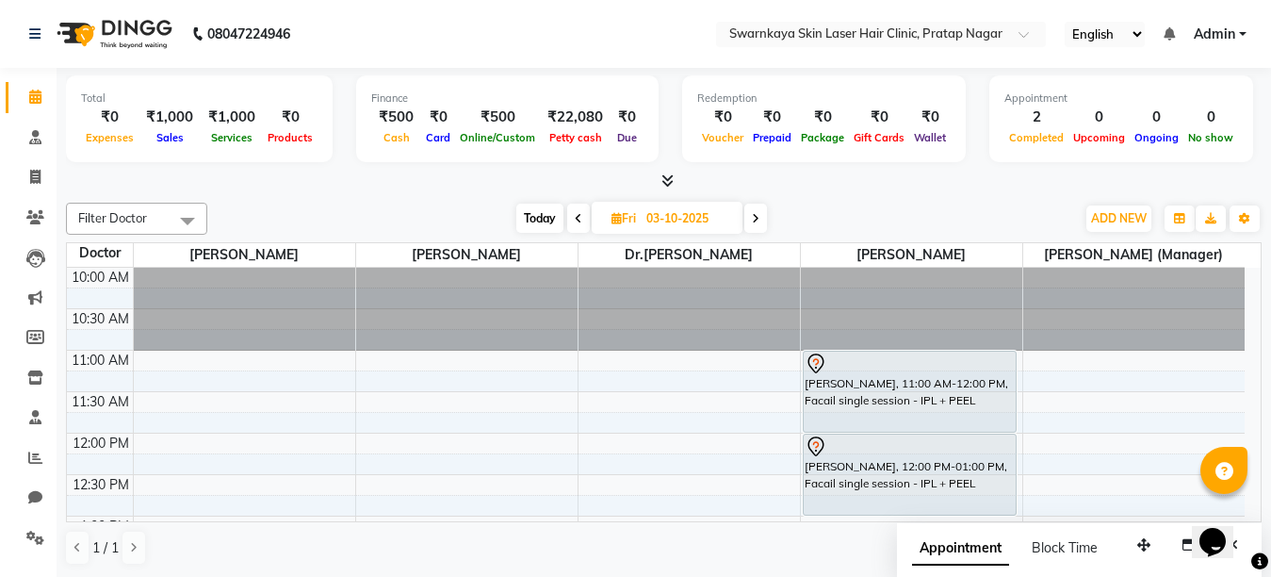
click at [572, 218] on span at bounding box center [578, 218] width 23 height 29
type input "02-10-2025"
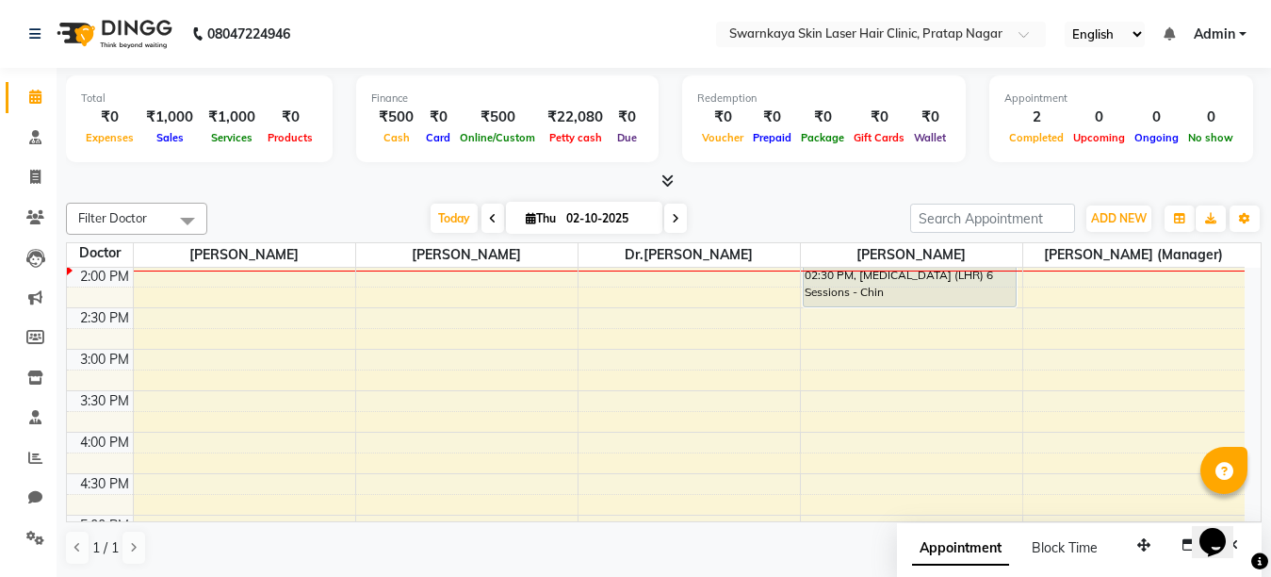
scroll to position [295, 0]
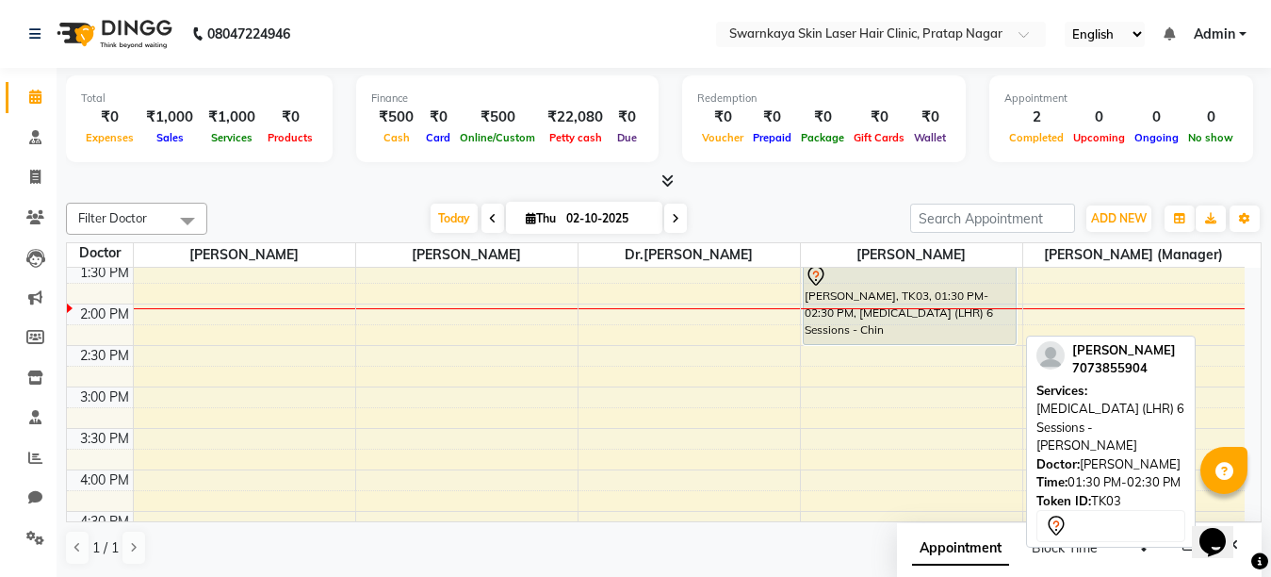
click at [916, 278] on div at bounding box center [910, 276] width 210 height 23
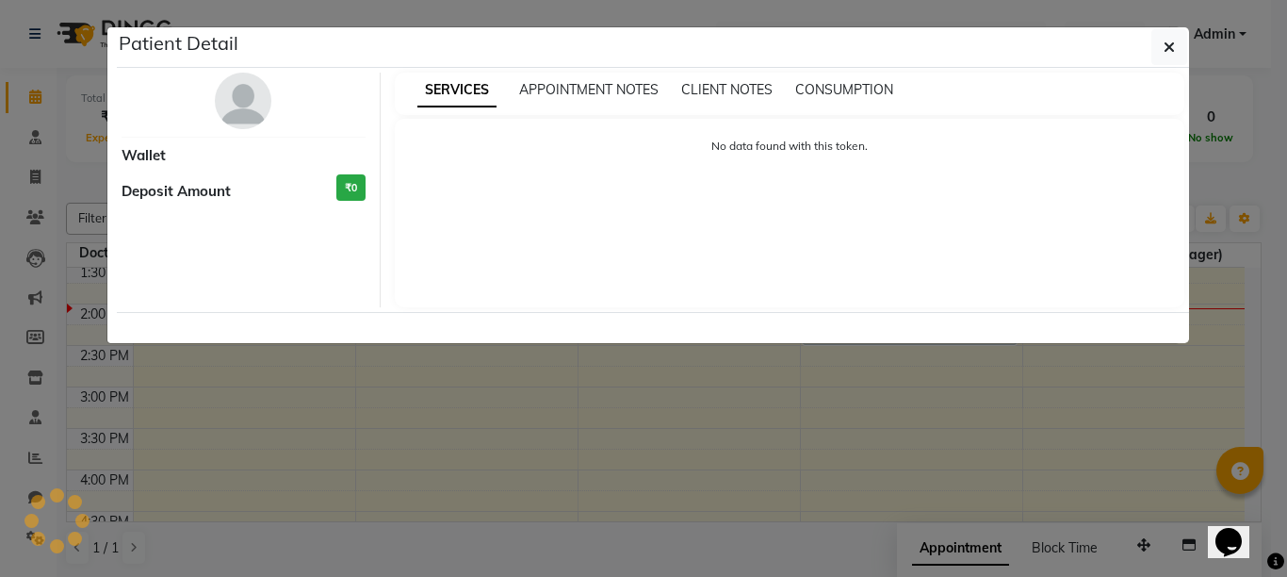
select select "7"
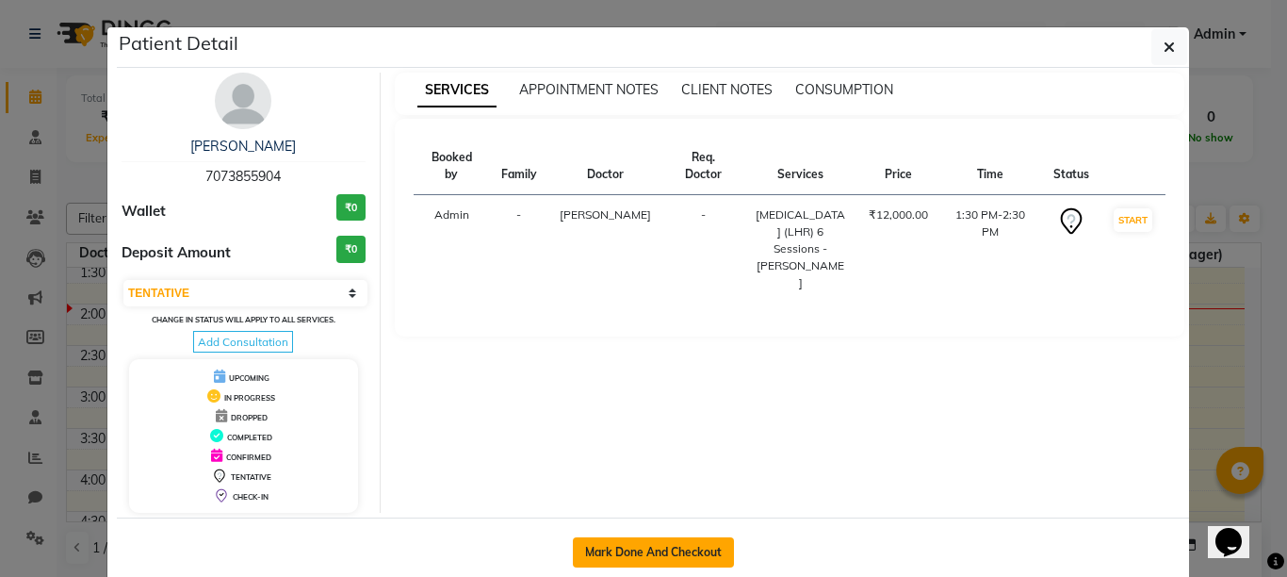
click at [654, 540] on button "Mark Done And Checkout" at bounding box center [653, 552] width 161 height 30
select select "service"
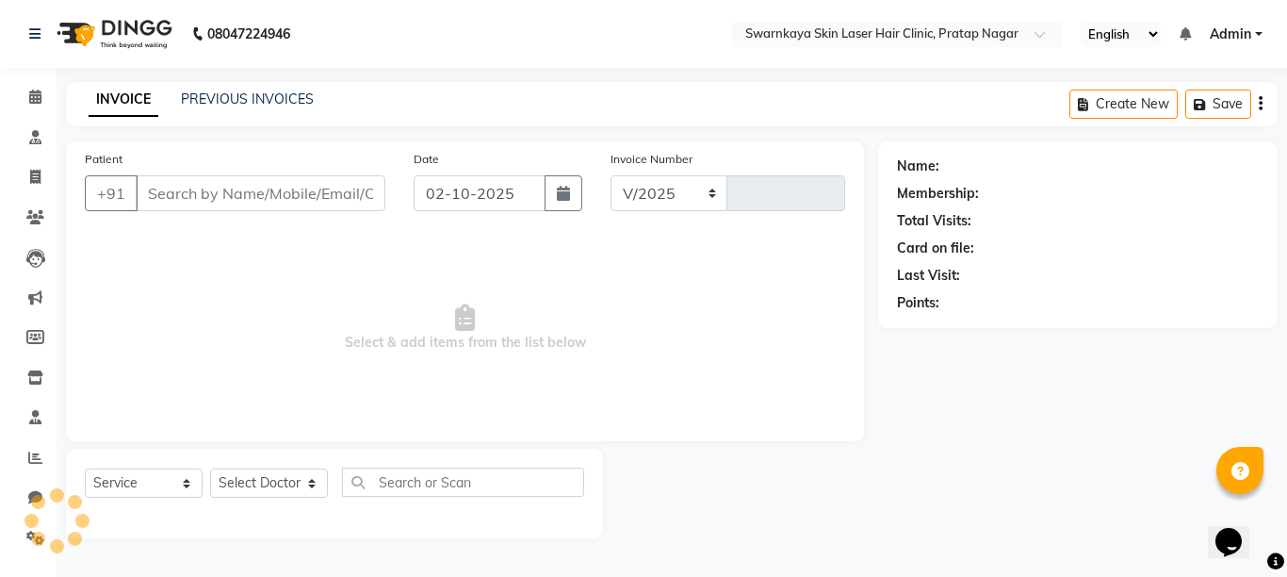
select select "8513"
type input "0167"
type input "7073855904"
select select "83970"
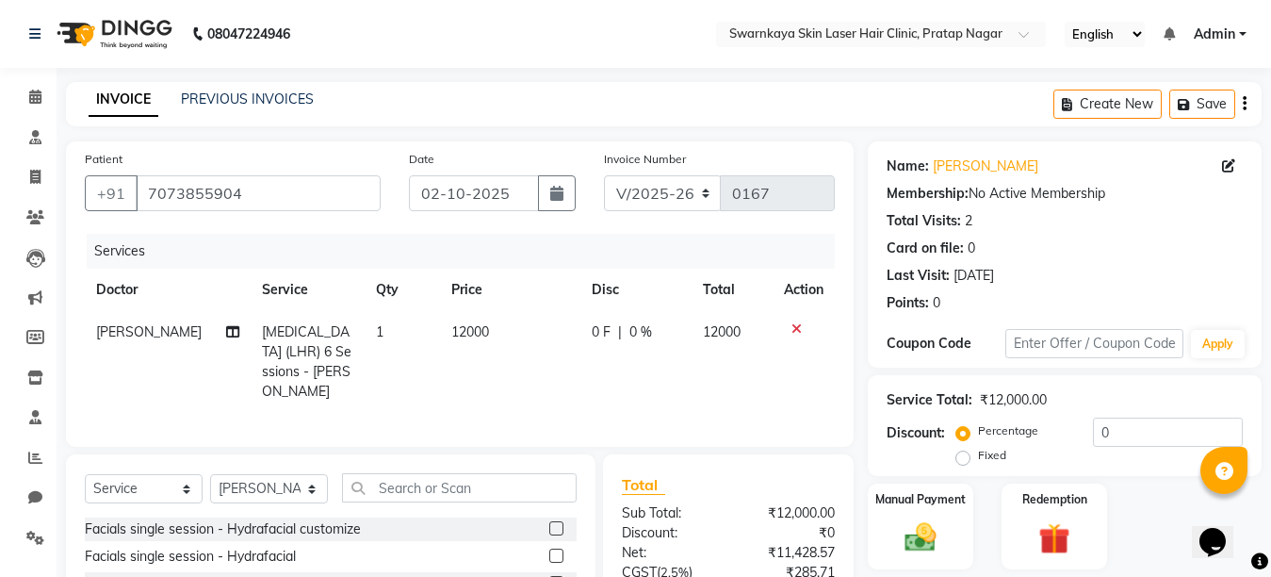
click at [478, 329] on td "12000" at bounding box center [510, 362] width 140 height 102
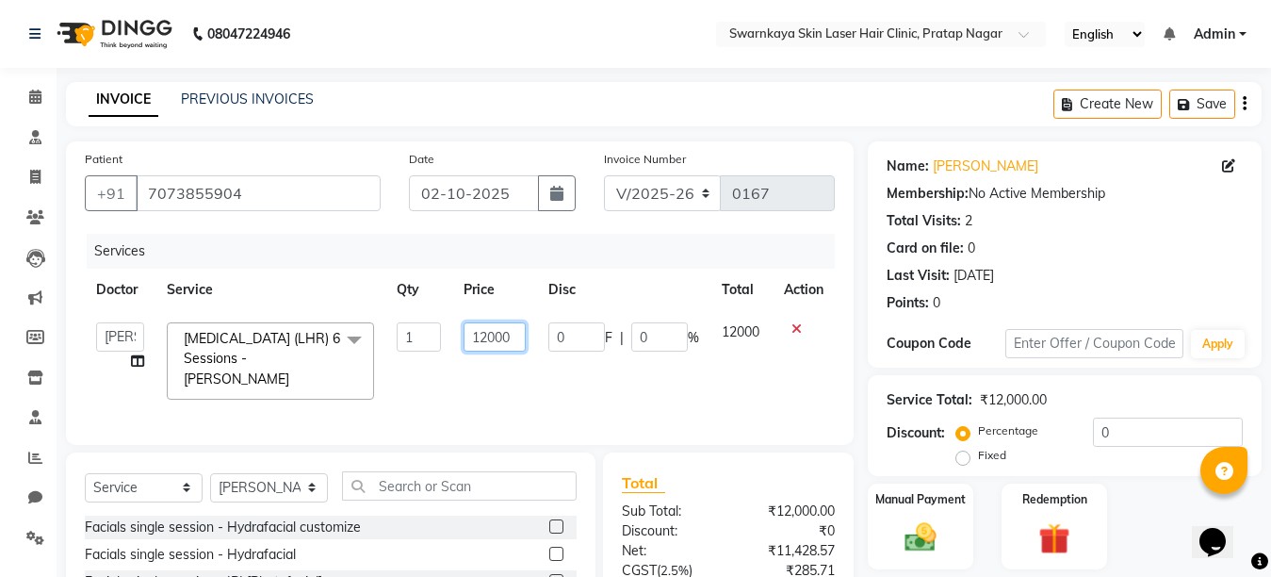
click at [509, 334] on input "12000" at bounding box center [495, 336] width 62 height 29
type input "1"
type input "500"
click at [908, 524] on img at bounding box center [920, 537] width 53 height 38
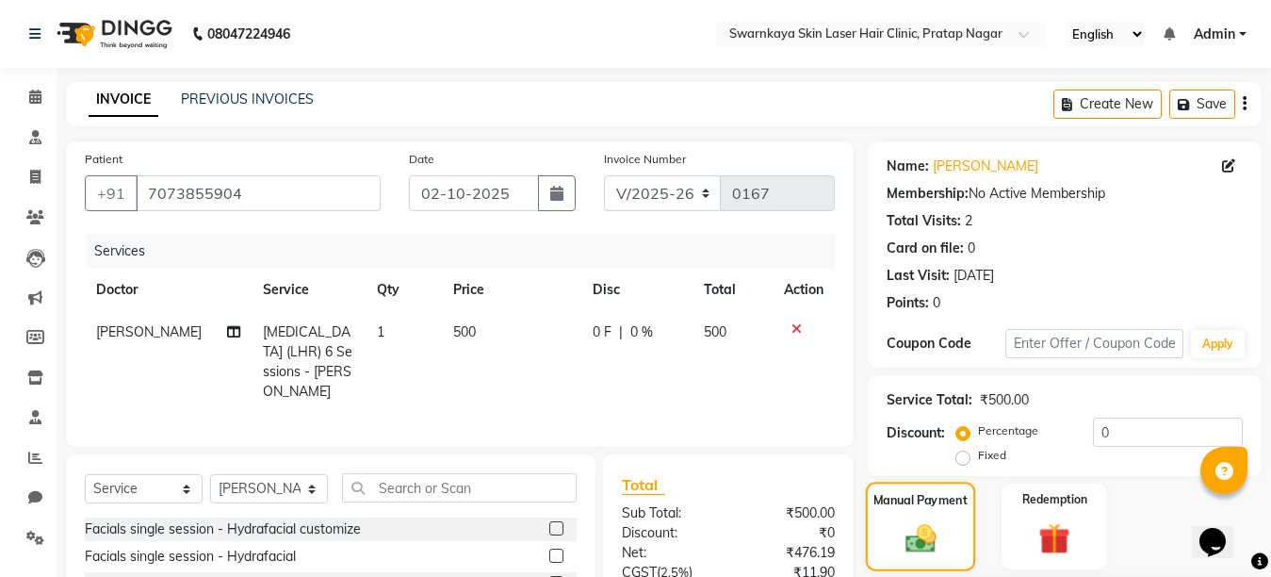
click at [908, 524] on img at bounding box center [920, 538] width 50 height 36
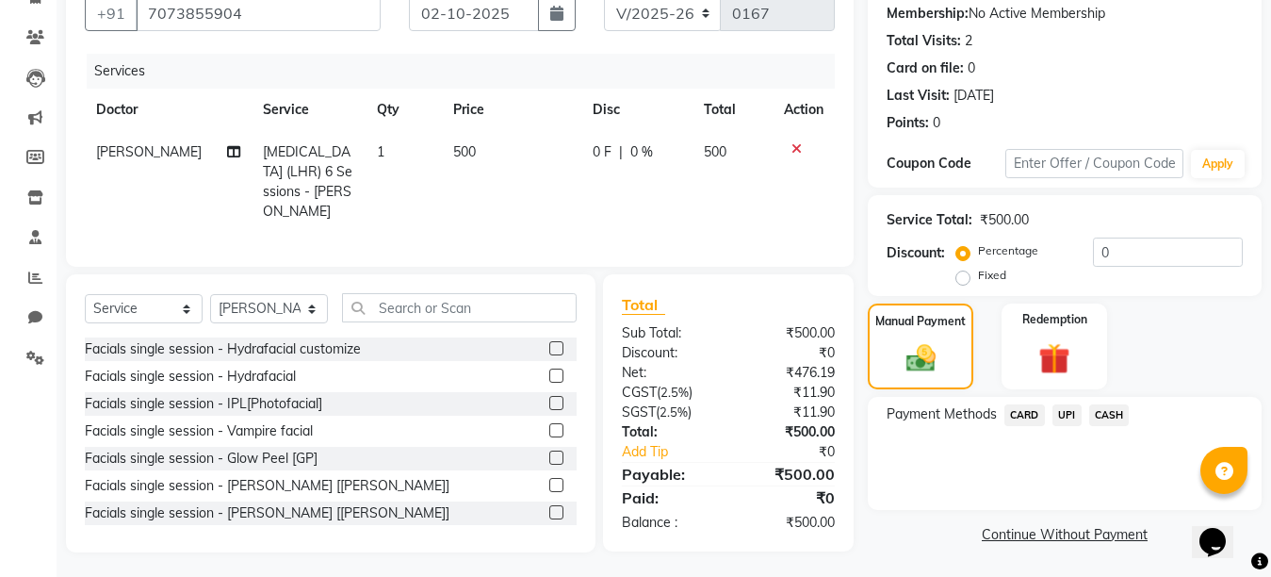
click at [1065, 412] on span "UPI" at bounding box center [1067, 415] width 29 height 22
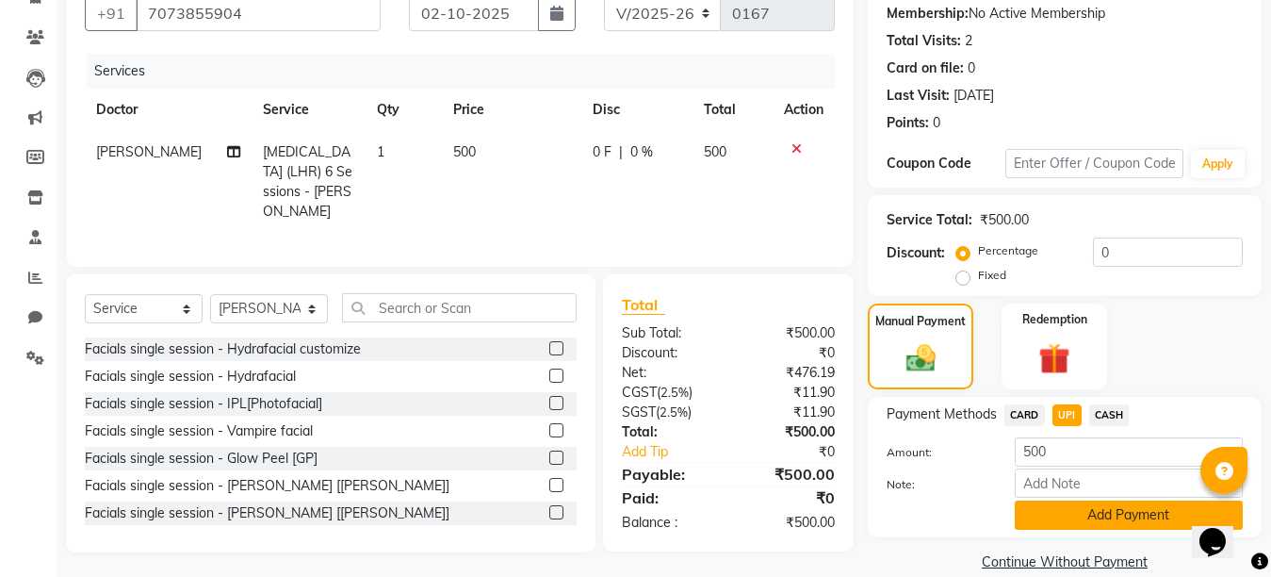
click at [1094, 513] on button "Add Payment" at bounding box center [1129, 514] width 228 height 29
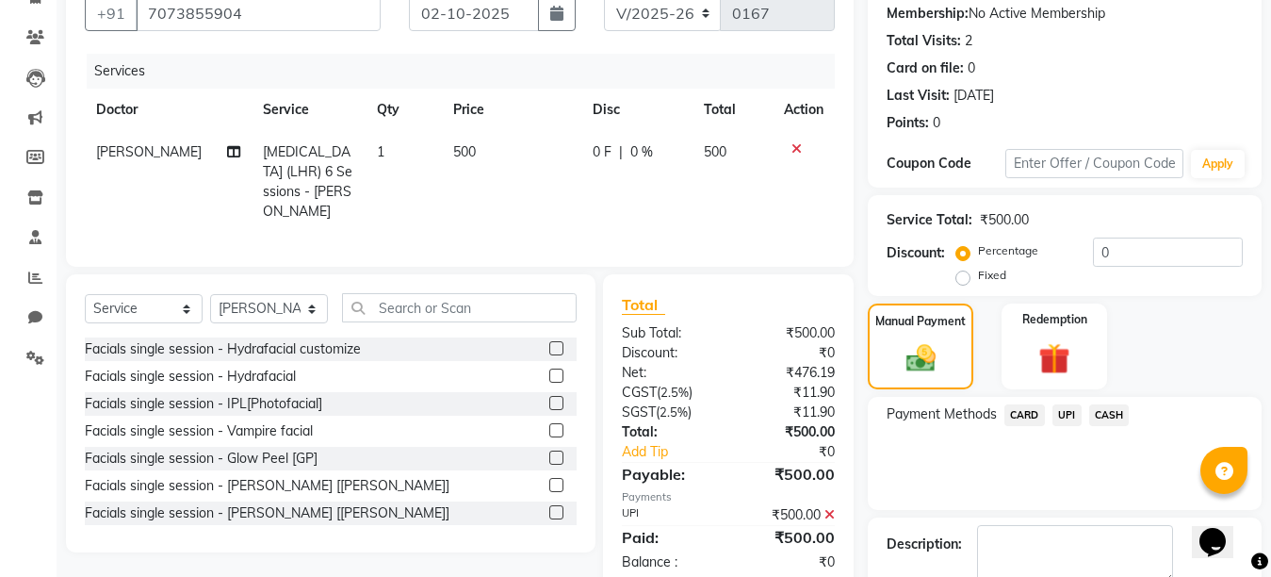
checkbox input "false"
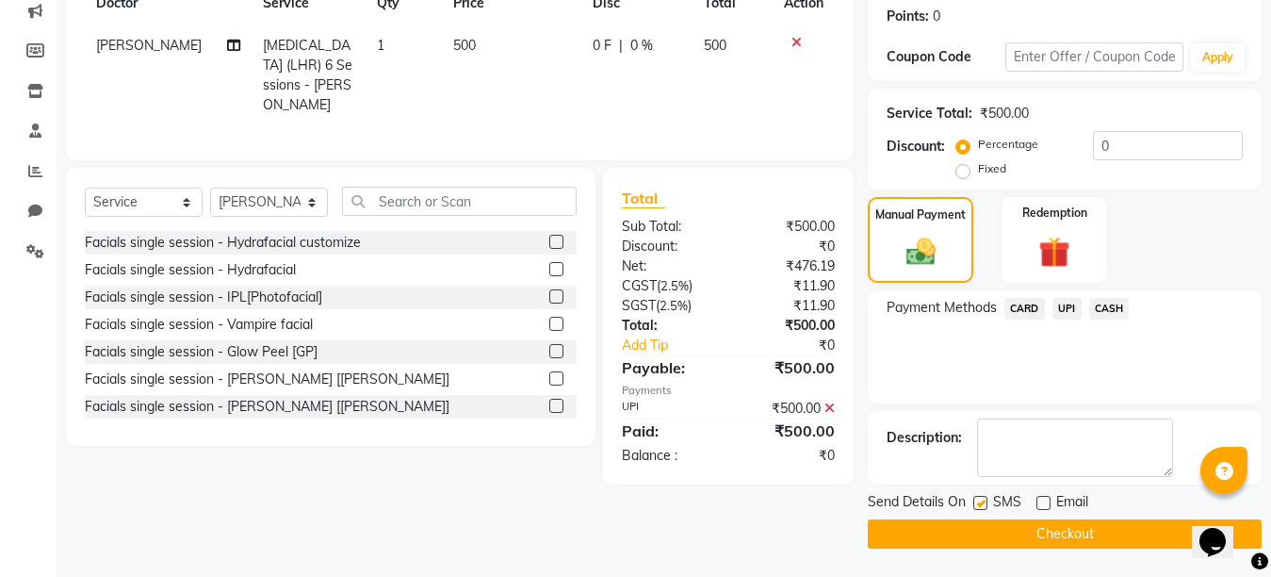
click at [979, 502] on label at bounding box center [981, 503] width 14 height 14
click at [979, 502] on input "checkbox" at bounding box center [980, 504] width 12 height 12
checkbox input "false"
click at [1034, 531] on button "Checkout" at bounding box center [1065, 533] width 394 height 29
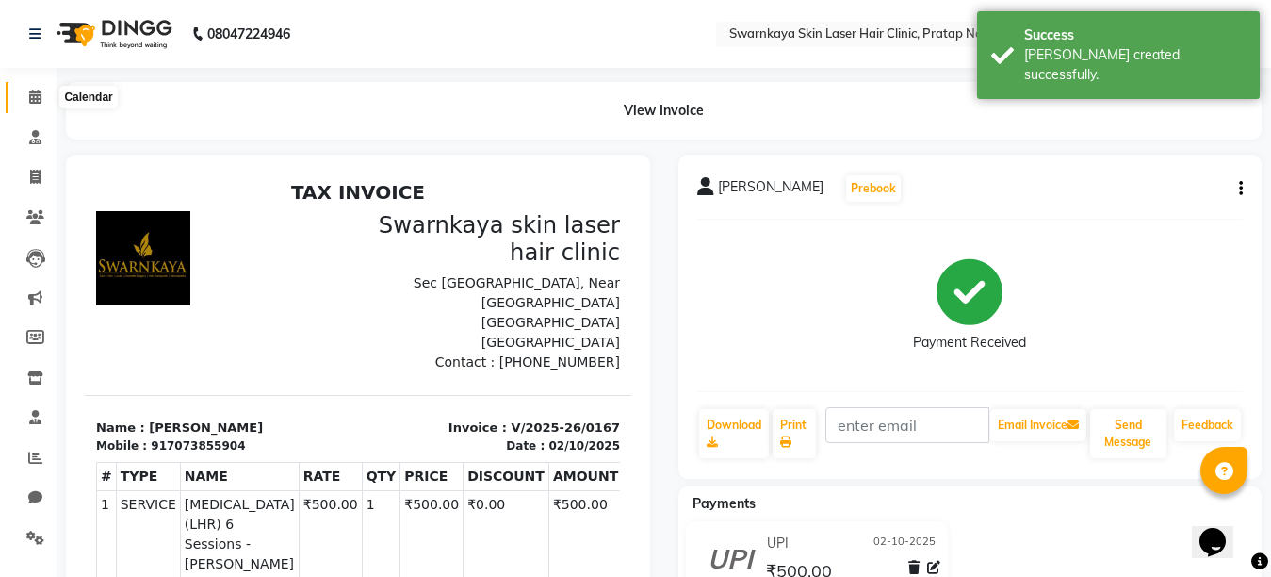
click at [38, 97] on icon at bounding box center [35, 97] width 12 height 14
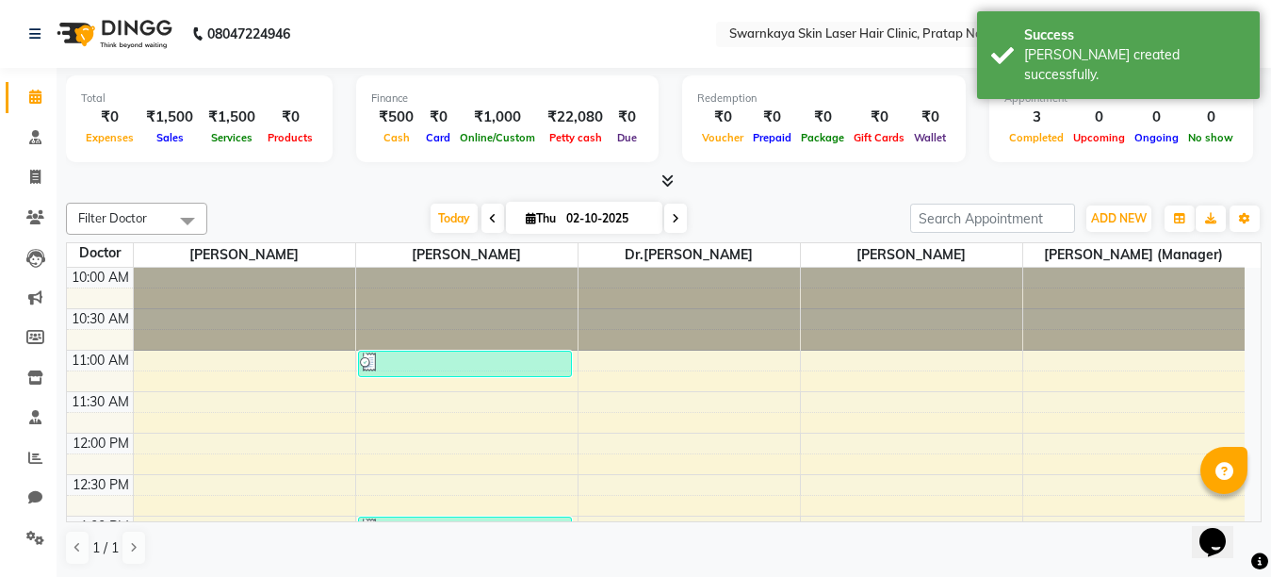
click at [541, 216] on span "Thu" at bounding box center [541, 218] width 40 height 14
select select "10"
select select "2025"
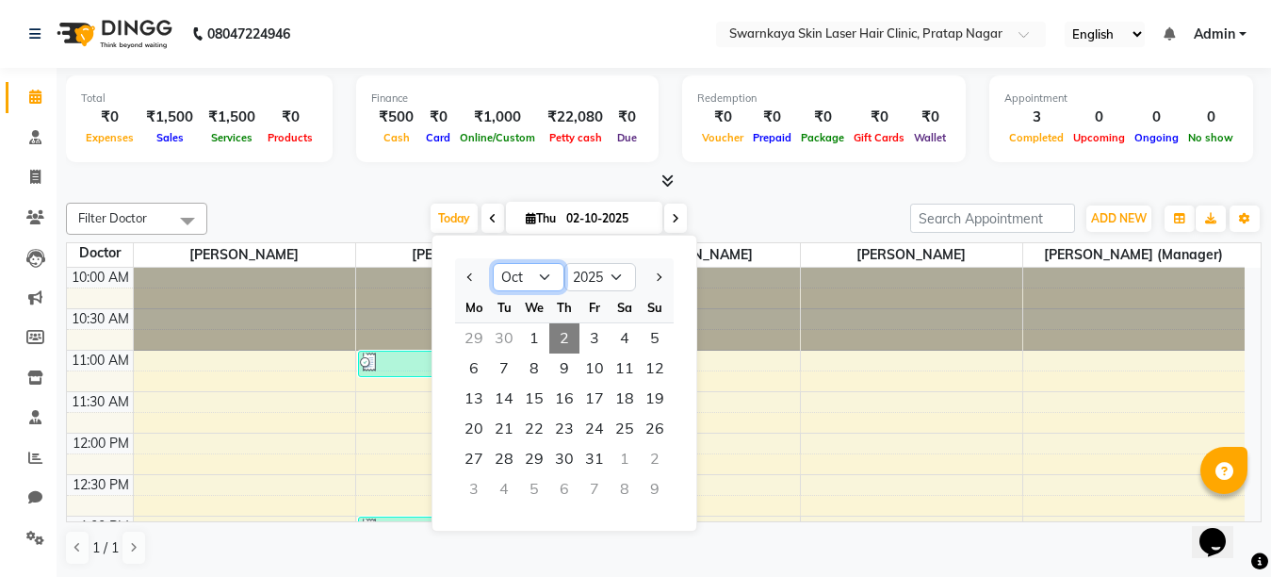
click at [542, 277] on select "Jan Feb Mar Apr May Jun [DATE] Aug Sep Oct Nov Dec" at bounding box center [529, 277] width 72 height 28
select select "11"
click at [493, 263] on select "Jan Feb Mar Apr May Jun [DATE] Aug Sep Oct Nov Dec" at bounding box center [529, 277] width 72 height 28
click at [649, 336] on span "2" at bounding box center [655, 338] width 30 height 30
type input "[DATE]"
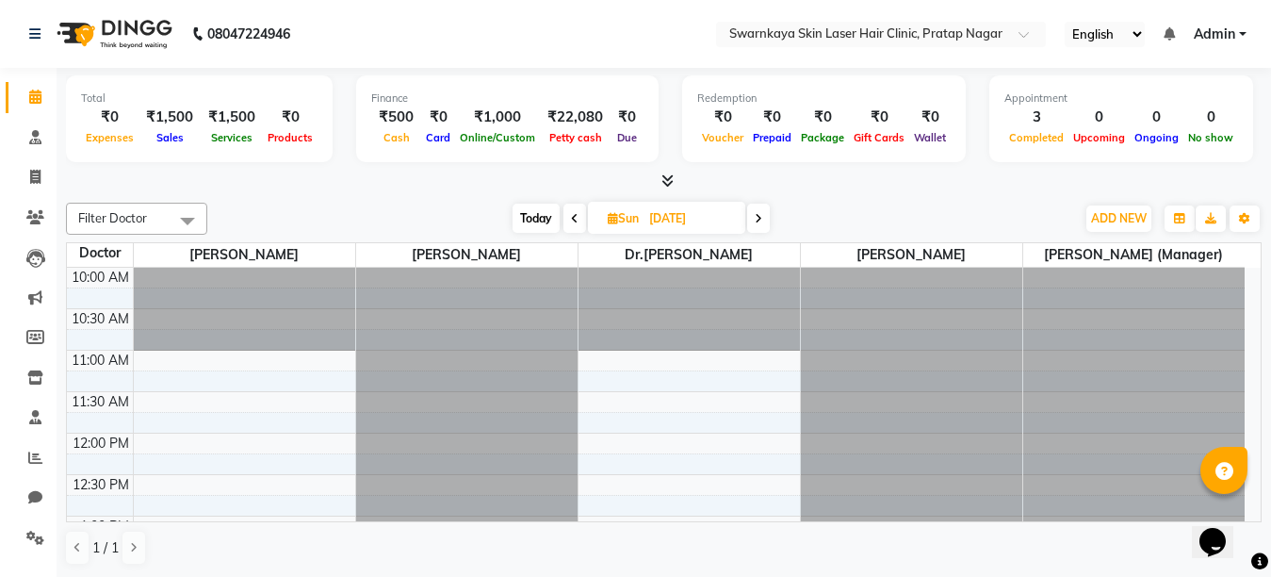
click at [442, 268] on div at bounding box center [466, 268] width 221 height 0
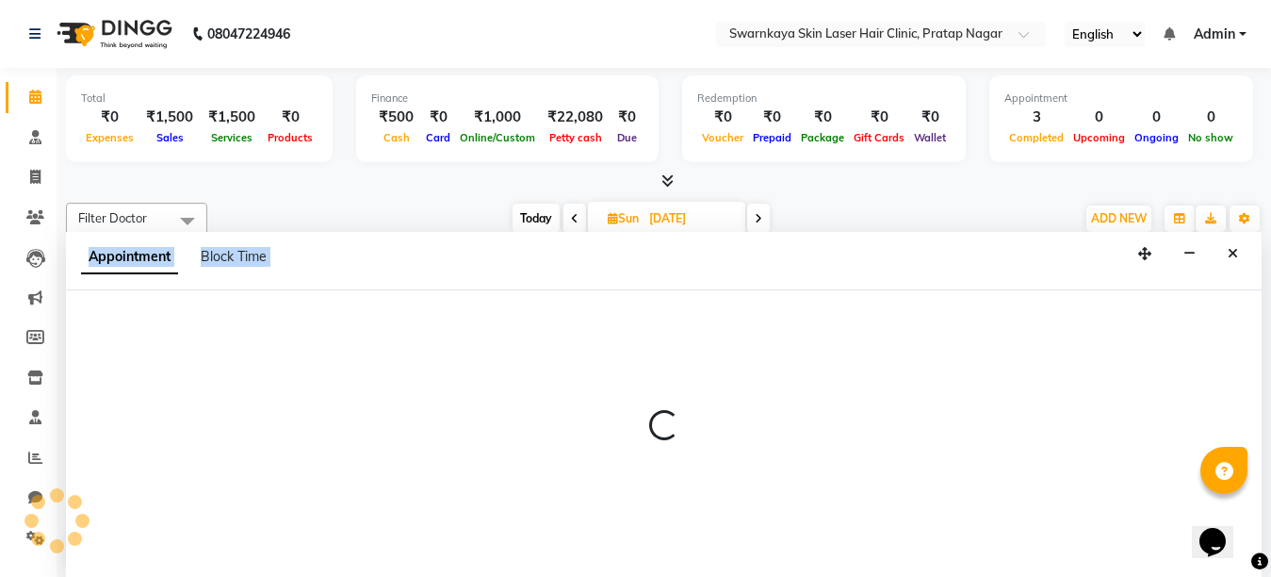
select select "83968"
select select "660"
select select "tentative"
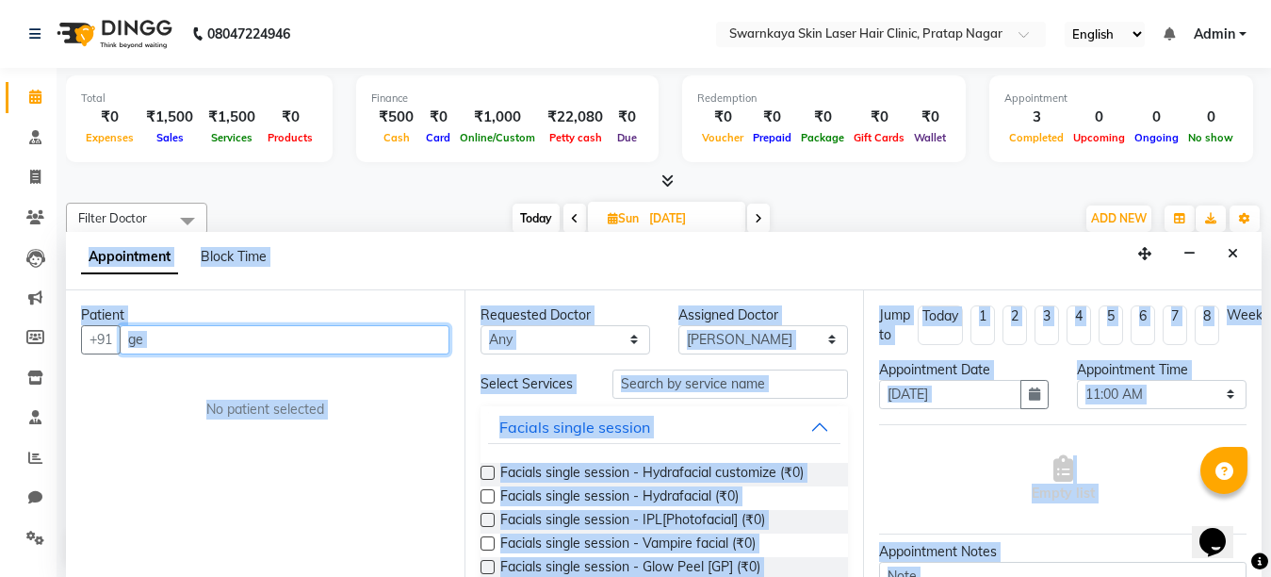
scroll to position [1, 0]
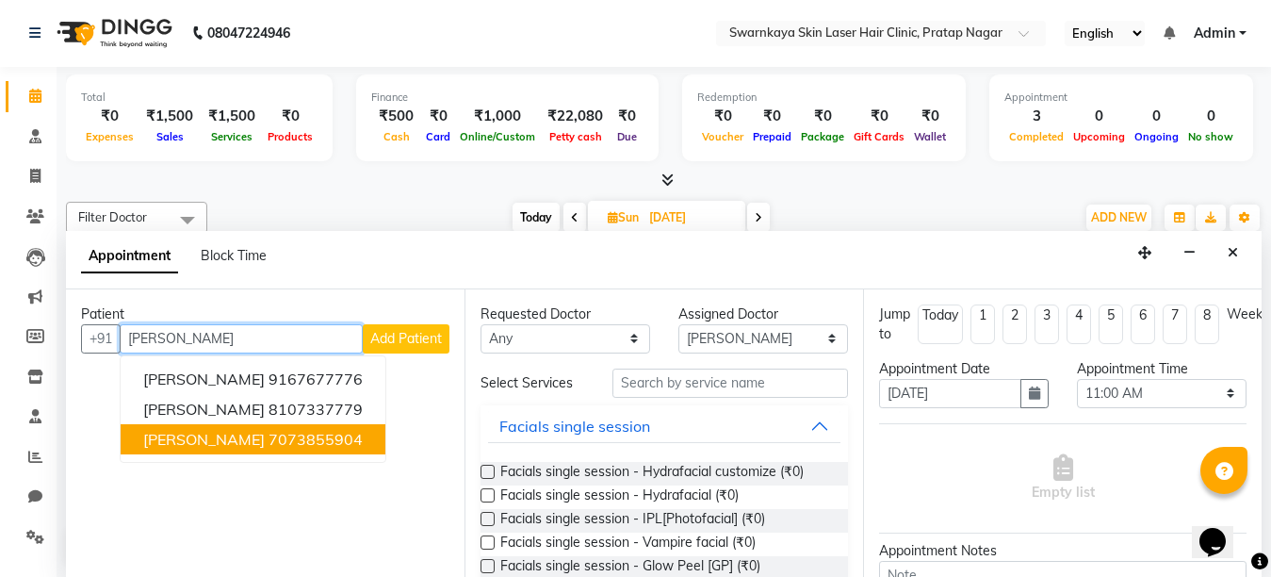
click at [346, 440] on ngb-highlight "7073855904" at bounding box center [316, 439] width 94 height 19
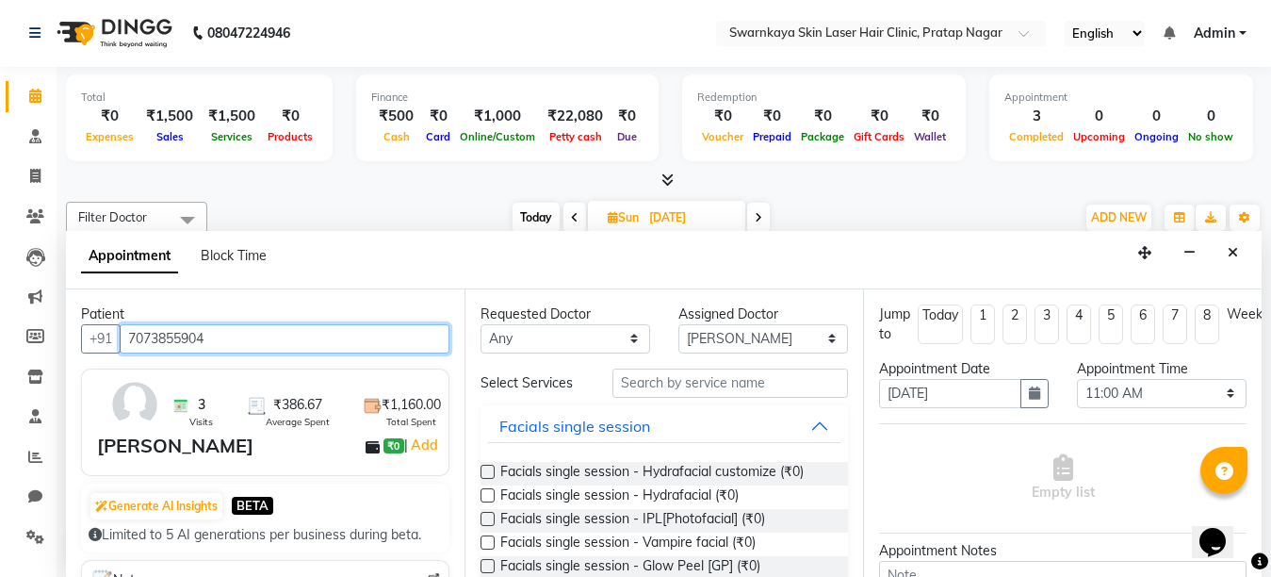
type input "7073855904"
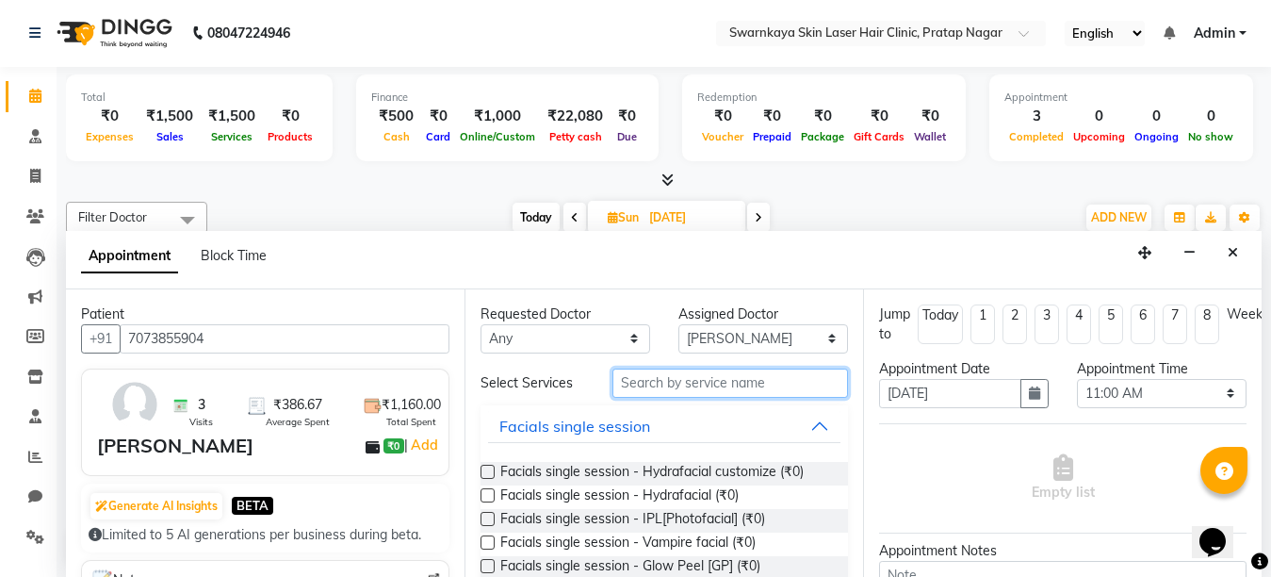
click at [658, 378] on input "text" at bounding box center [731, 383] width 236 height 29
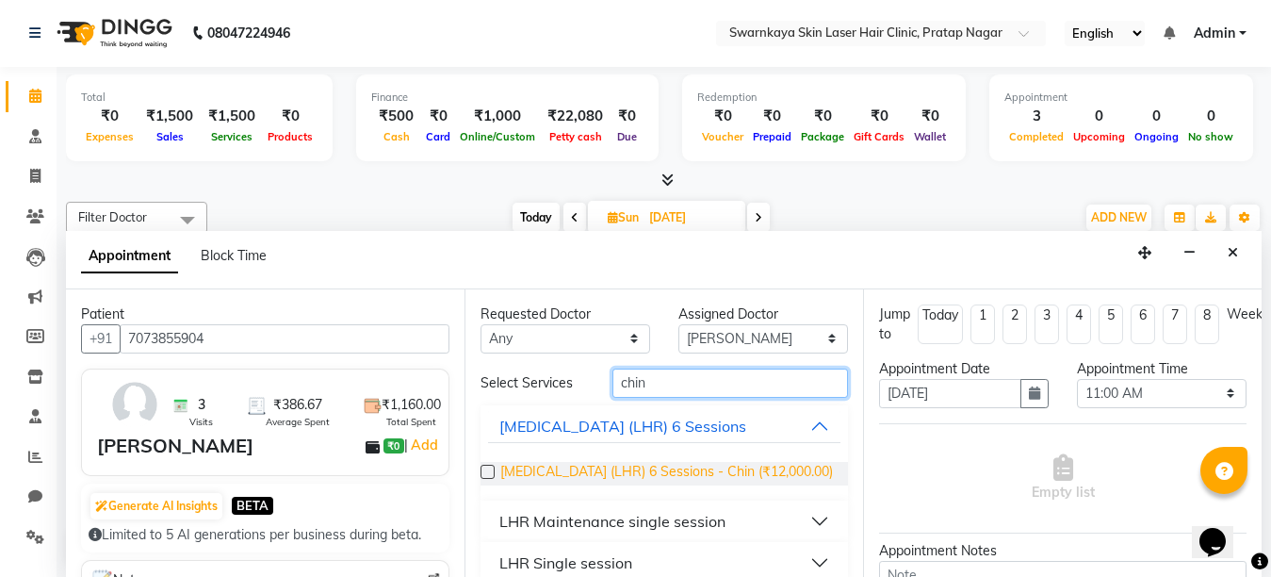
type input "chin"
click at [618, 467] on span "[MEDICAL_DATA] (LHR) 6 Sessions - Chin (₹12,000.00)" at bounding box center [666, 474] width 333 height 24
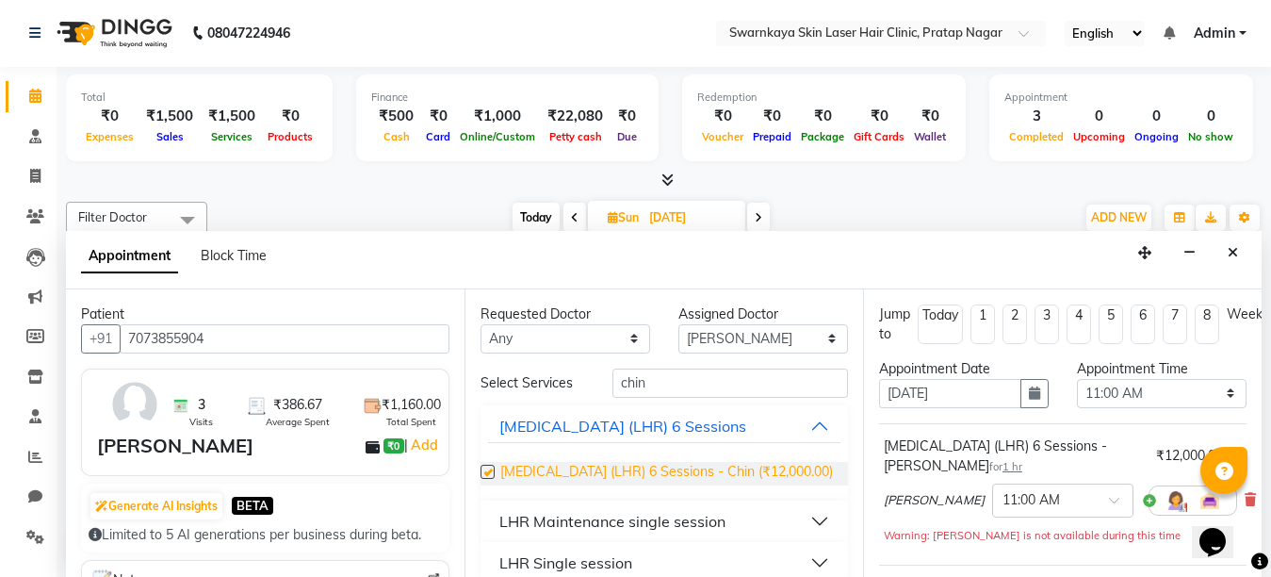
checkbox input "false"
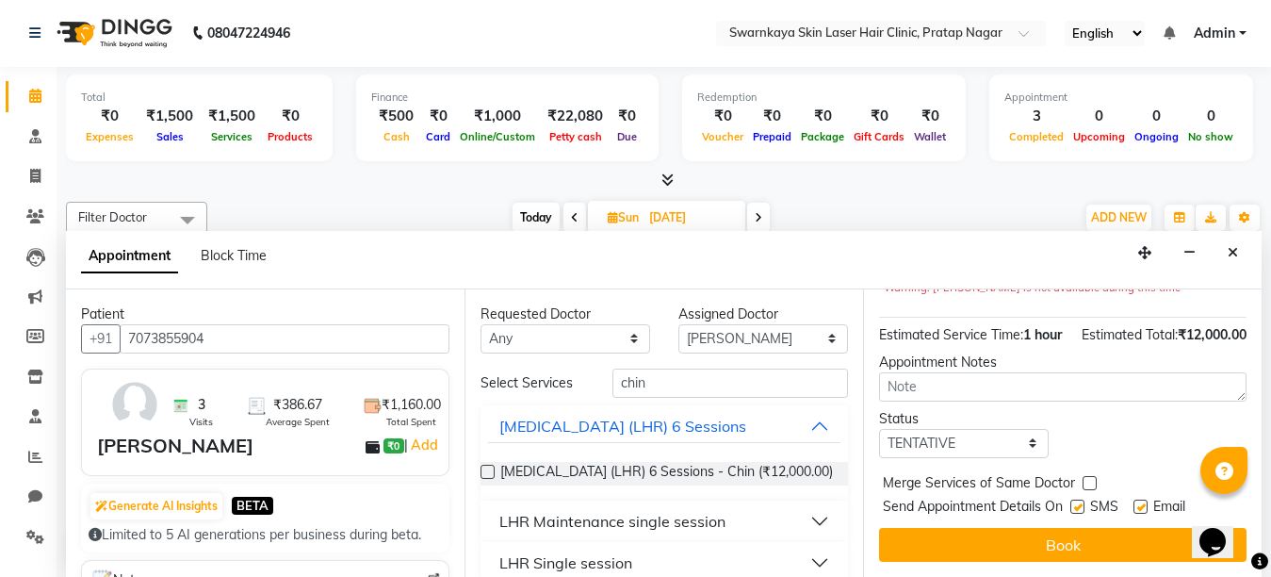
scroll to position [258, 0]
click at [1142, 514] on label at bounding box center [1141, 507] width 14 height 14
click at [1142, 515] on input "checkbox" at bounding box center [1140, 508] width 12 height 12
checkbox input "false"
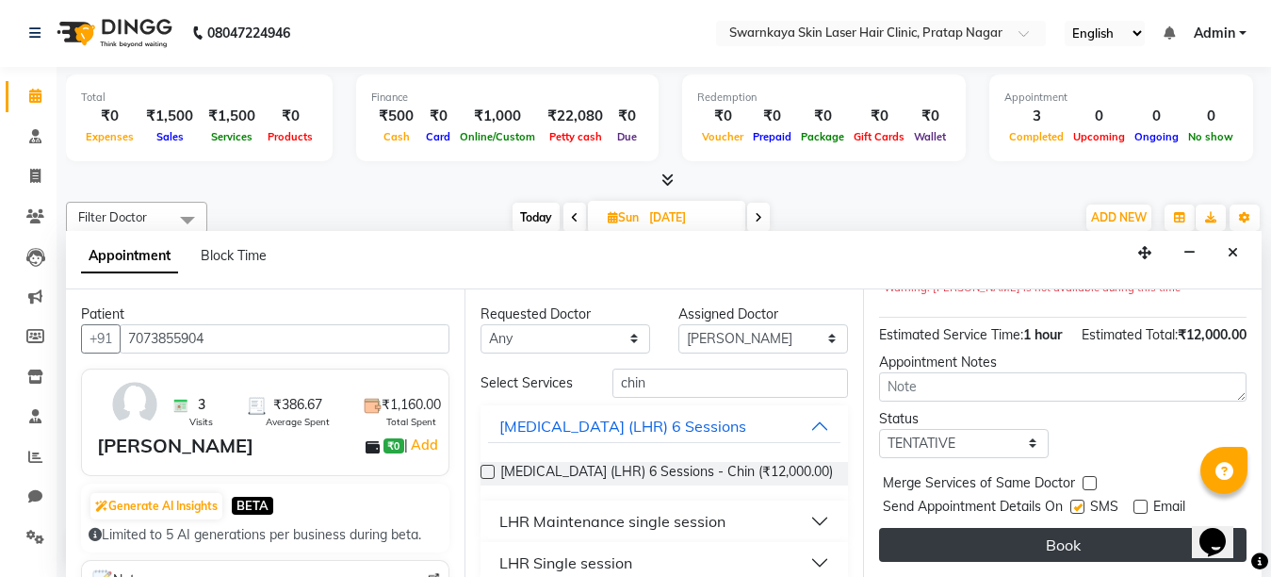
click at [1091, 549] on button "Book" at bounding box center [1063, 545] width 368 height 34
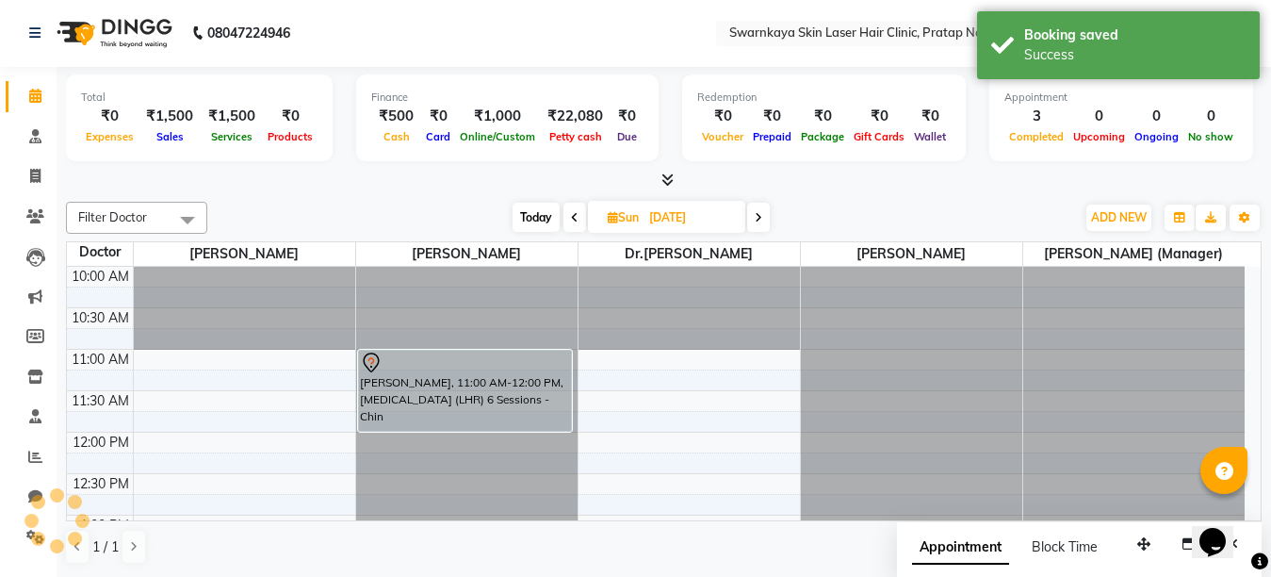
scroll to position [0, 0]
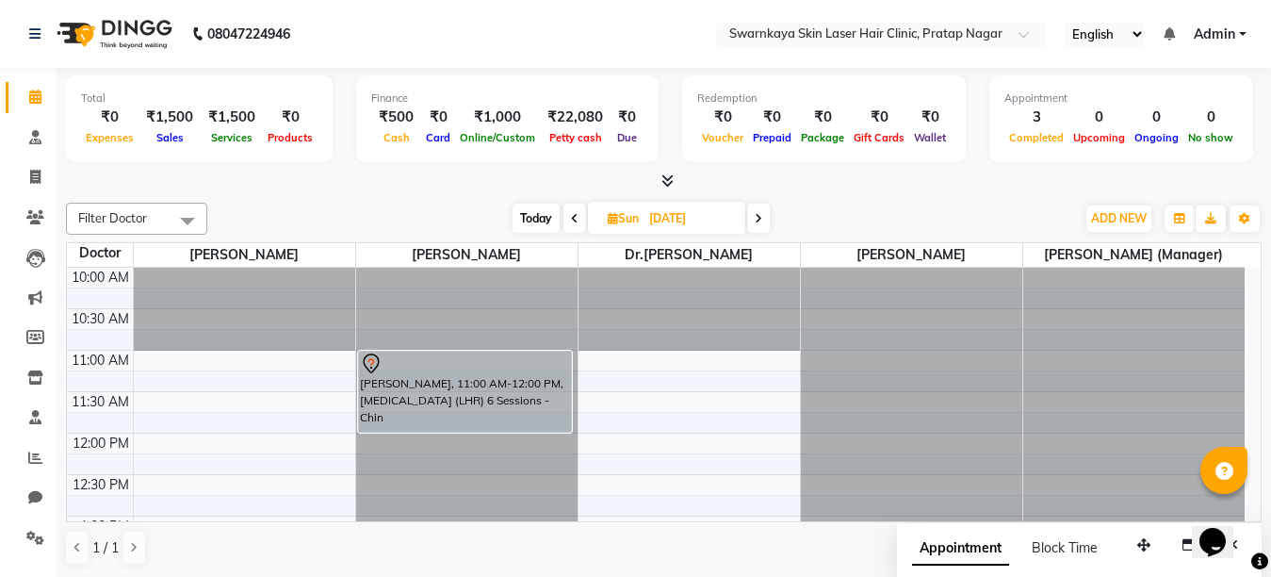
click at [533, 219] on span "Today" at bounding box center [536, 218] width 47 height 29
type input "02-10-2025"
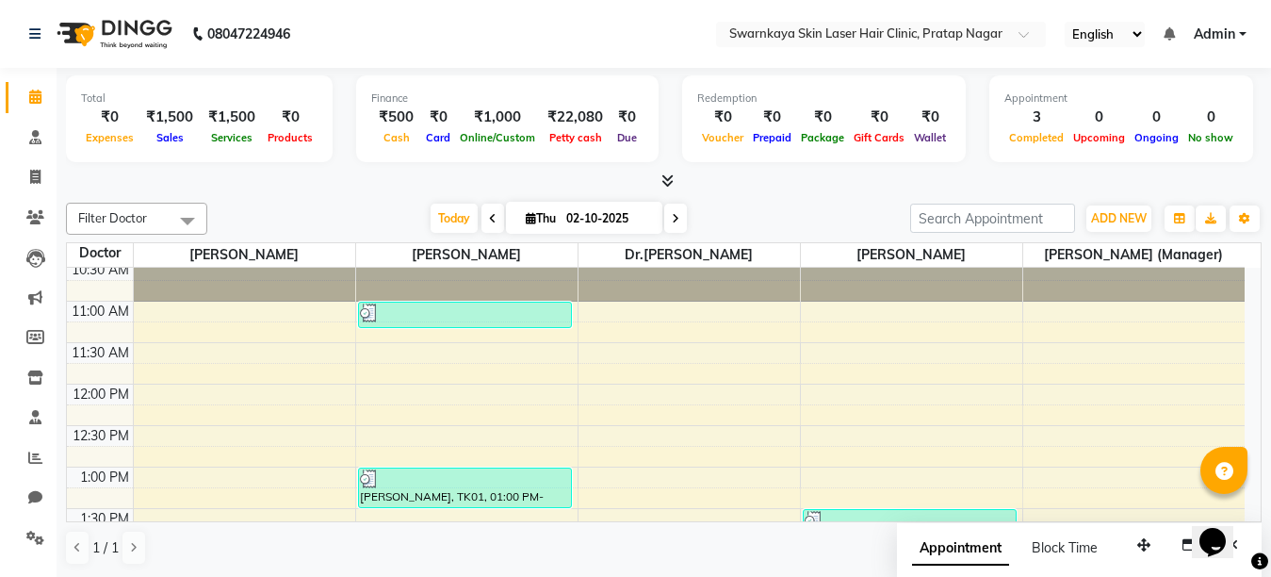
scroll to position [31, 0]
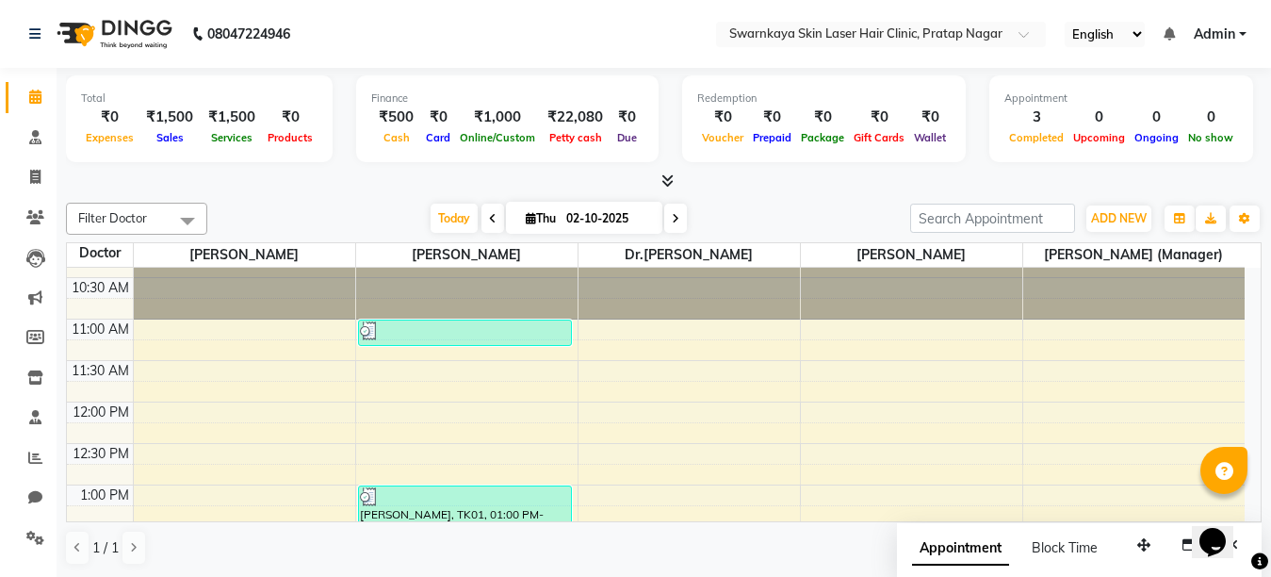
click at [1245, 509] on div "Opens Chat This icon Opens the chat window." at bounding box center [1222, 509] width 45 height 0
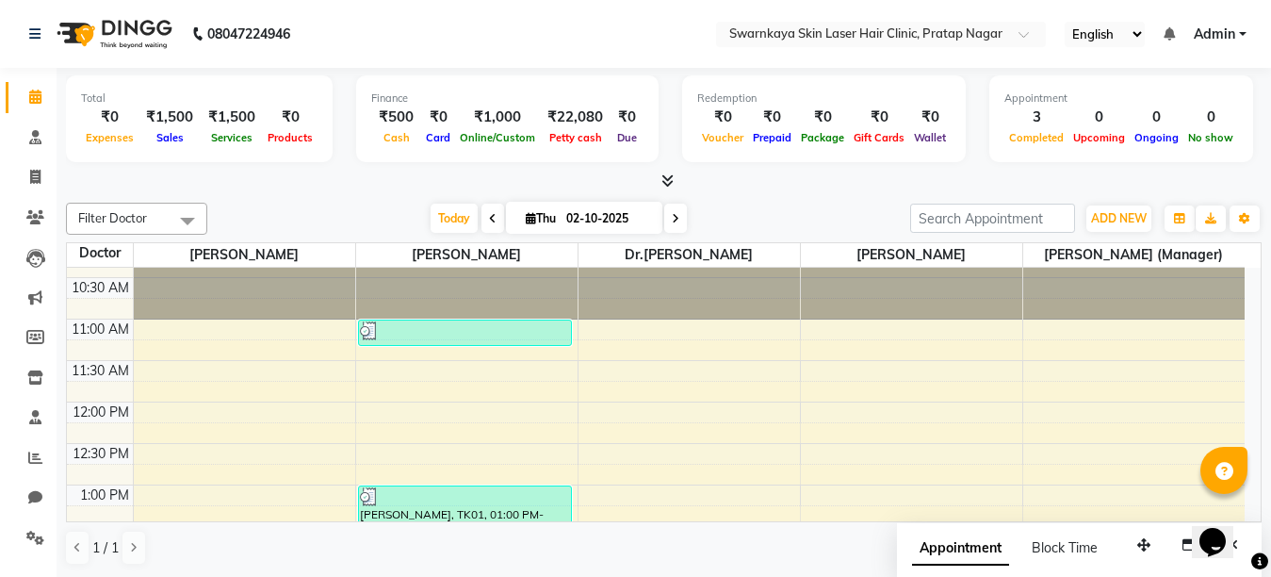
click at [1245, 509] on div "Opens Chat This icon Opens the chat window." at bounding box center [1222, 509] width 45 height 0
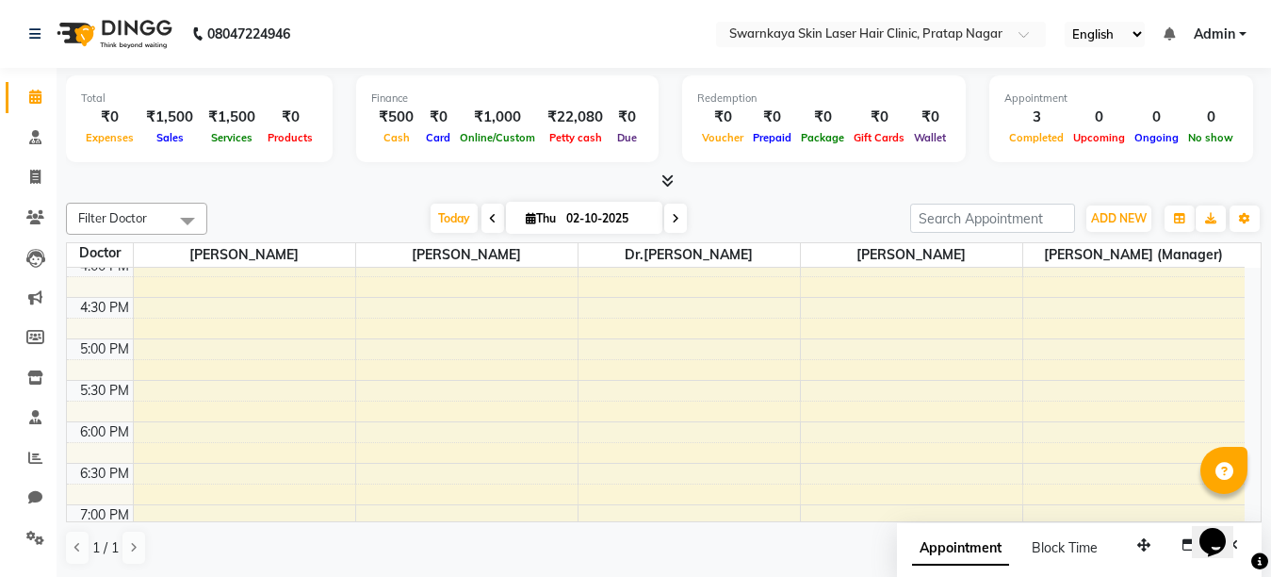
scroll to position [658, 0]
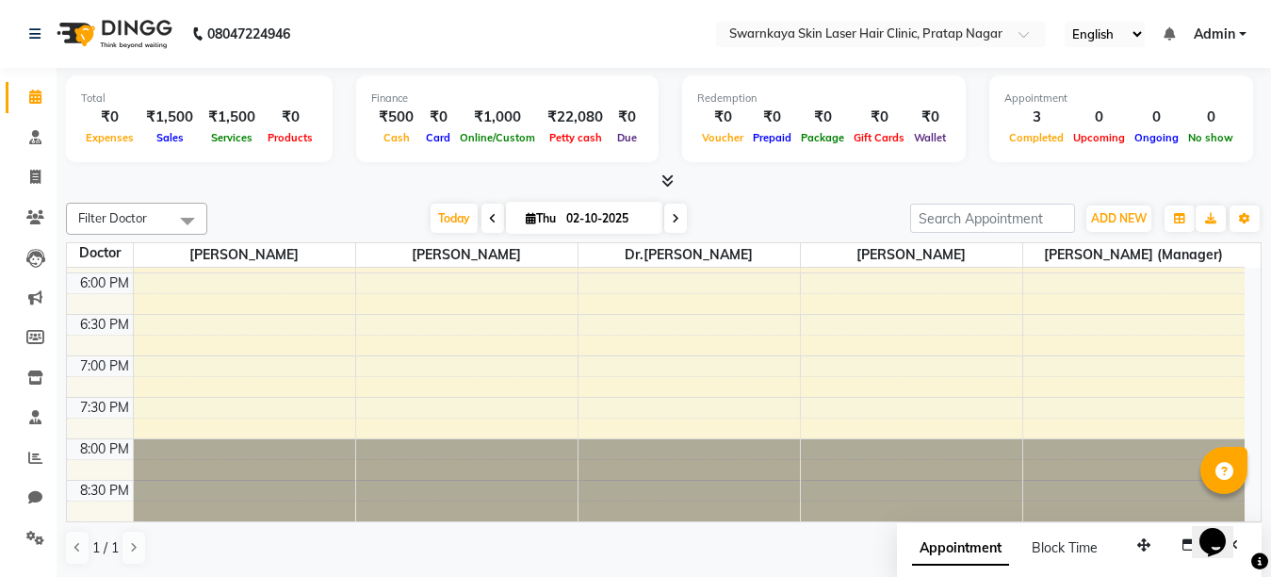
click at [1245, 509] on div "Opens Chat This icon Opens the chat window." at bounding box center [1222, 509] width 45 height 0
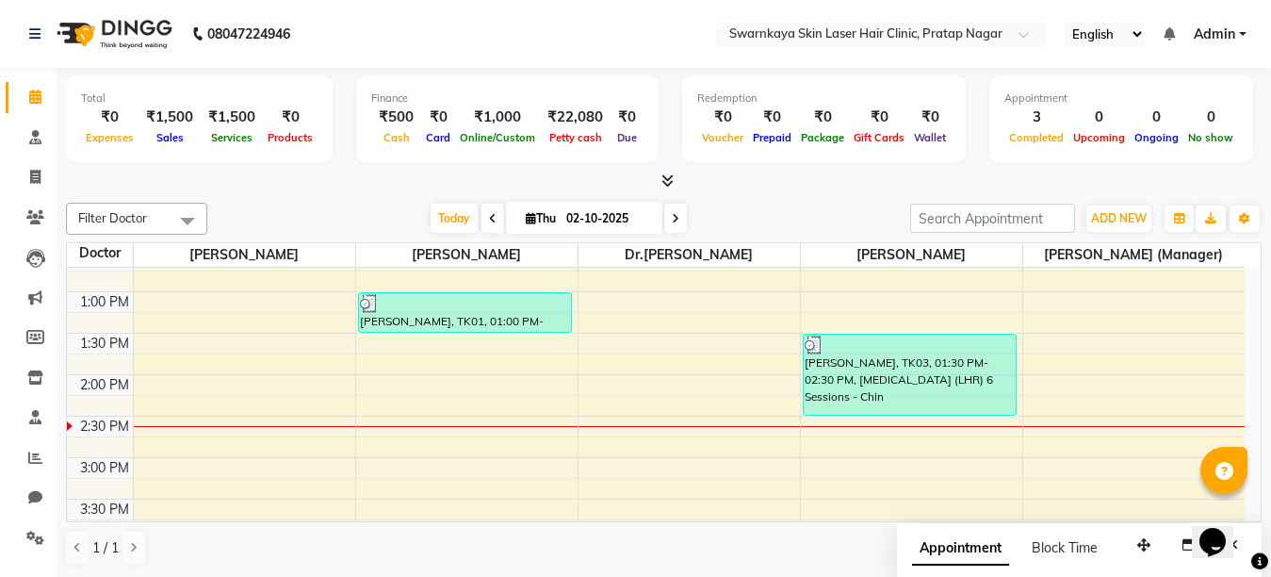
scroll to position [205, 0]
